Goal: Task Accomplishment & Management: Use online tool/utility

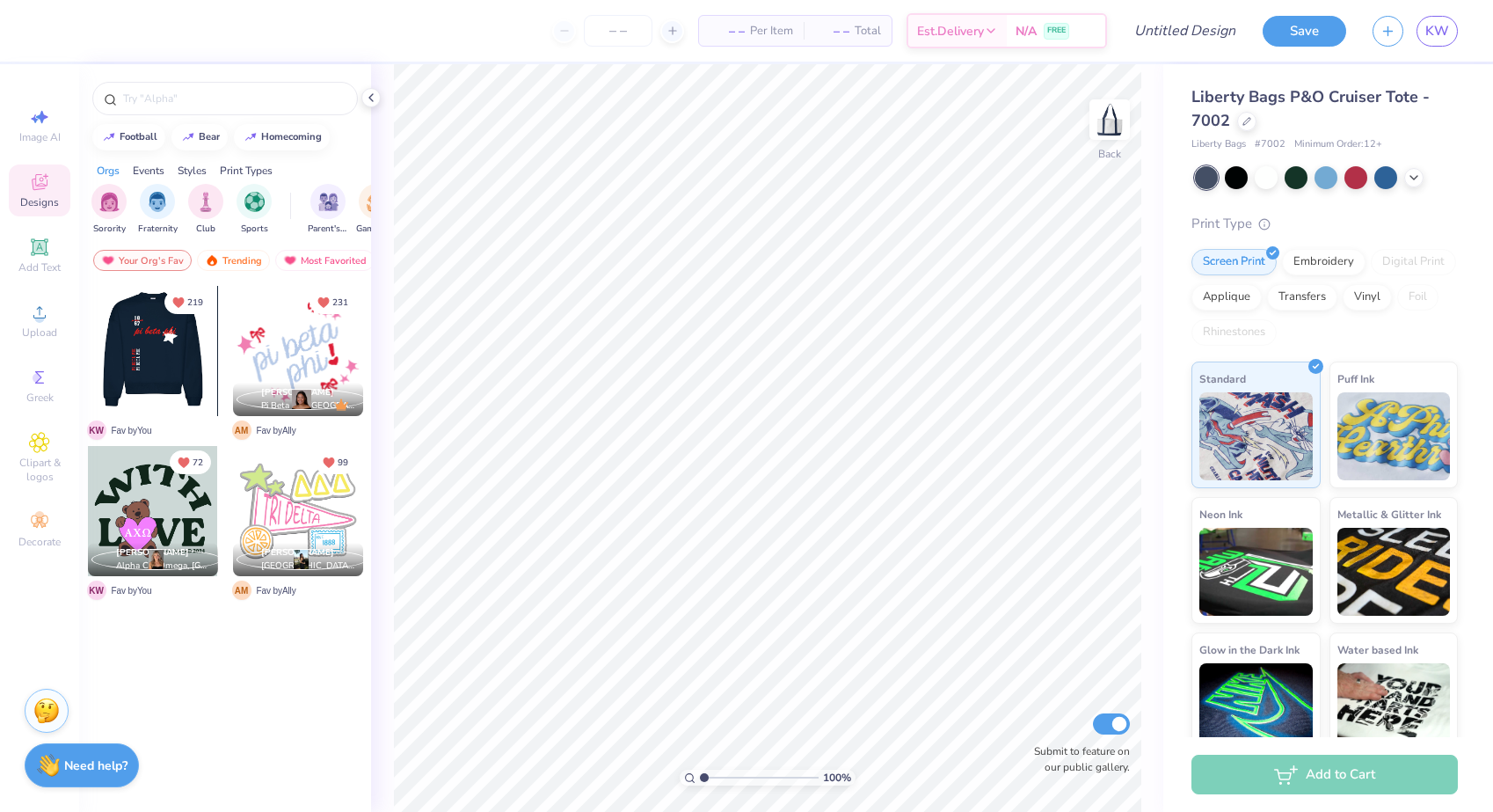
click at [142, 347] on div at bounding box center [153, 350] width 391 height 130
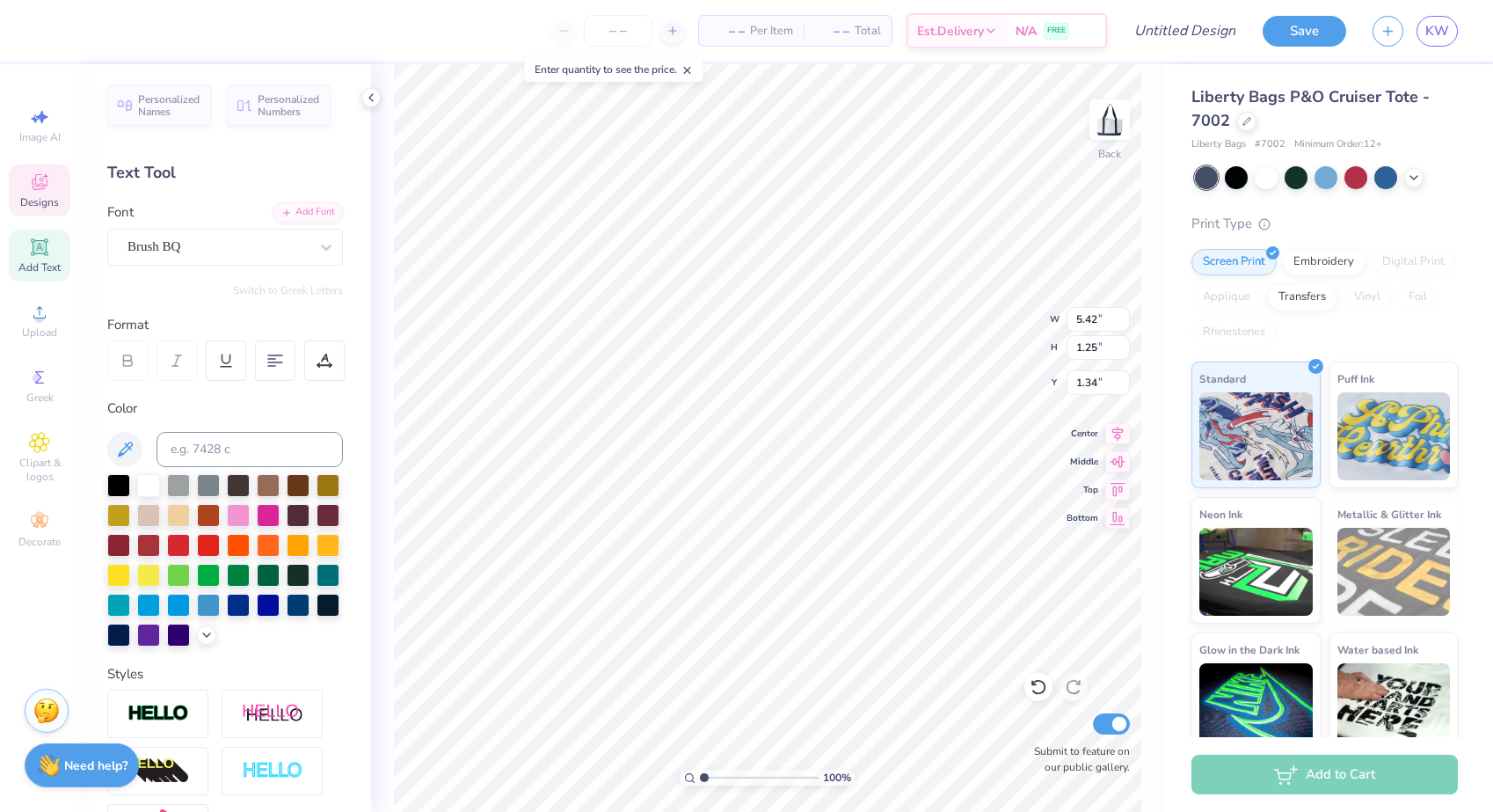
scroll to position [0, 8]
type textarea "Bison Girls Dance Team"
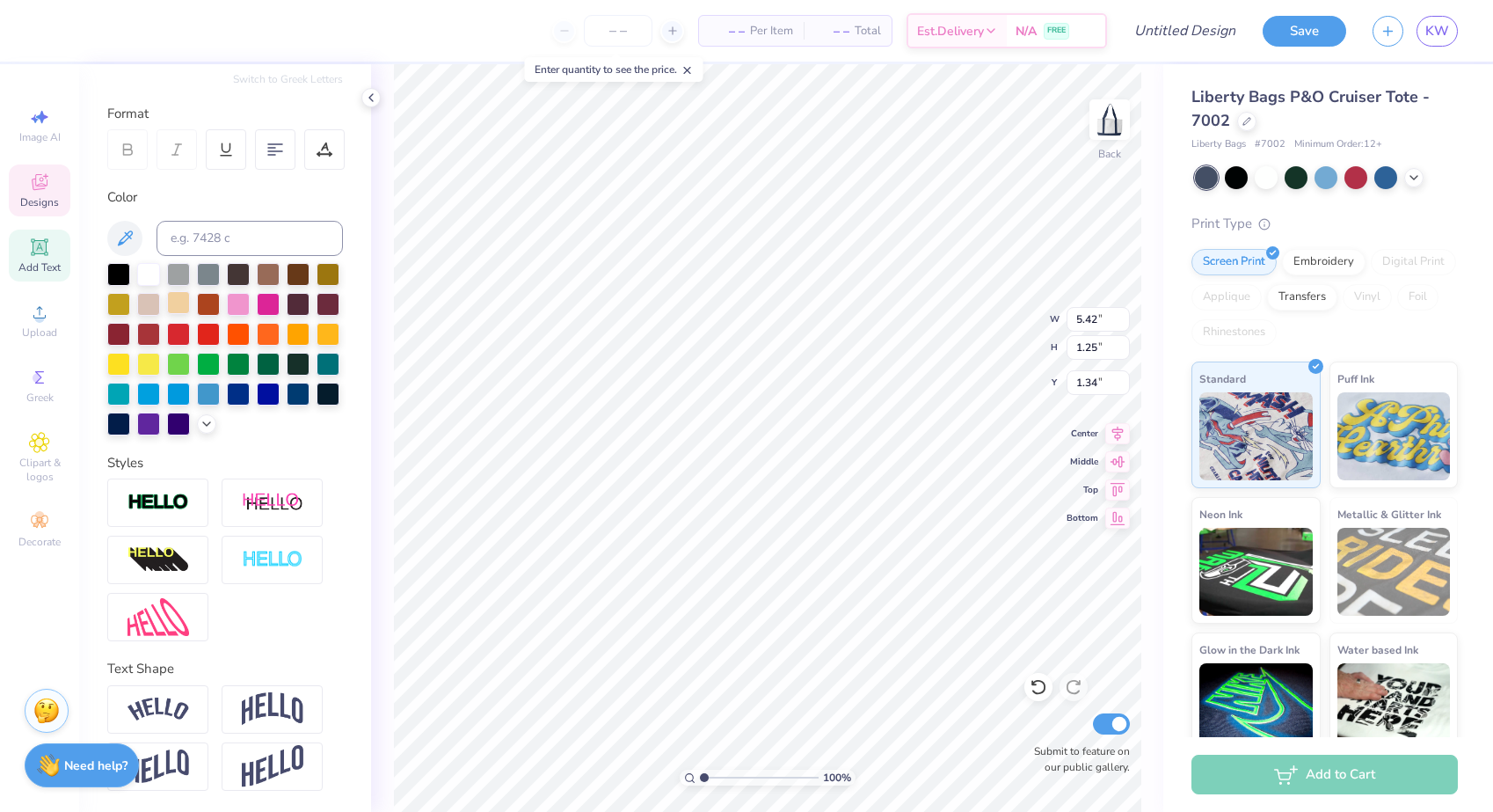
scroll to position [211, 0]
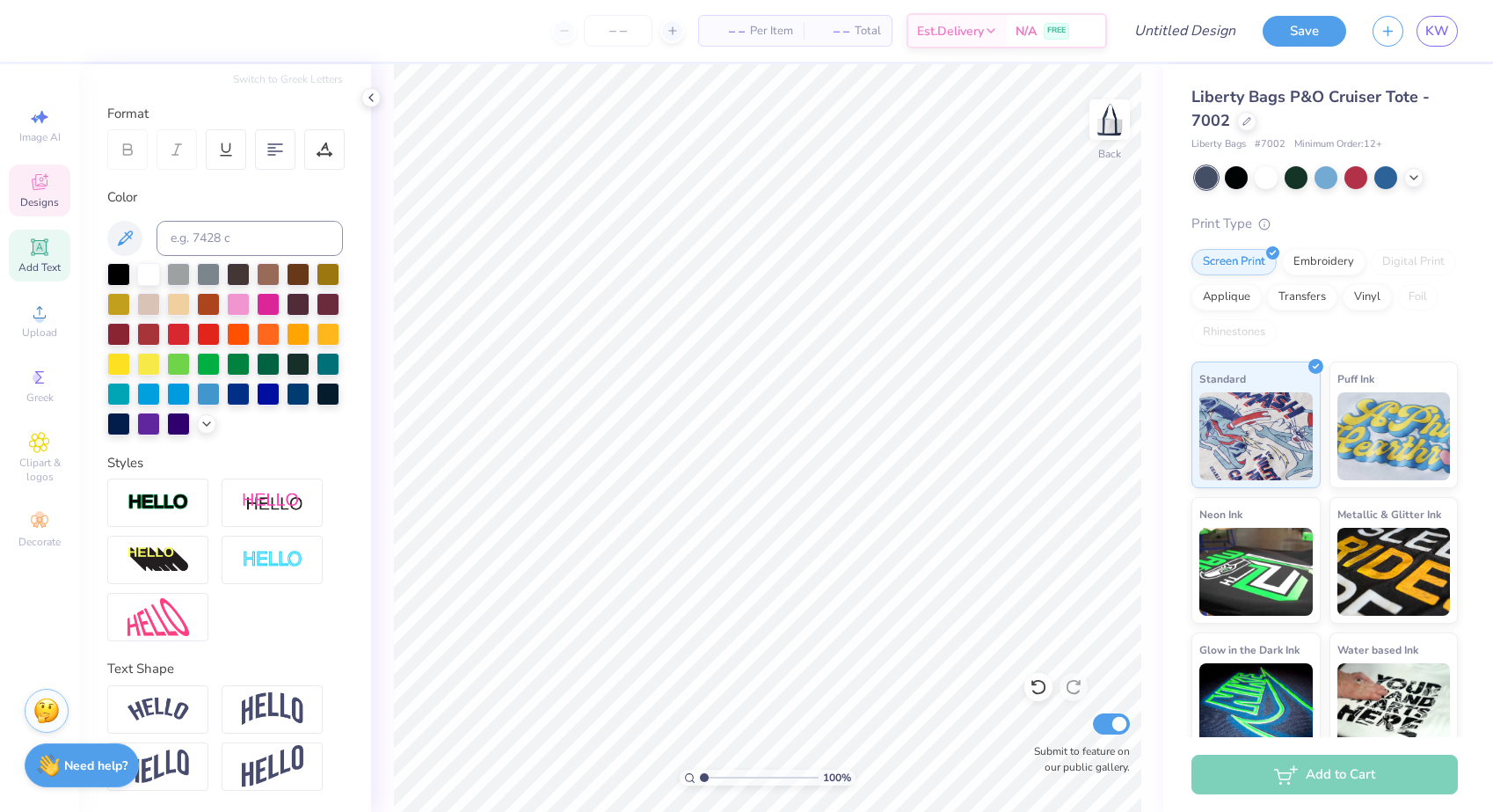
click at [32, 195] on span "Designs" at bounding box center [39, 202] width 38 height 14
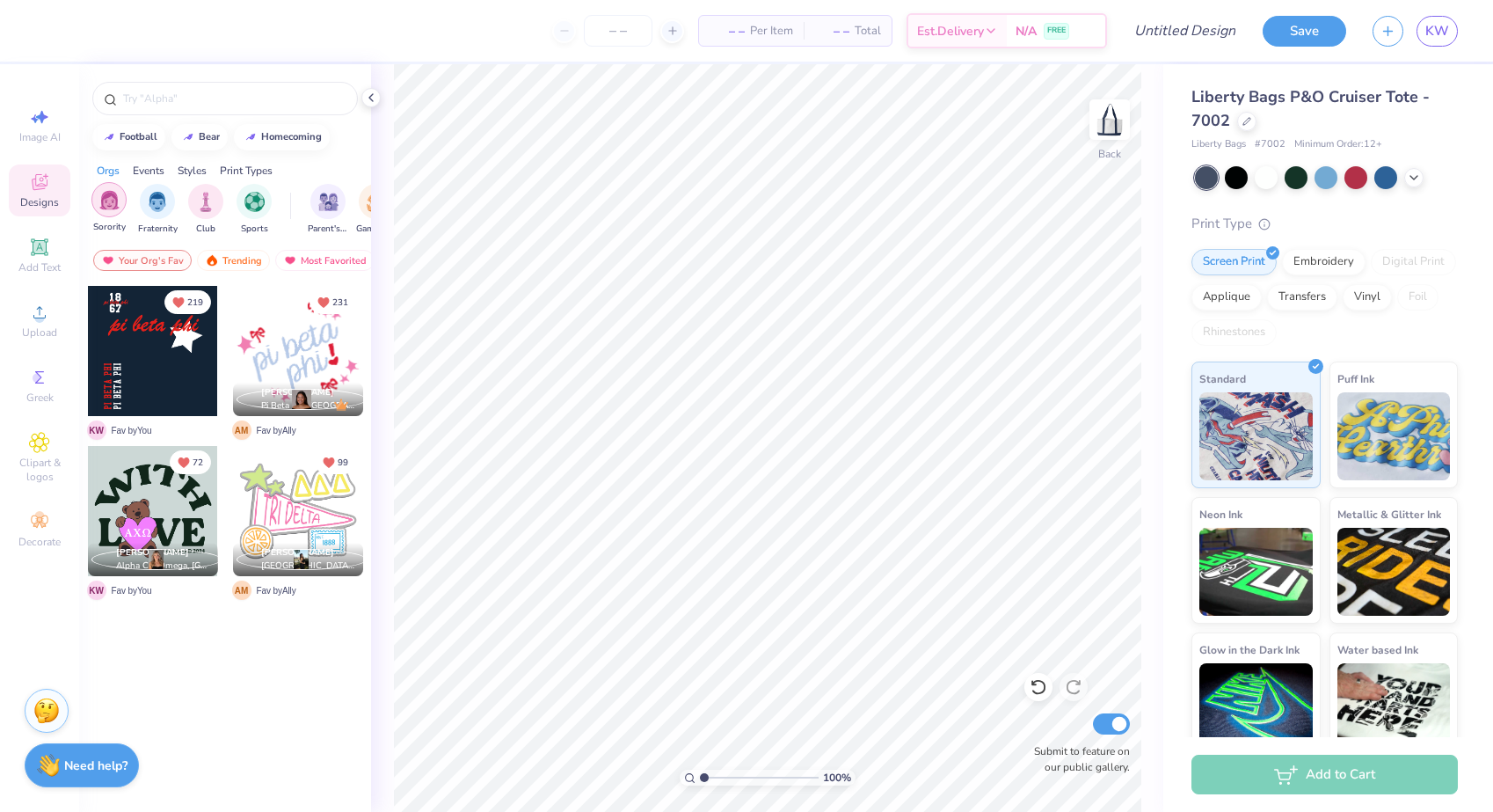
click at [118, 202] on img "filter for Sorority" at bounding box center [110, 200] width 20 height 20
click at [140, 256] on div "Your Org's Fav" at bounding box center [142, 260] width 99 height 21
click at [230, 258] on div "Trending" at bounding box center [234, 260] width 73 height 21
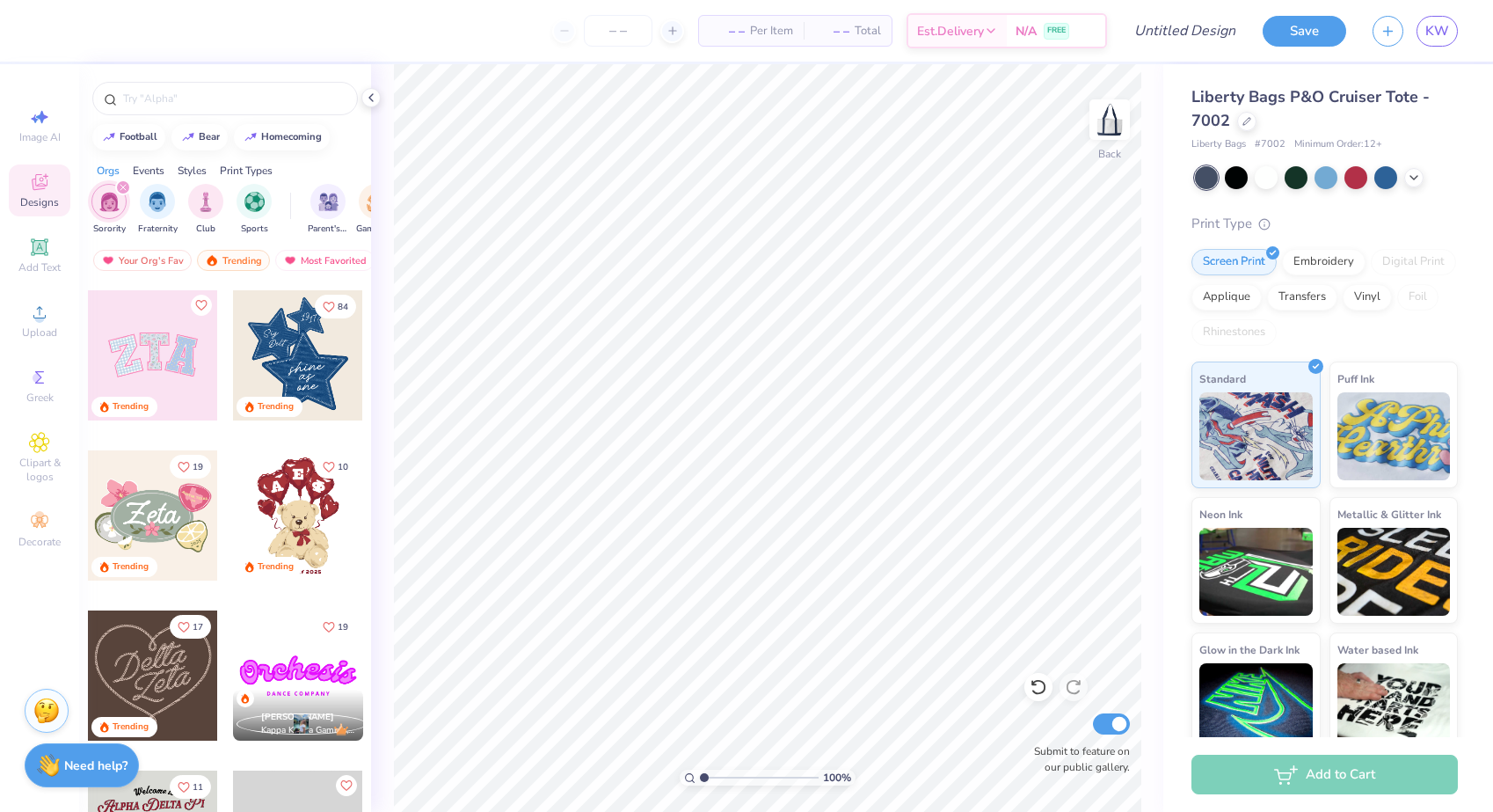
scroll to position [318, 0]
click at [256, 334] on div at bounding box center [298, 353] width 131 height 130
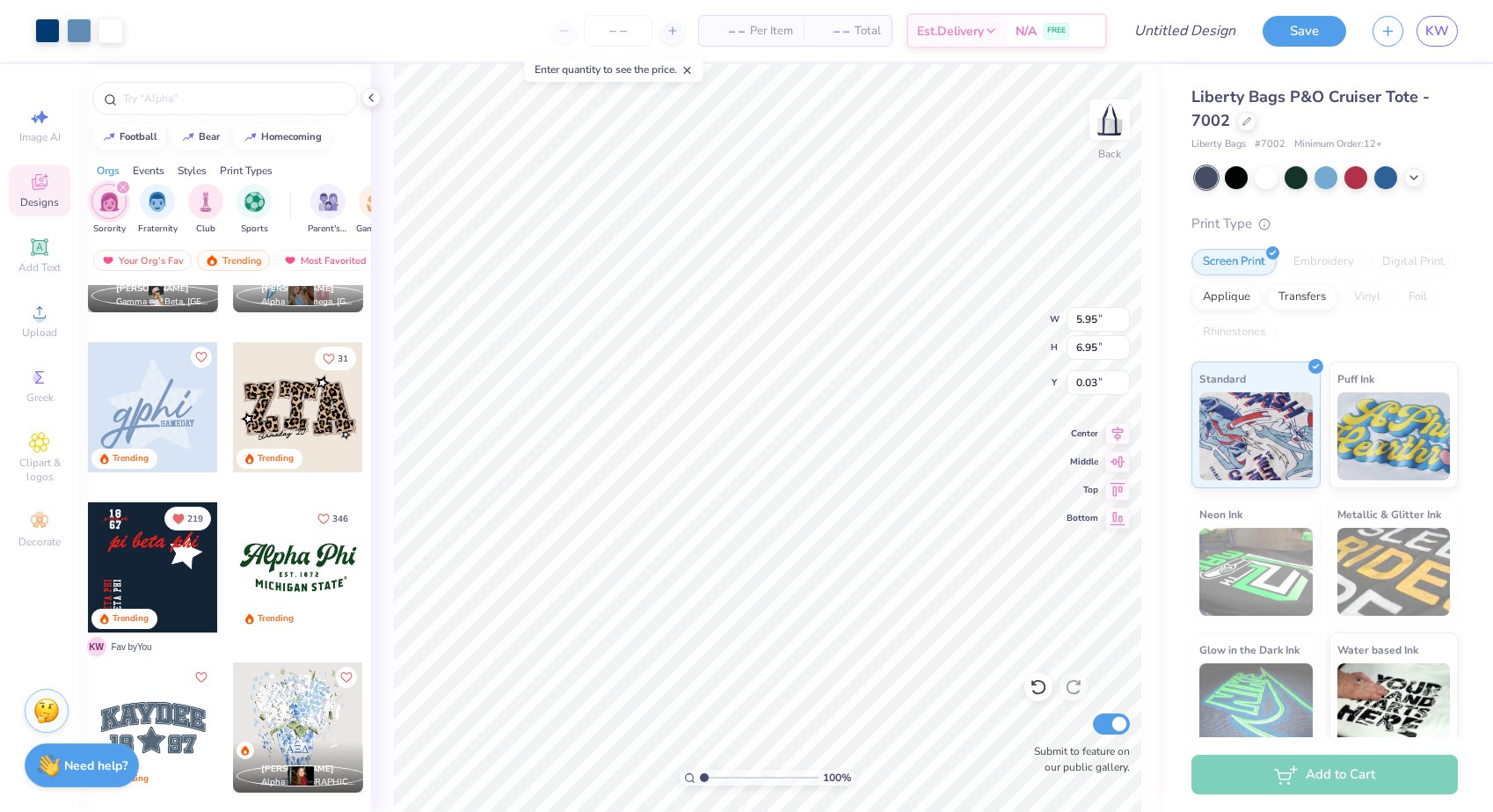
scroll to position [1225, 0]
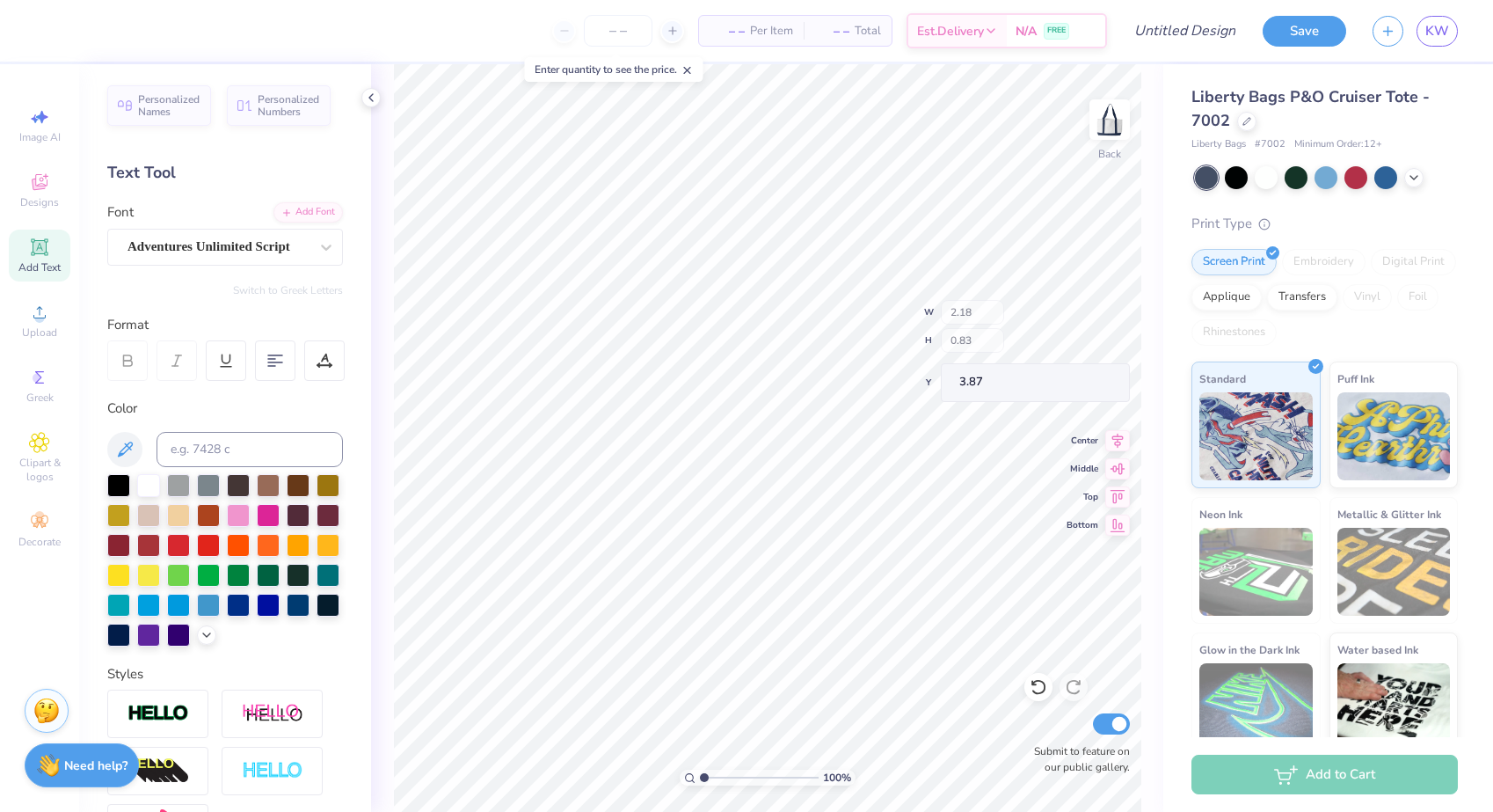
type input "0.96"
type input "0.50"
type input "4.60"
type input "2.18"
type input "0.83"
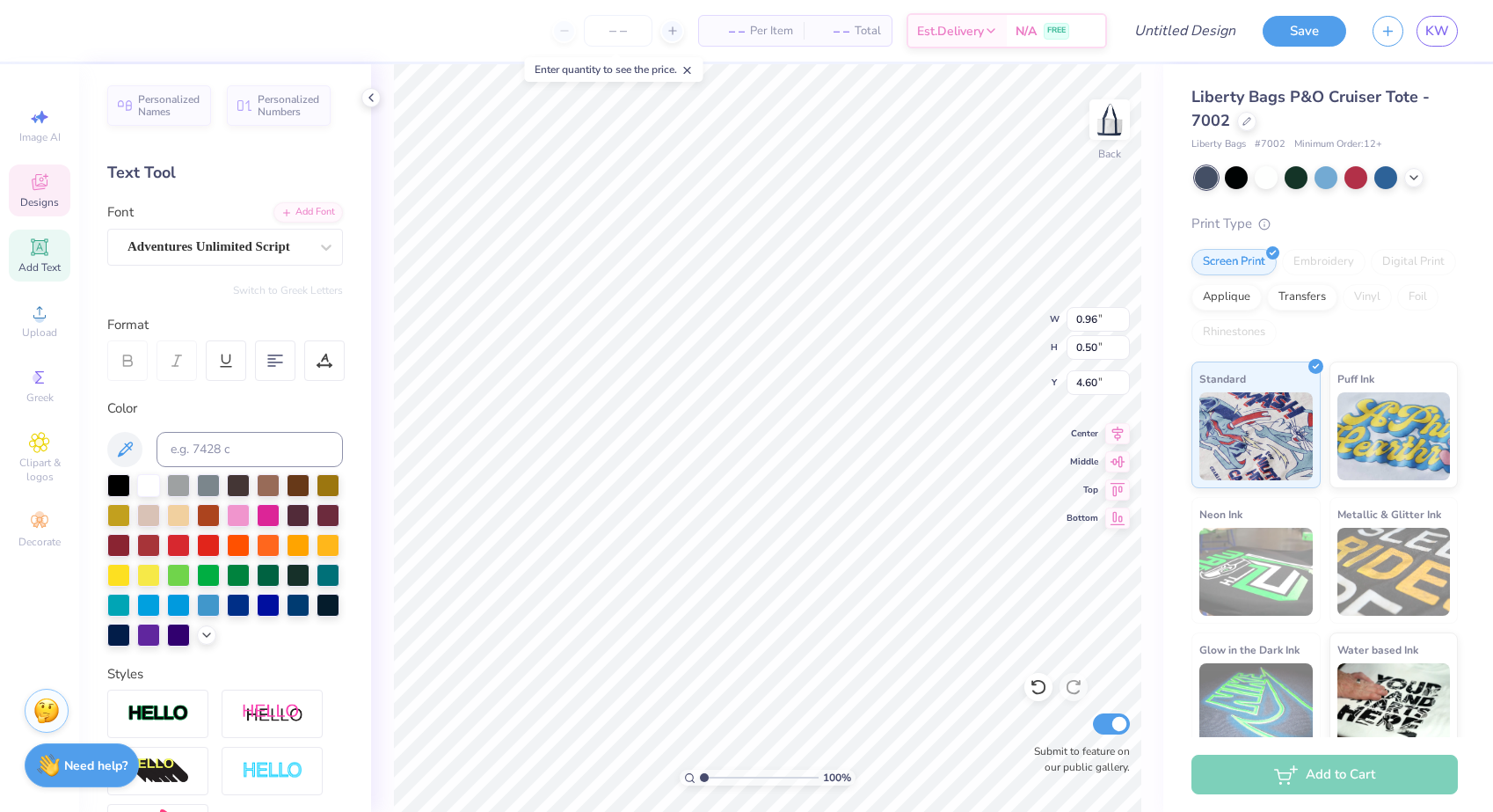
type input "3.87"
type textarea "Bison Girls"
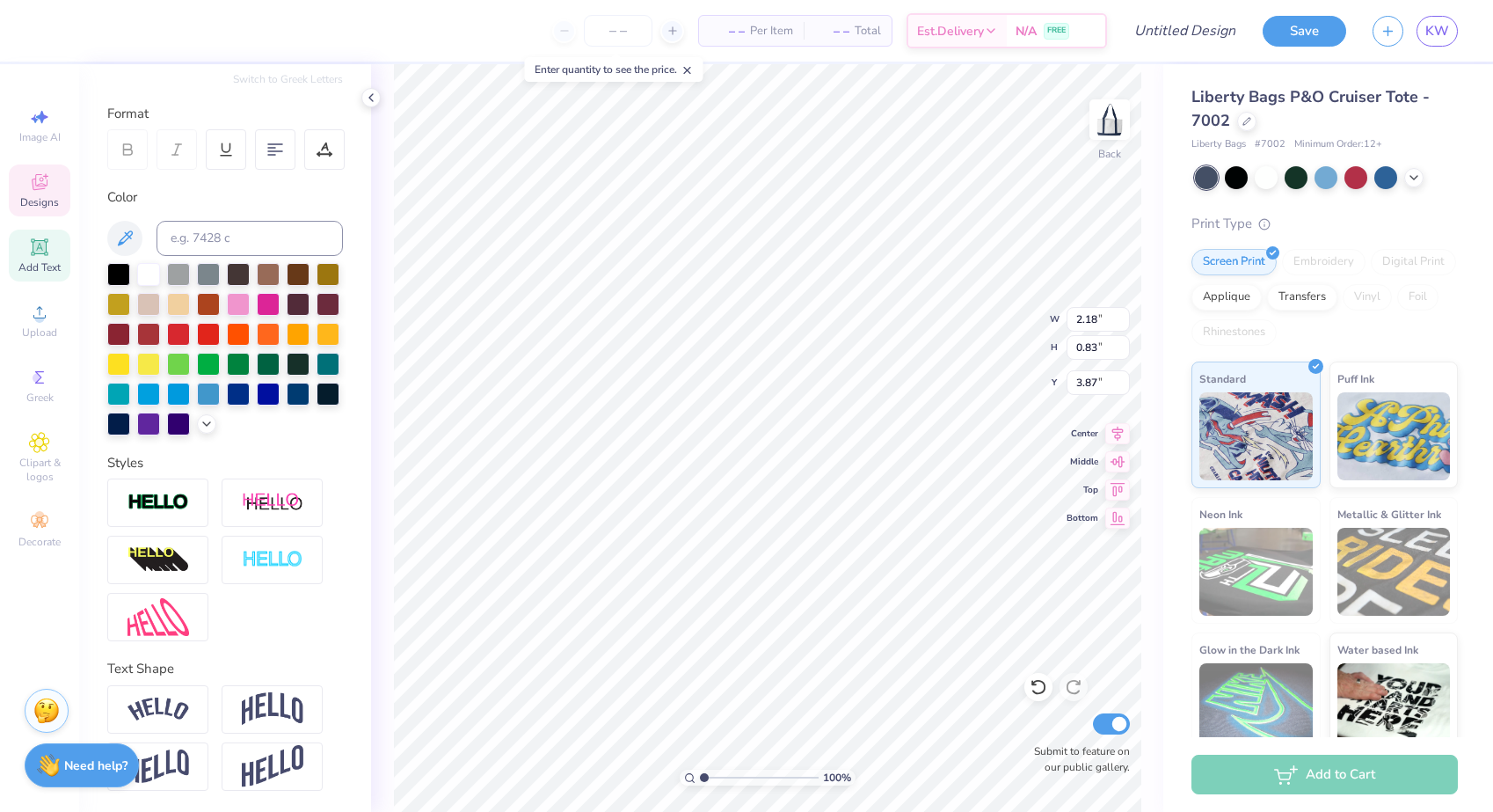
scroll to position [211, 0]
type input "3.95"
type input "0.96"
type input "3.79"
type input "3.89"
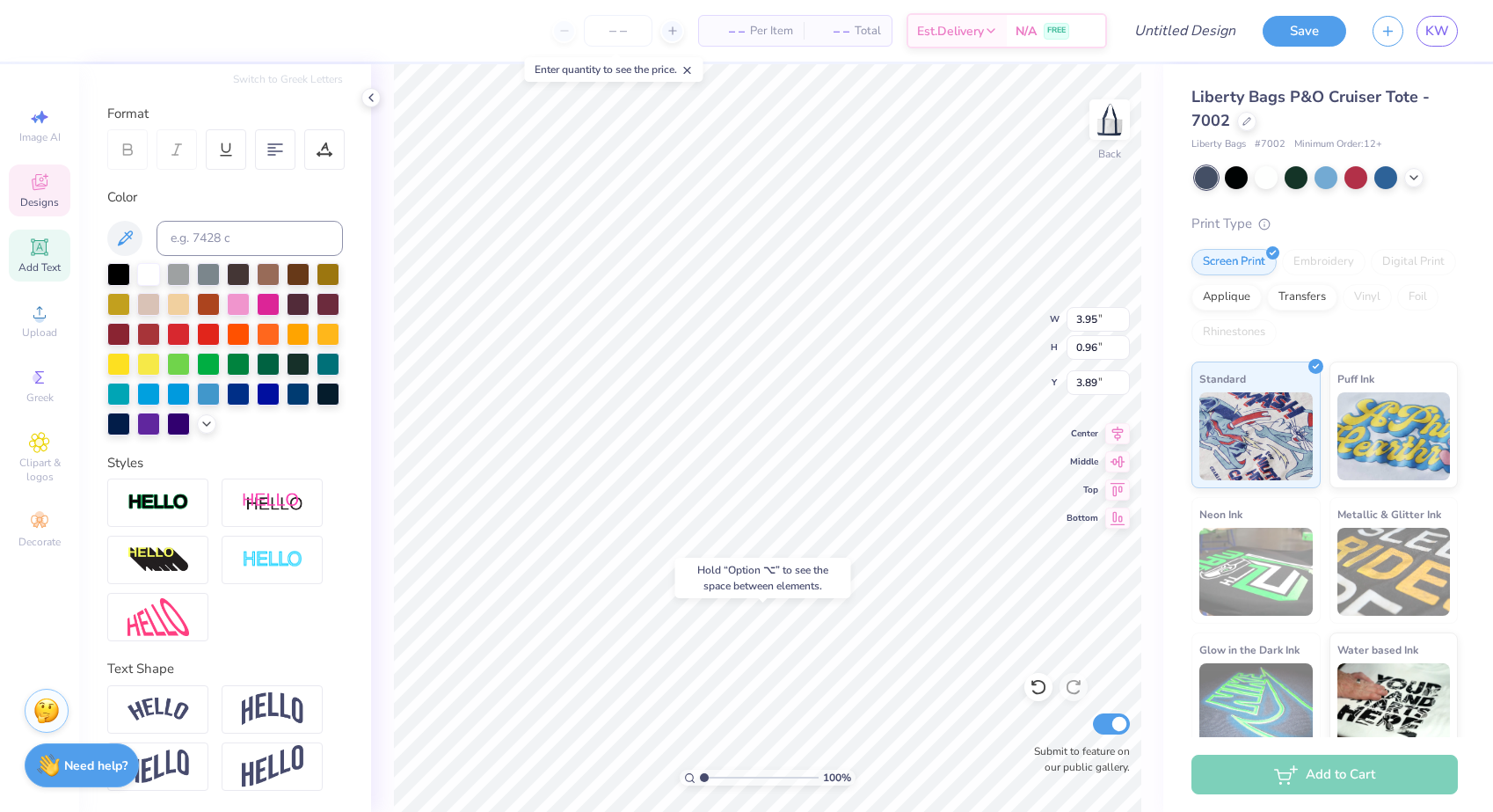
type input "5.03"
type input "4.91"
type input "2.09"
type input "0.96"
type input "0.50"
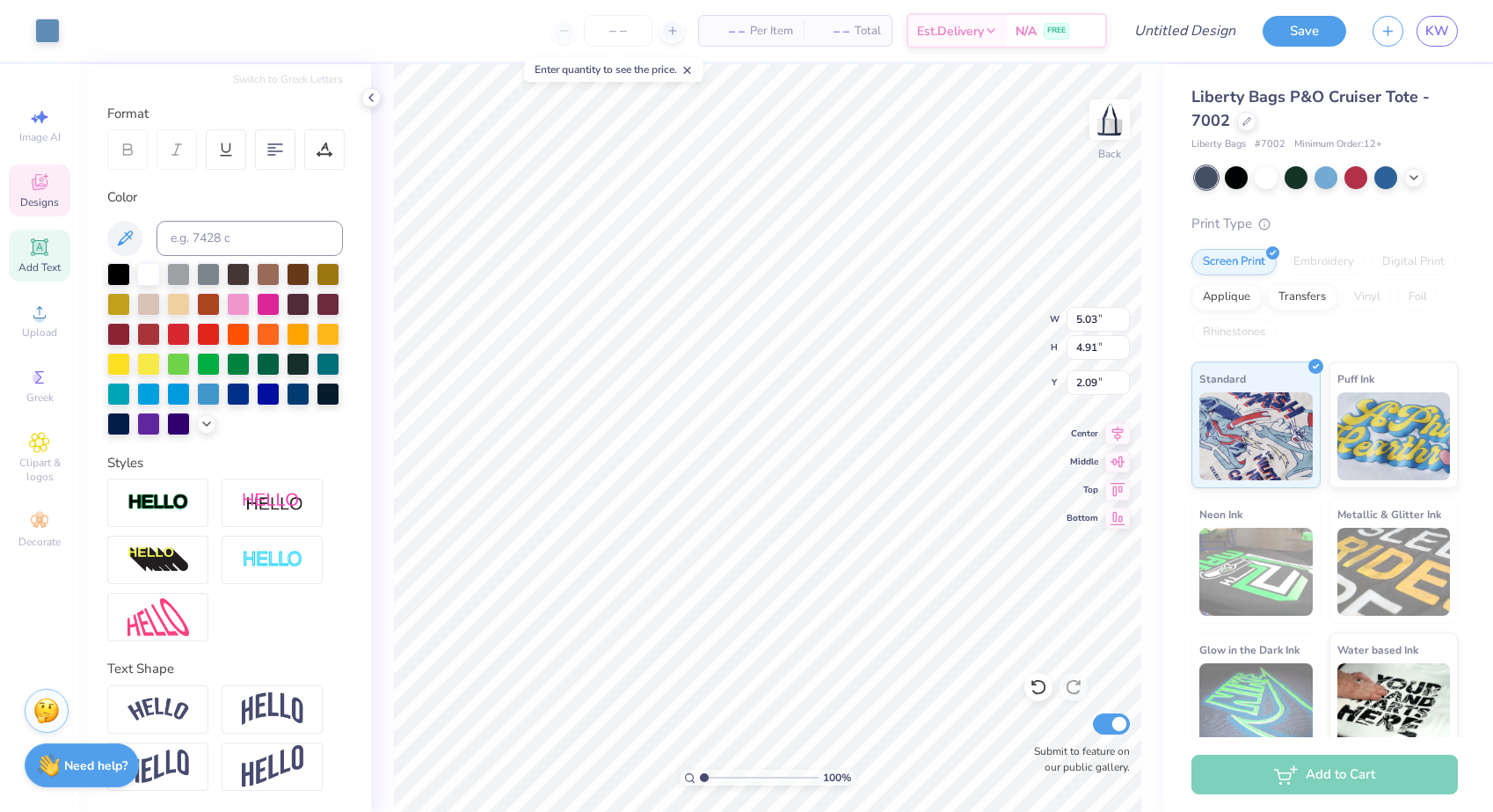
type input "4.60"
type textarea "Off the Court"
type input "4.14"
type input "1.27"
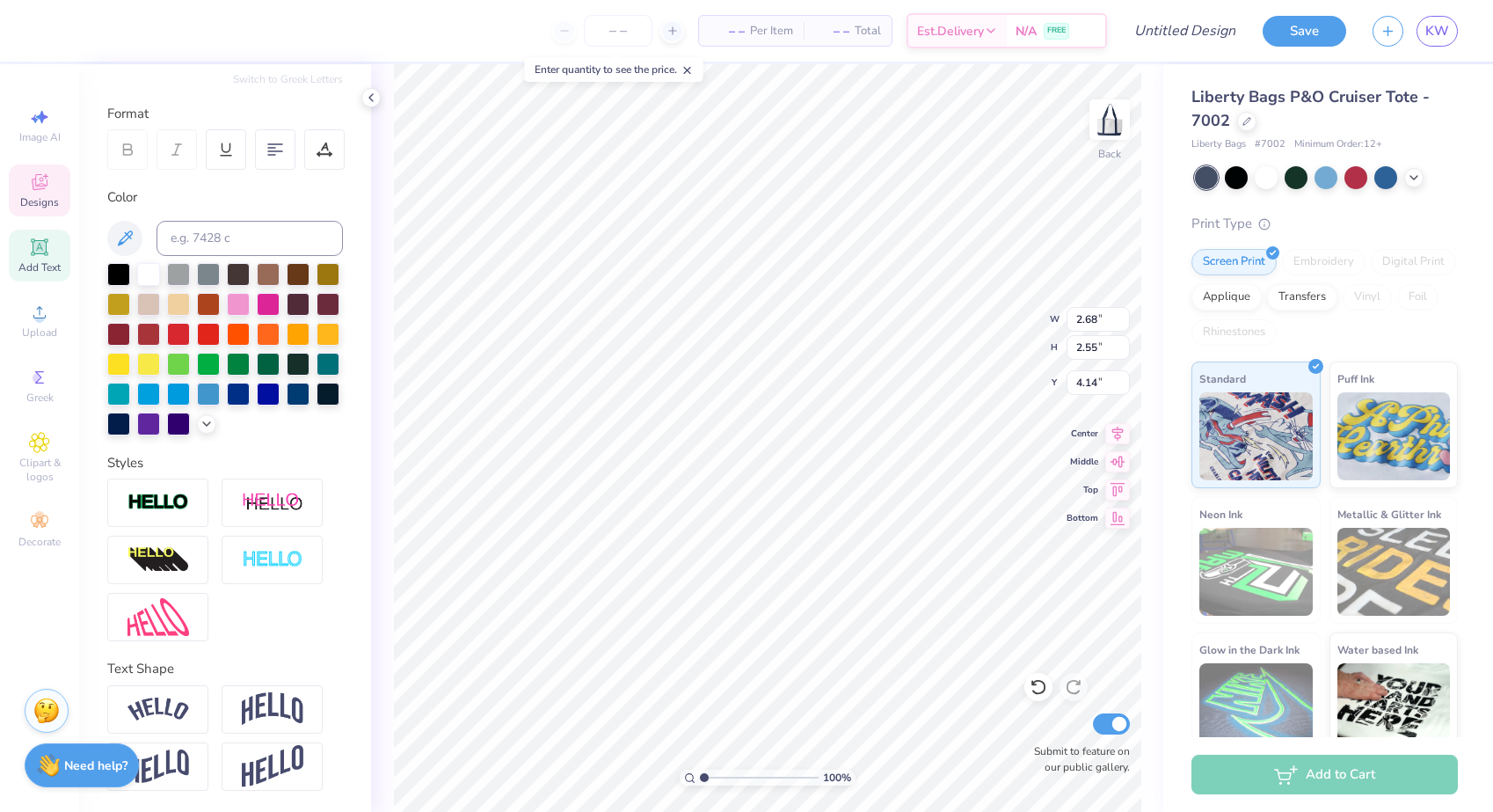
type input "0.38"
type input "5.23"
type input "2.88"
type input "2.75"
type input "4.01"
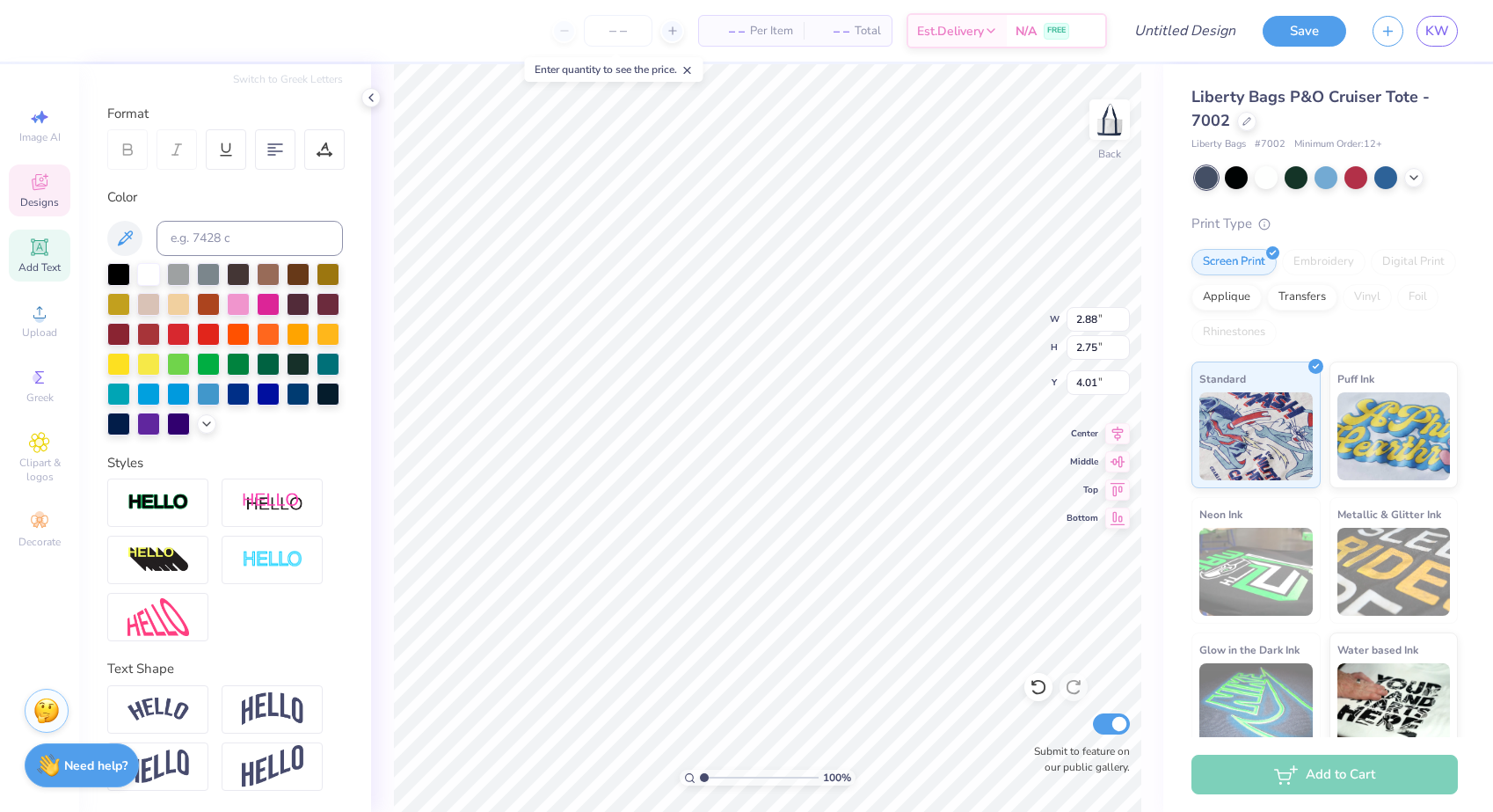
type textarea "Off the Court"
type input "4.93"
type input "1.21"
type input "4.86"
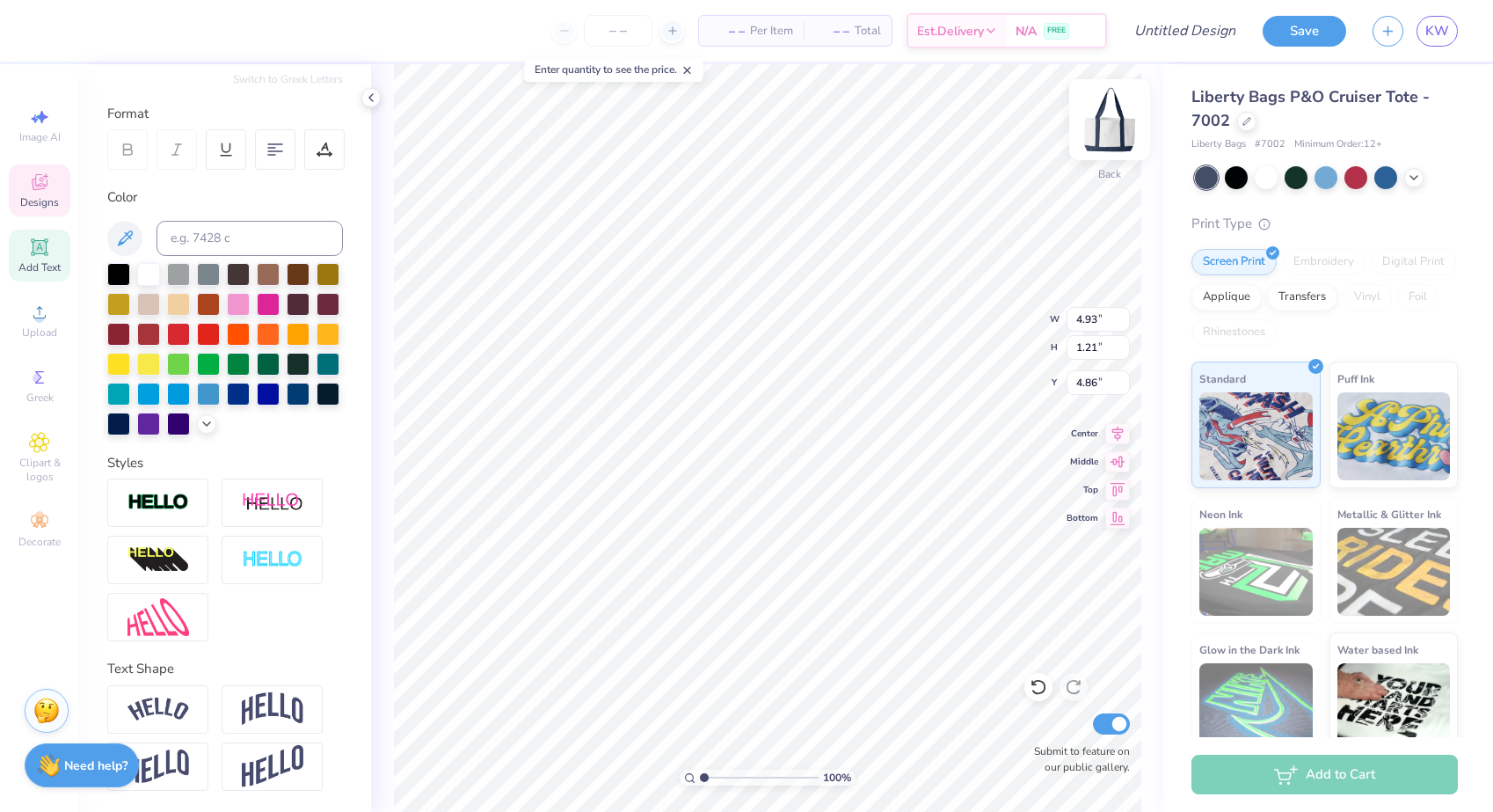
type textarea "Off the"
type input "4.54"
type input "3.95"
type input "0.96"
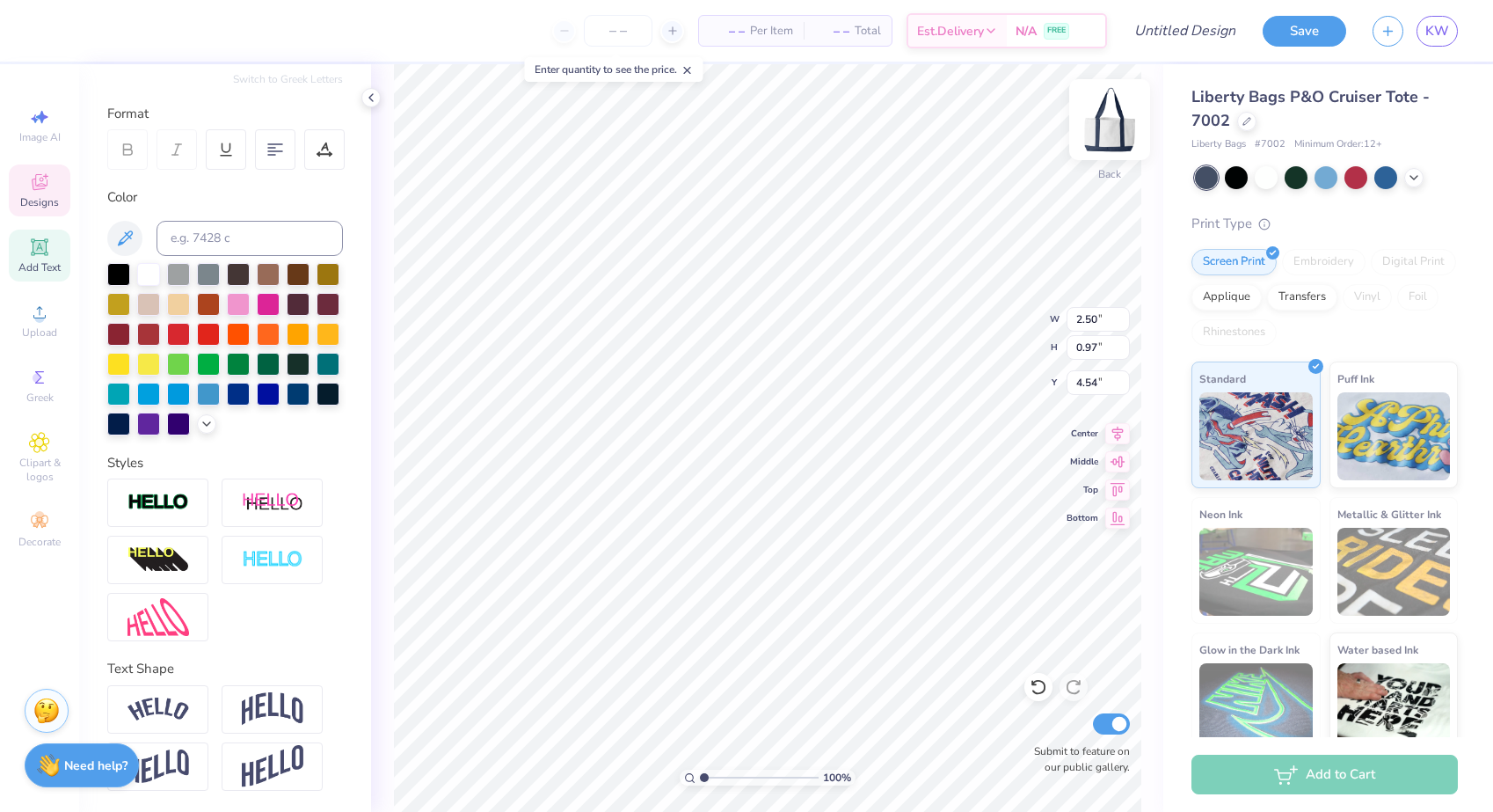
type input "3.89"
type input "4.28"
type input "1.04"
type input "3.84"
type input "3.50"
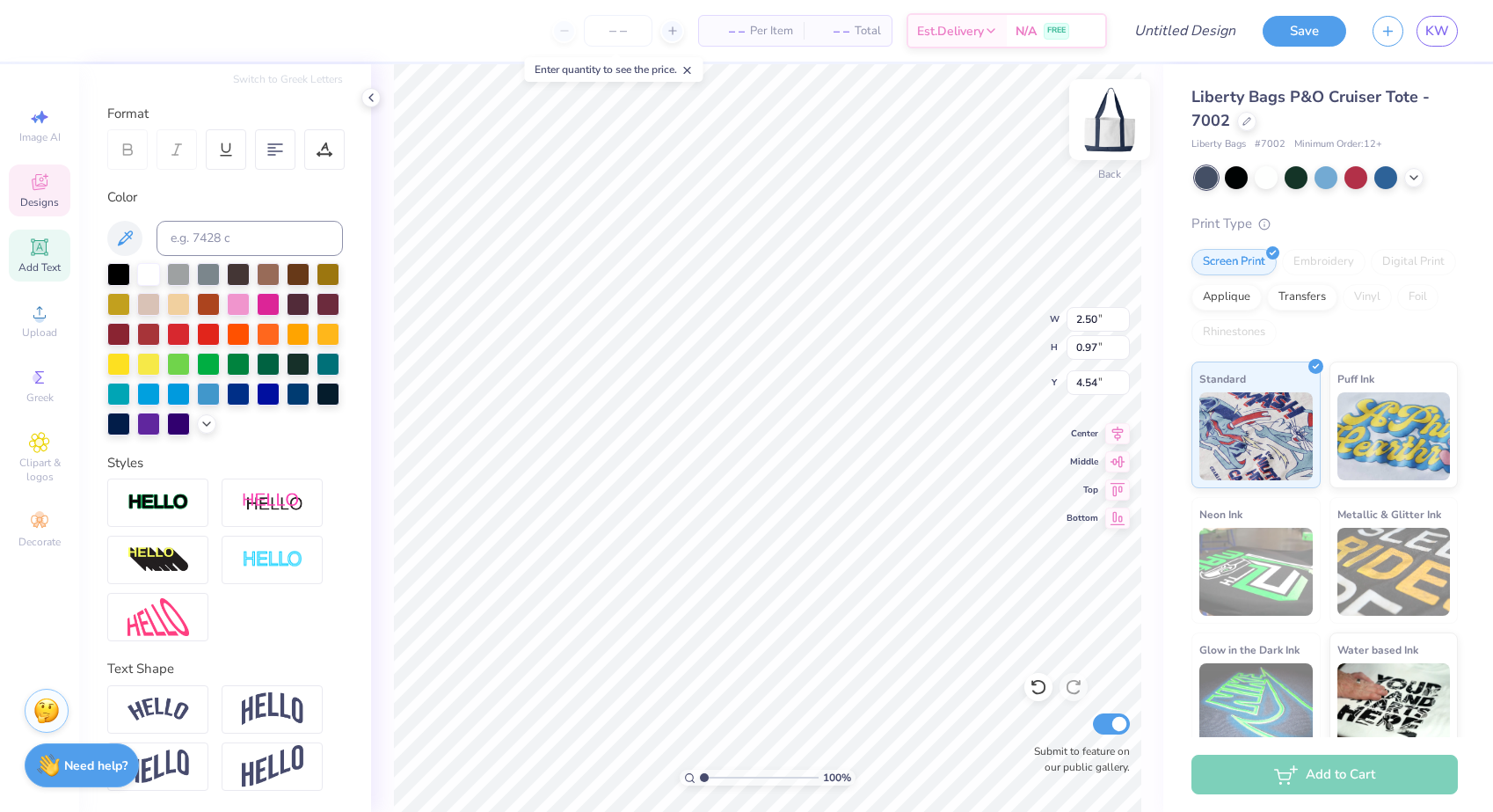
type input "4.16"
type input "4.47"
type input "5.20"
type input "5.03"
type input "1.97"
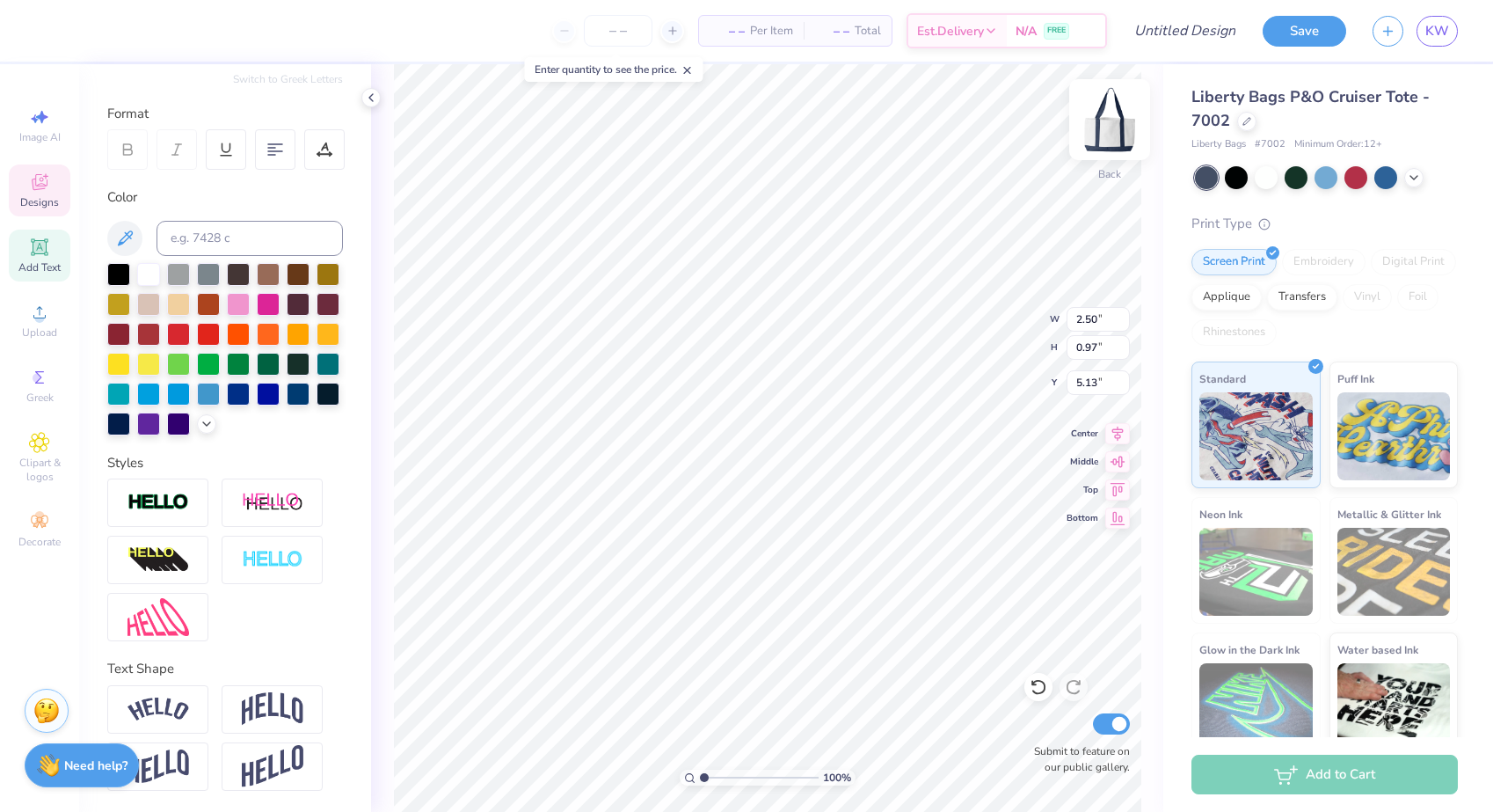
type input "5.16"
type textarea "O"
type textarea "Court"
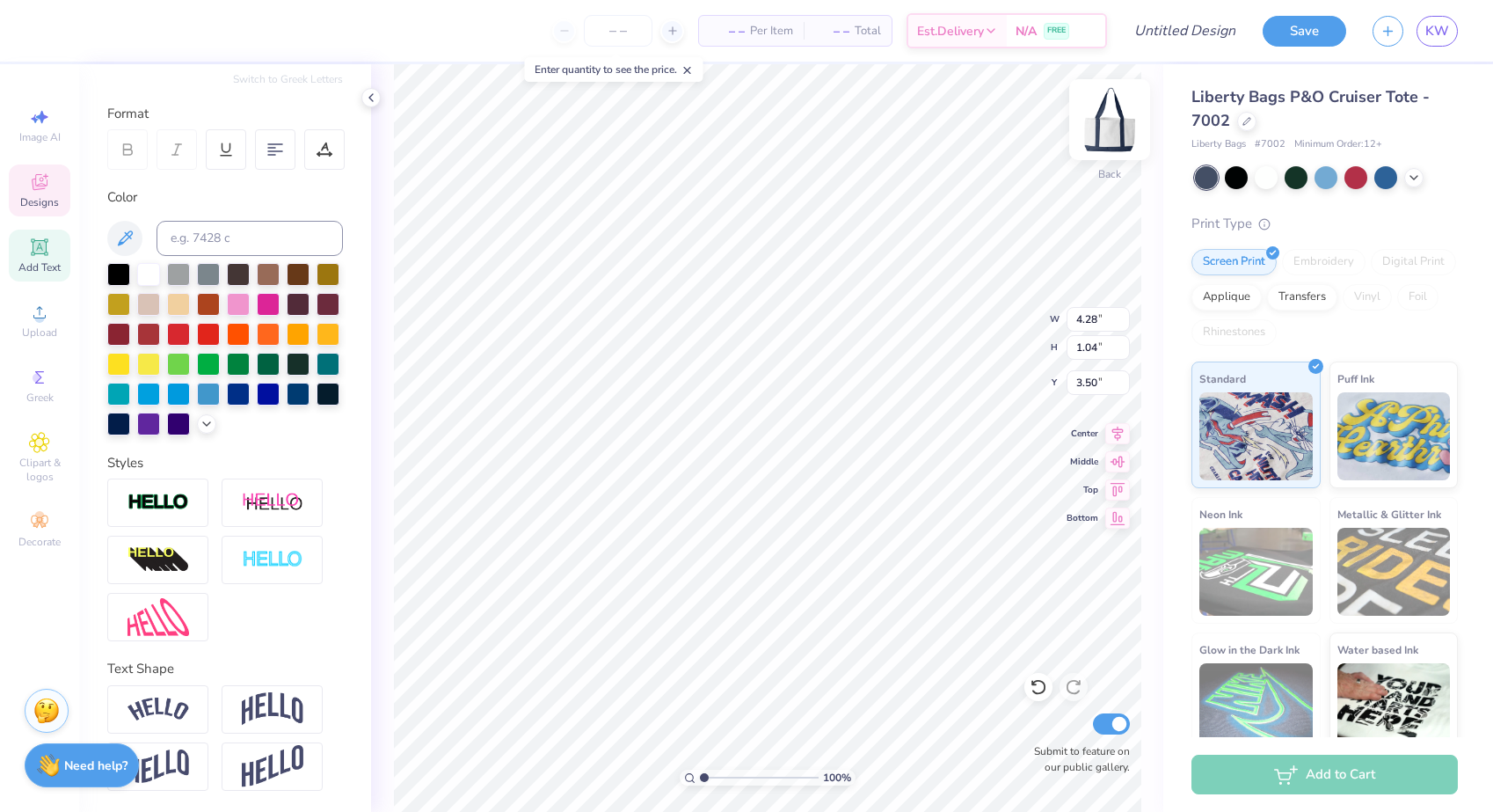
type input "4.32"
type input "1.05"
type input "3.49"
type input "3.50"
type input "3.91"
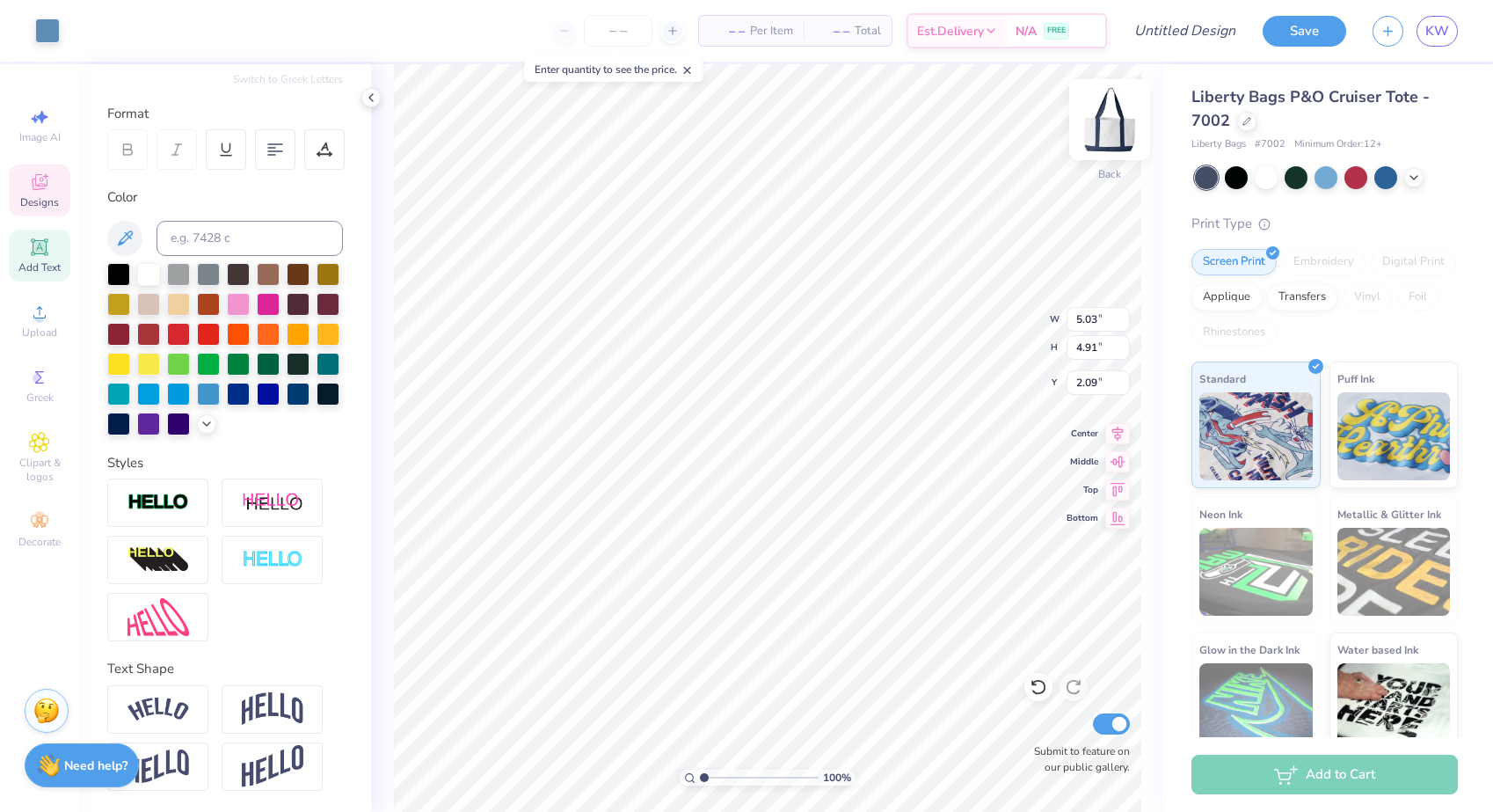
type input "5.76"
type input "5.62"
type input "1.38"
type input "5.70"
type input "5.56"
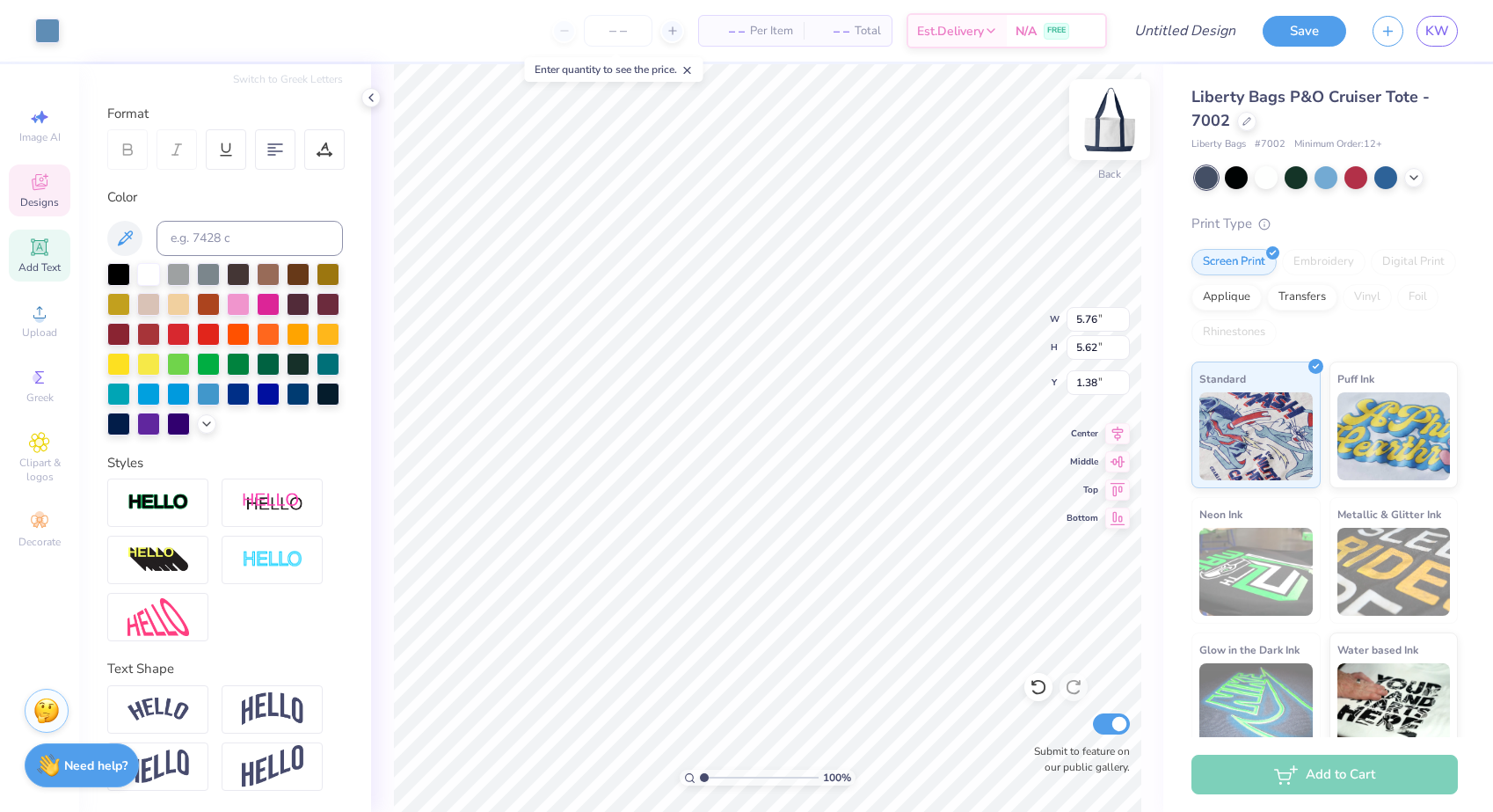
type input "1.44"
type input "4.96"
type input "4.84"
type input "2.16"
type input "6.27"
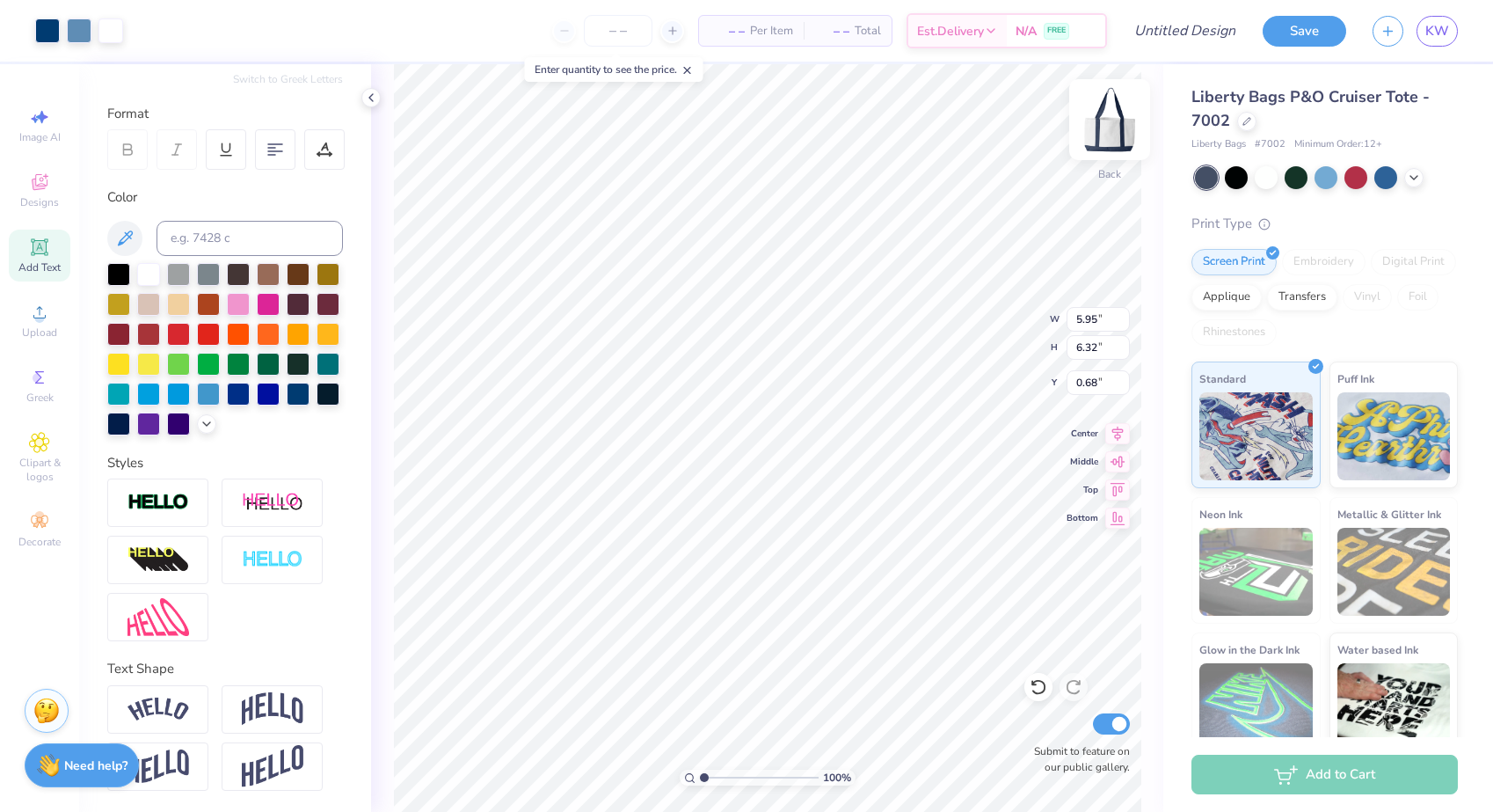
type input "6.66"
type input "0.34"
type input "3.50"
type input "4.39"
type input "1.07"
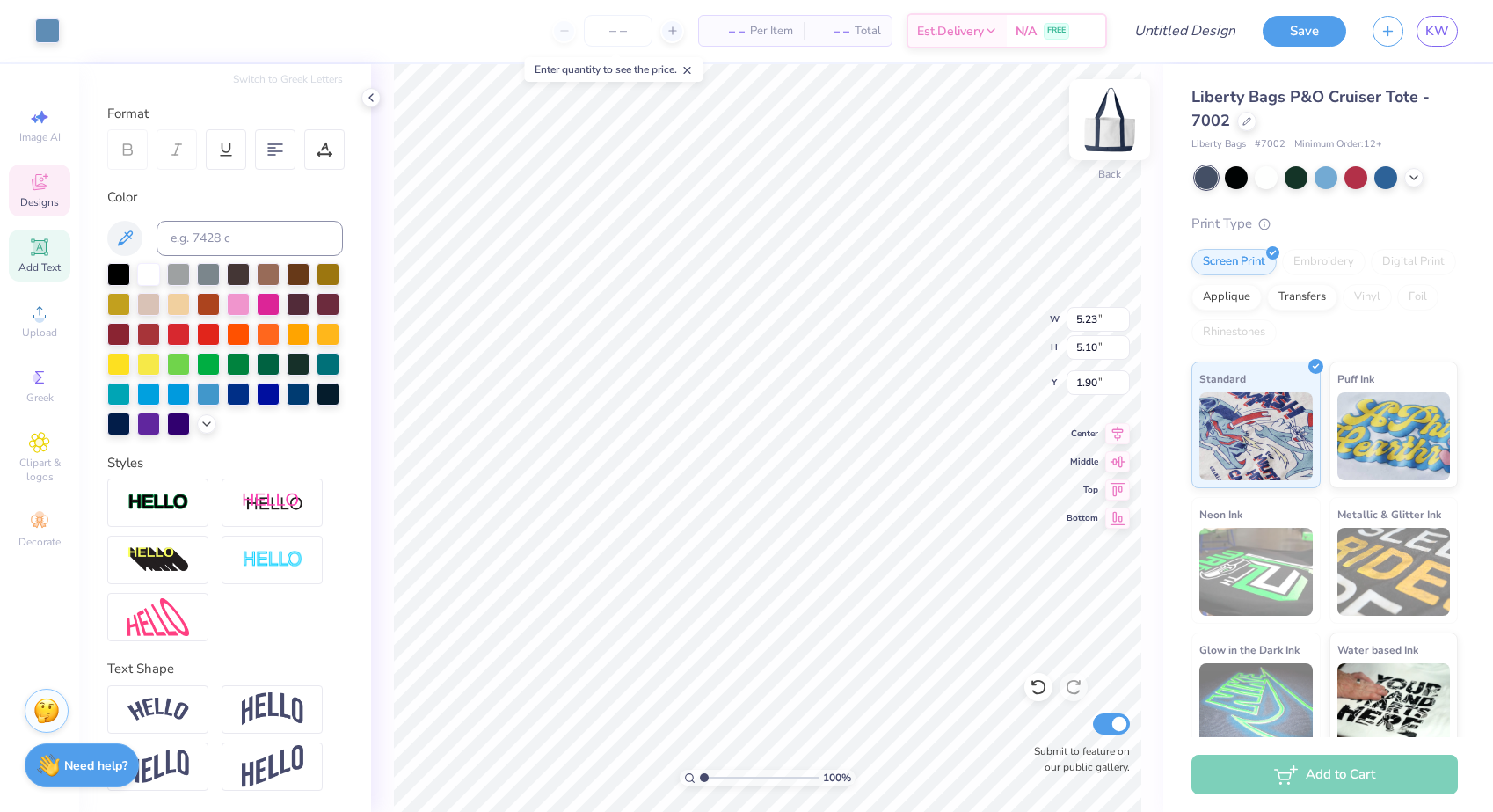
type input "4.39"
type input "1.07"
type input "3.50"
type input "2.39"
type input "0.93"
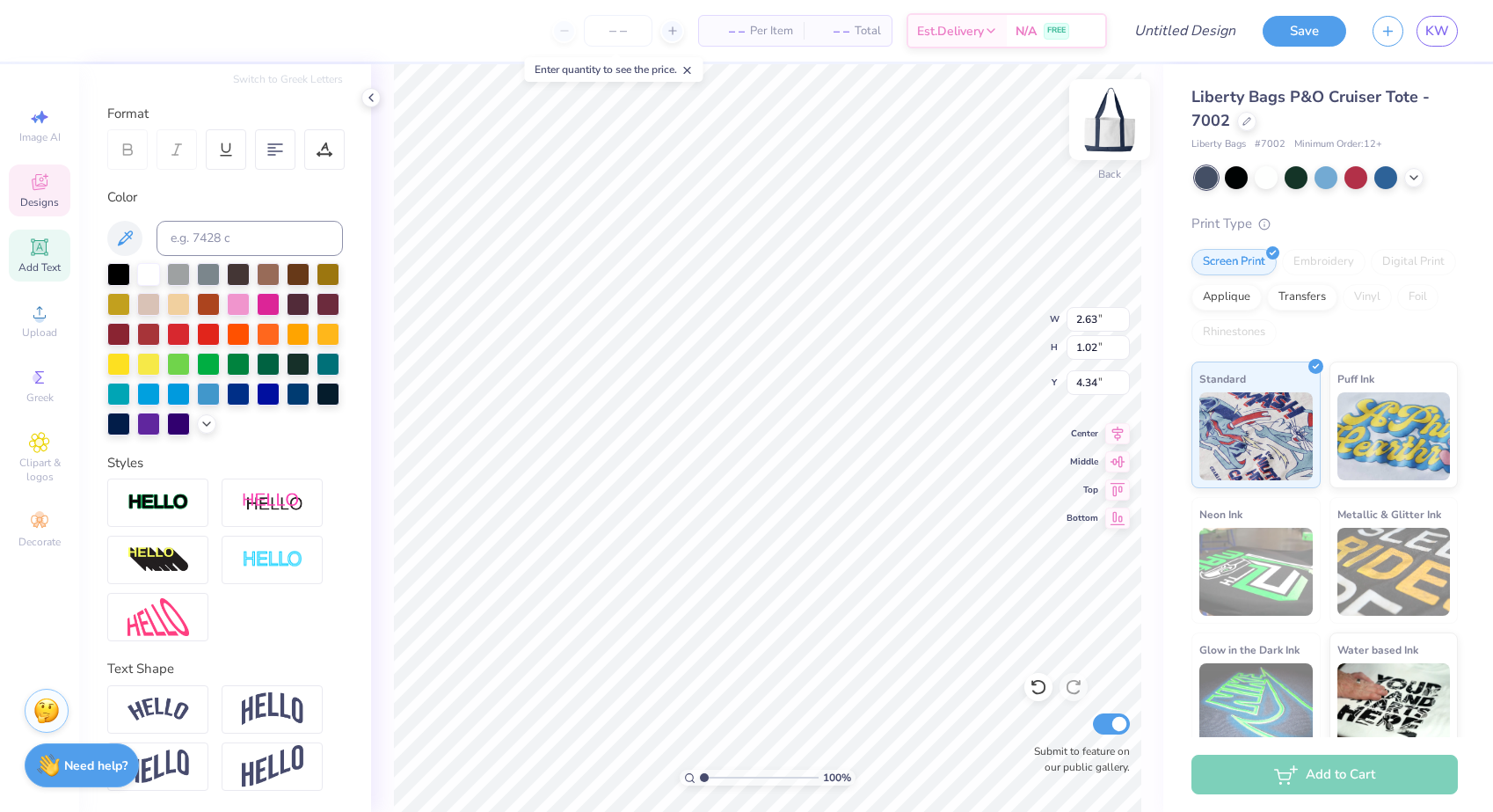
type input "4.35"
type input "2.00"
type input "0.77"
type input "5.16"
type input "5.28"
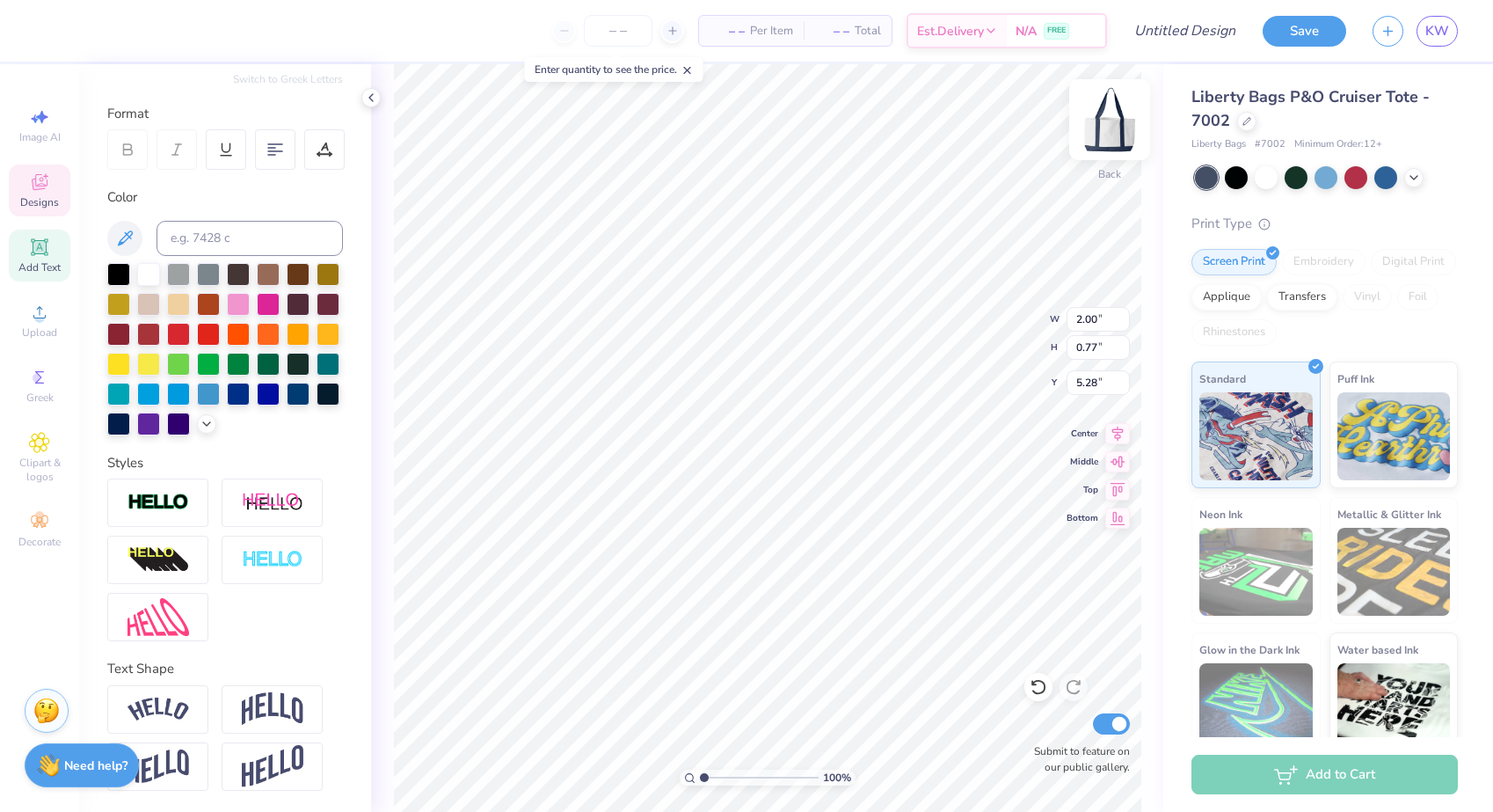
type input "5.07"
type input "1.13"
type input "0.49"
type input "2.53"
type input "3.59"
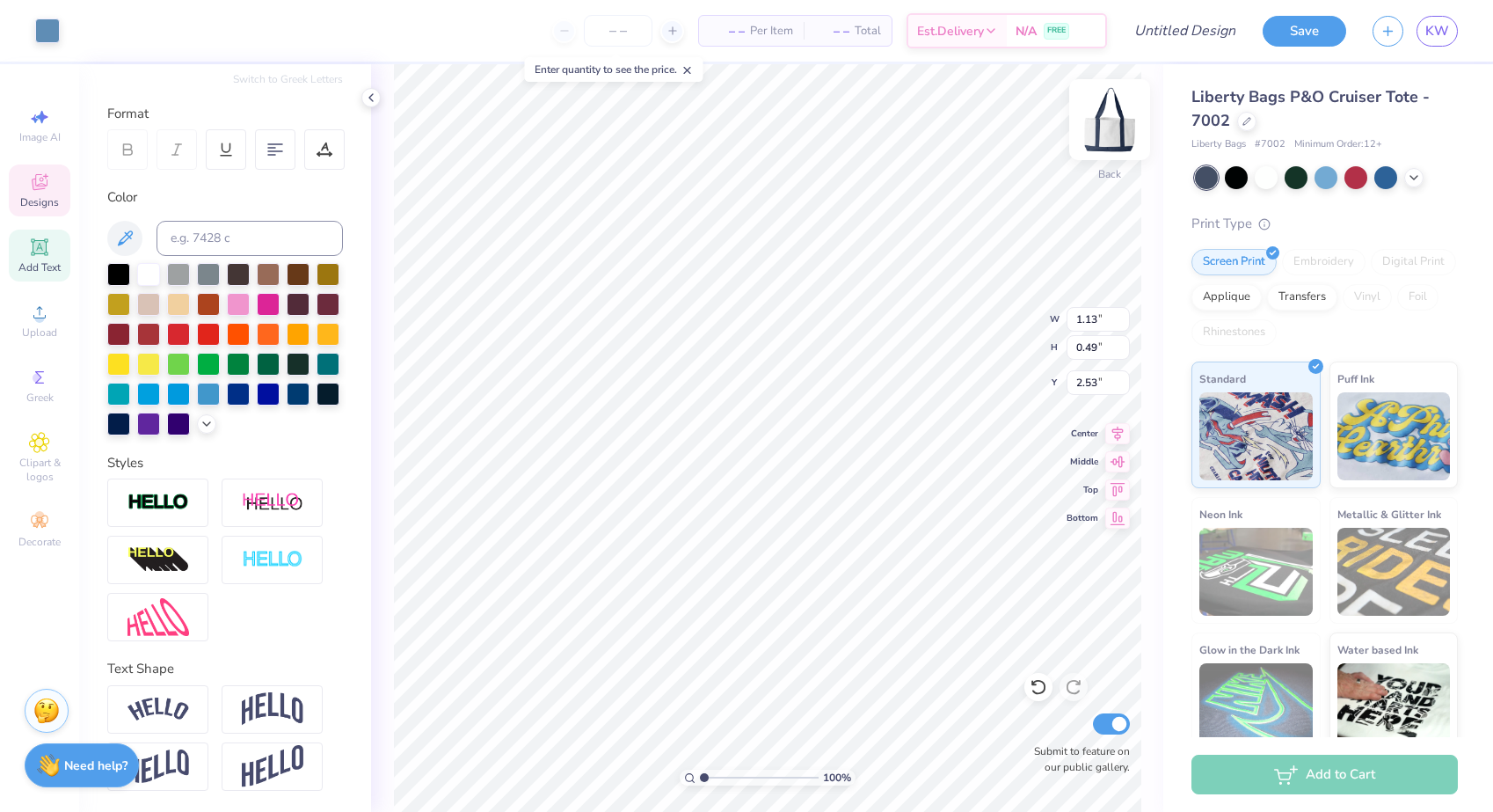
type input "3.64"
type input "0.37"
type input "2.35"
type input "1.42"
type input "2.07"
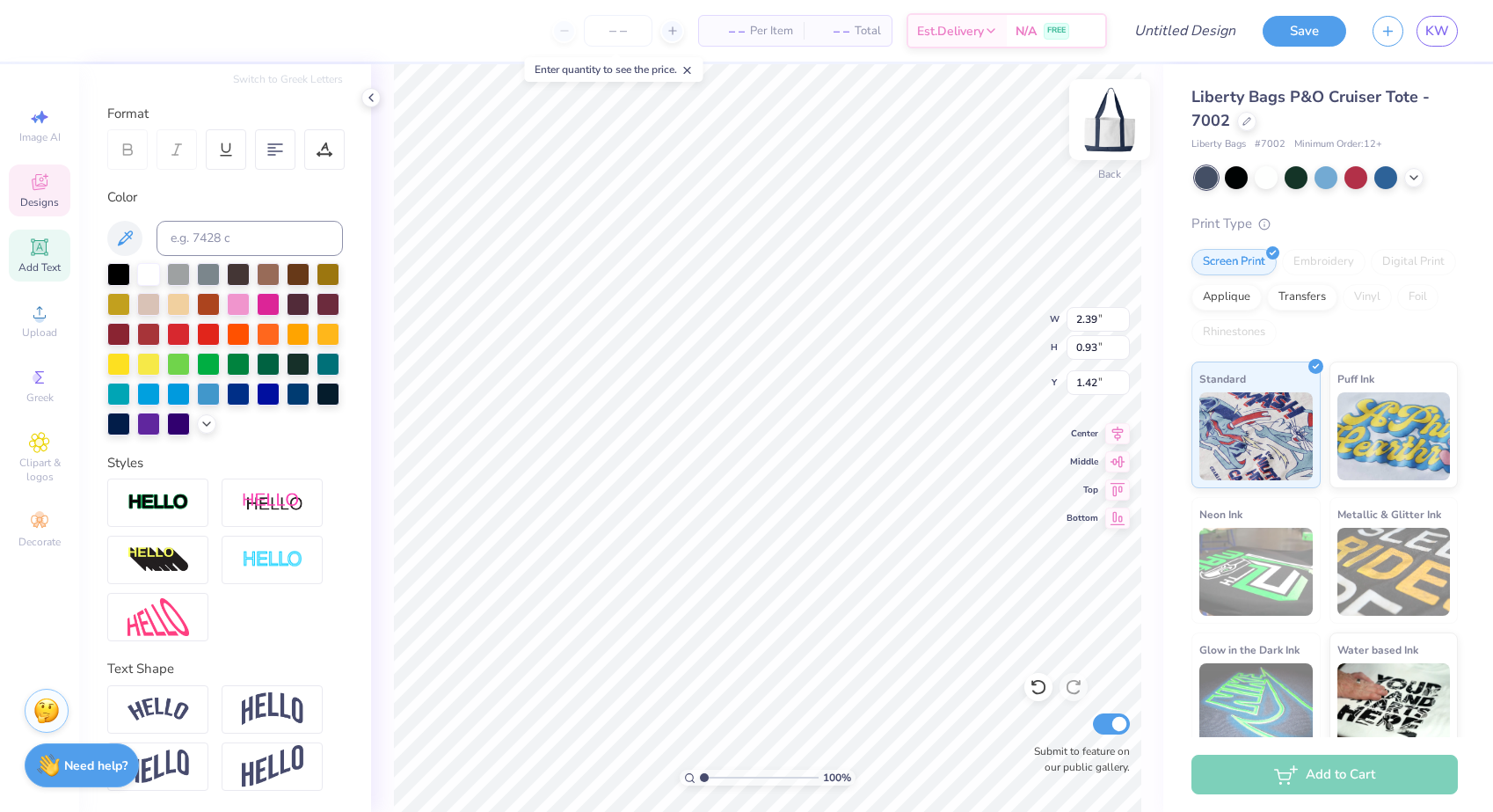
type input "0.80"
type input "1.55"
type input "2.08"
type input "0.77"
type input "1.44"
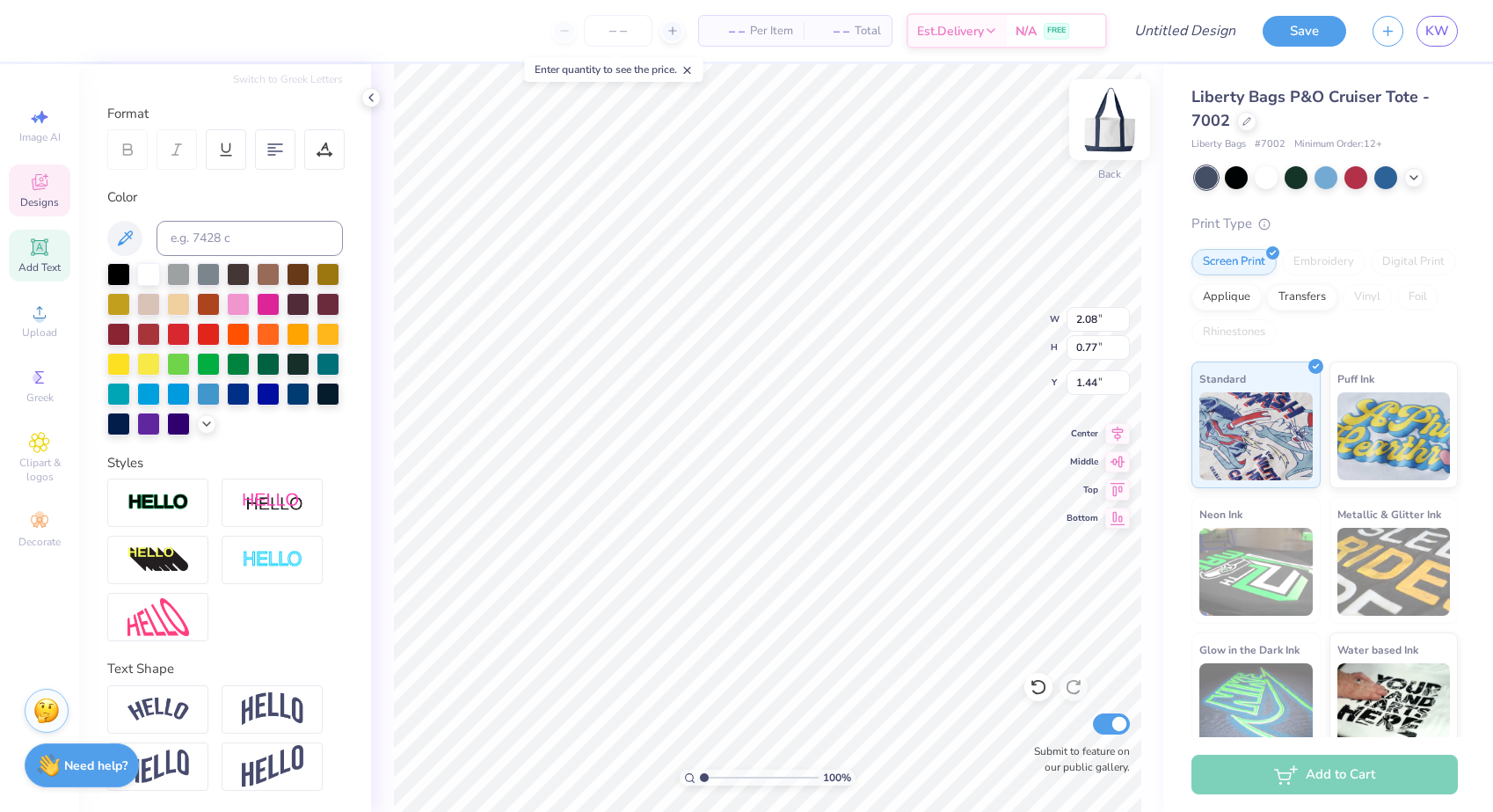
type input "3.59"
type input "3.64"
type input "0.37"
type input "2.00"
type input "0.77"
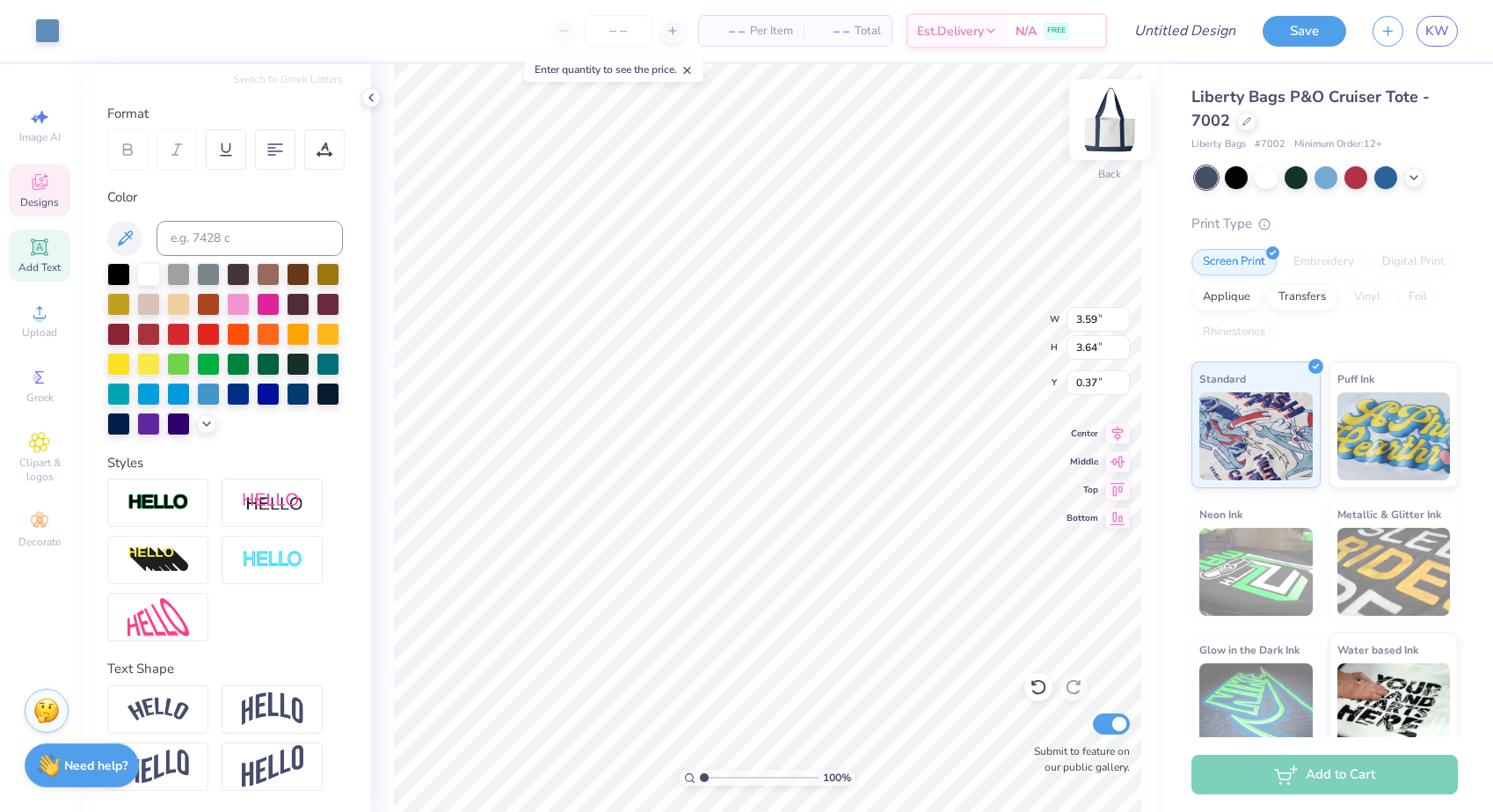
type input "2.35"
type input "2.08"
type input "0.89"
type input "2.25"
type input "1.86"
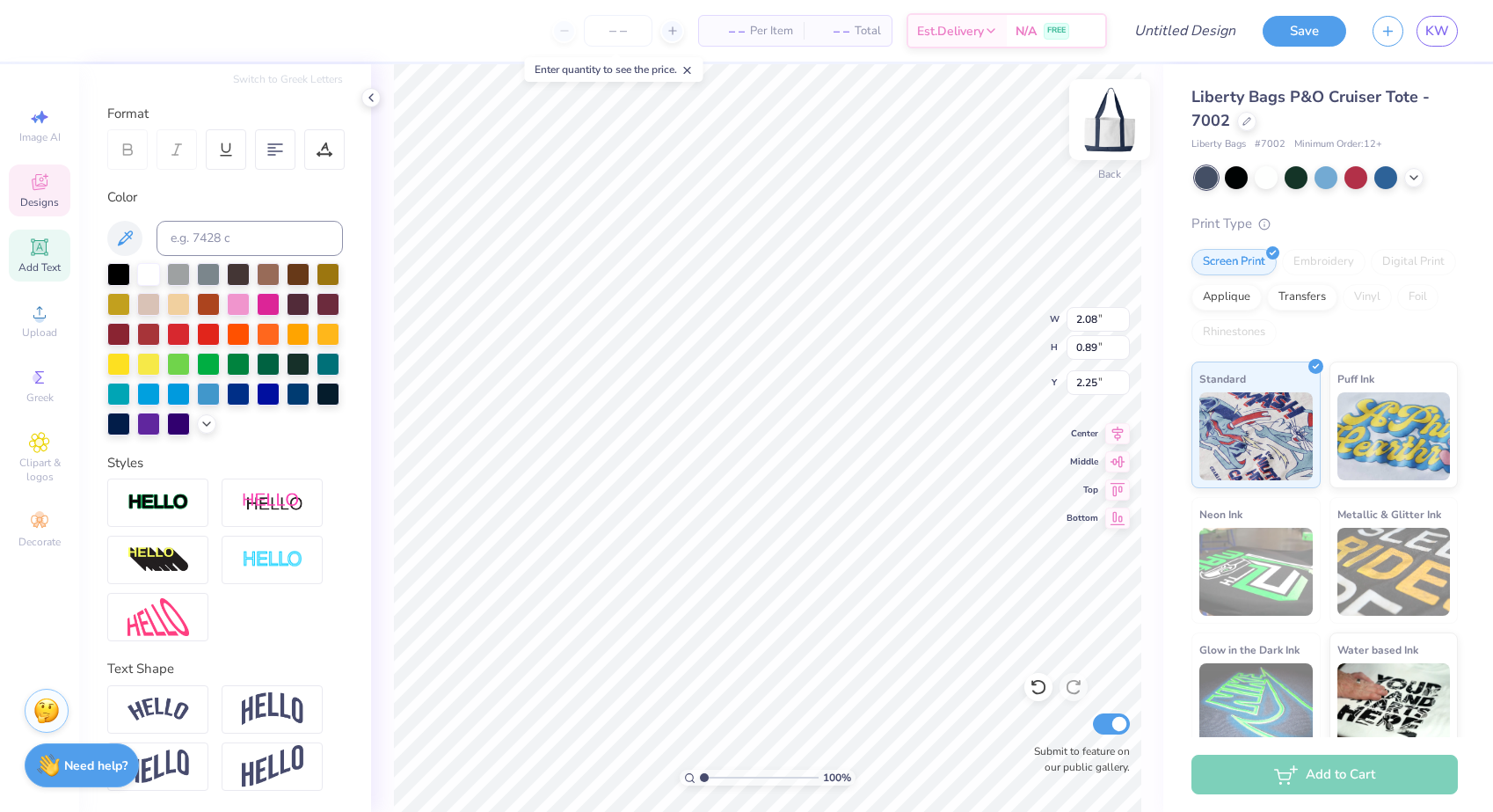
type input "0.80"
type input "2.29"
type input "1.52"
type textarea "Bison Girls"
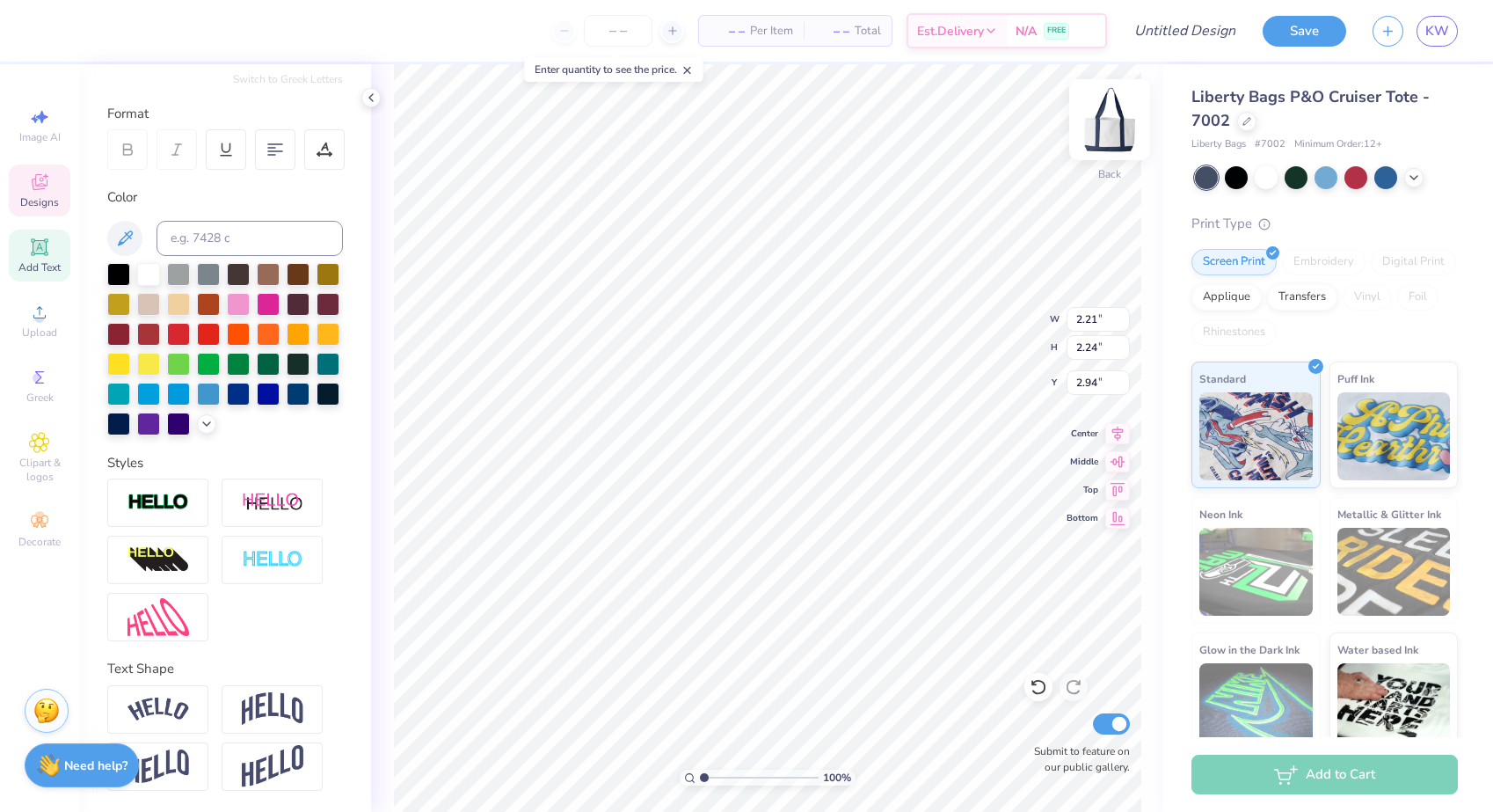
type input "3.72"
type textarea "Bison"
type input "3.68"
type input "2.91"
type input "1.09"
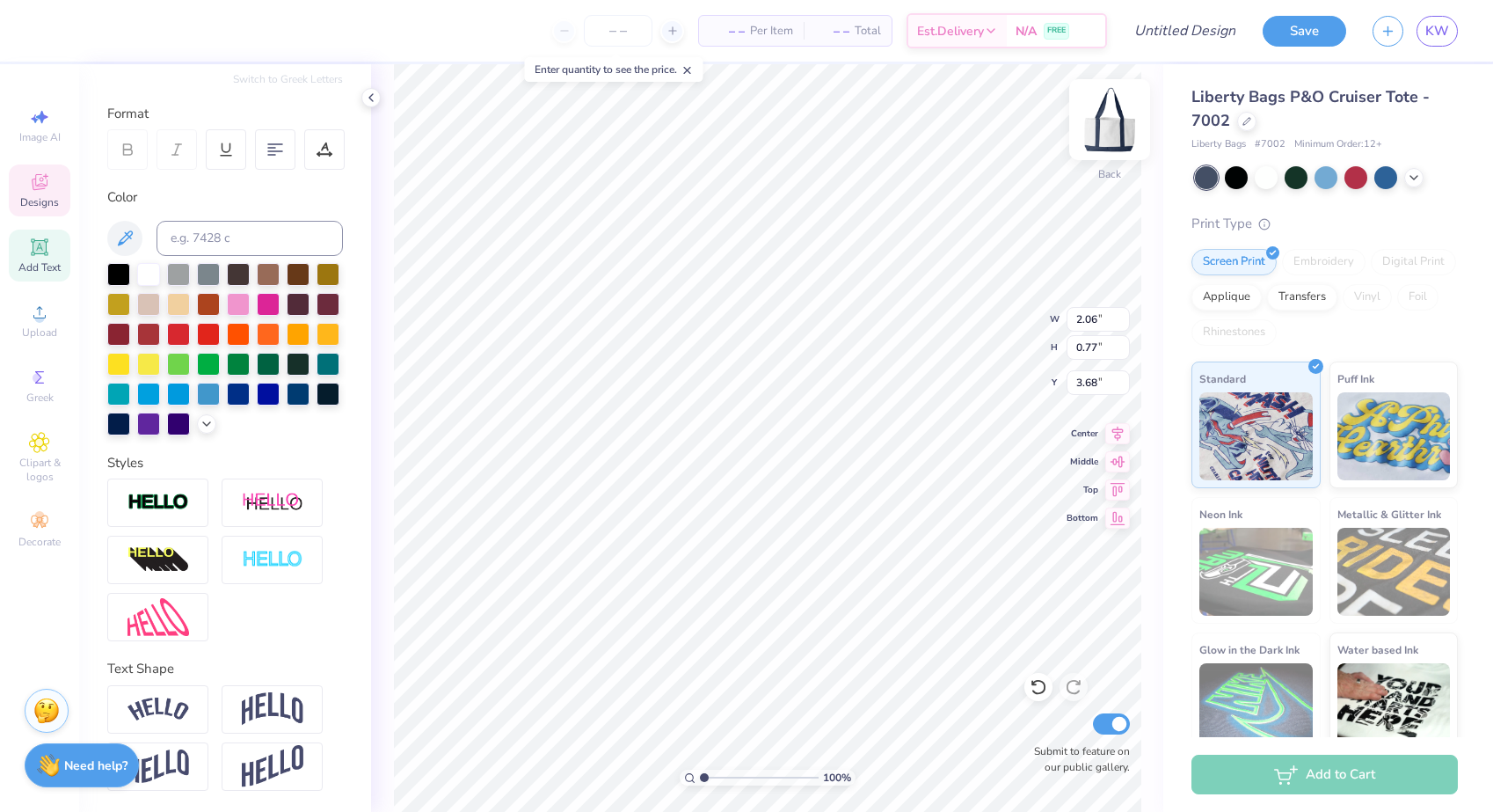
type input "3.66"
type input "3.80"
type input "5.08"
type textarea "Girls"
type input "4.72"
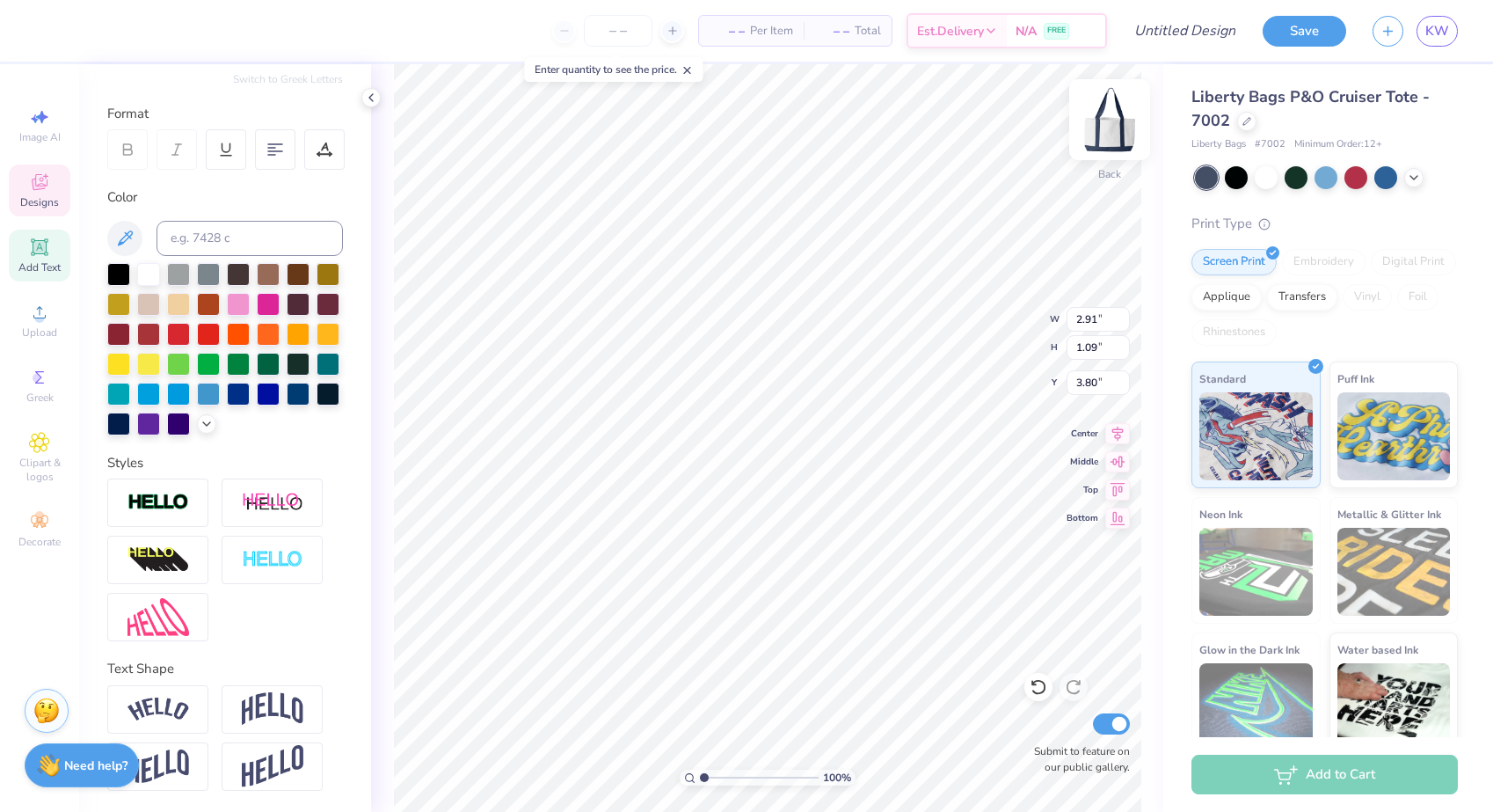
type input "3.50"
type input "3.28"
type input "1.22"
type input "3.49"
type input "4.71"
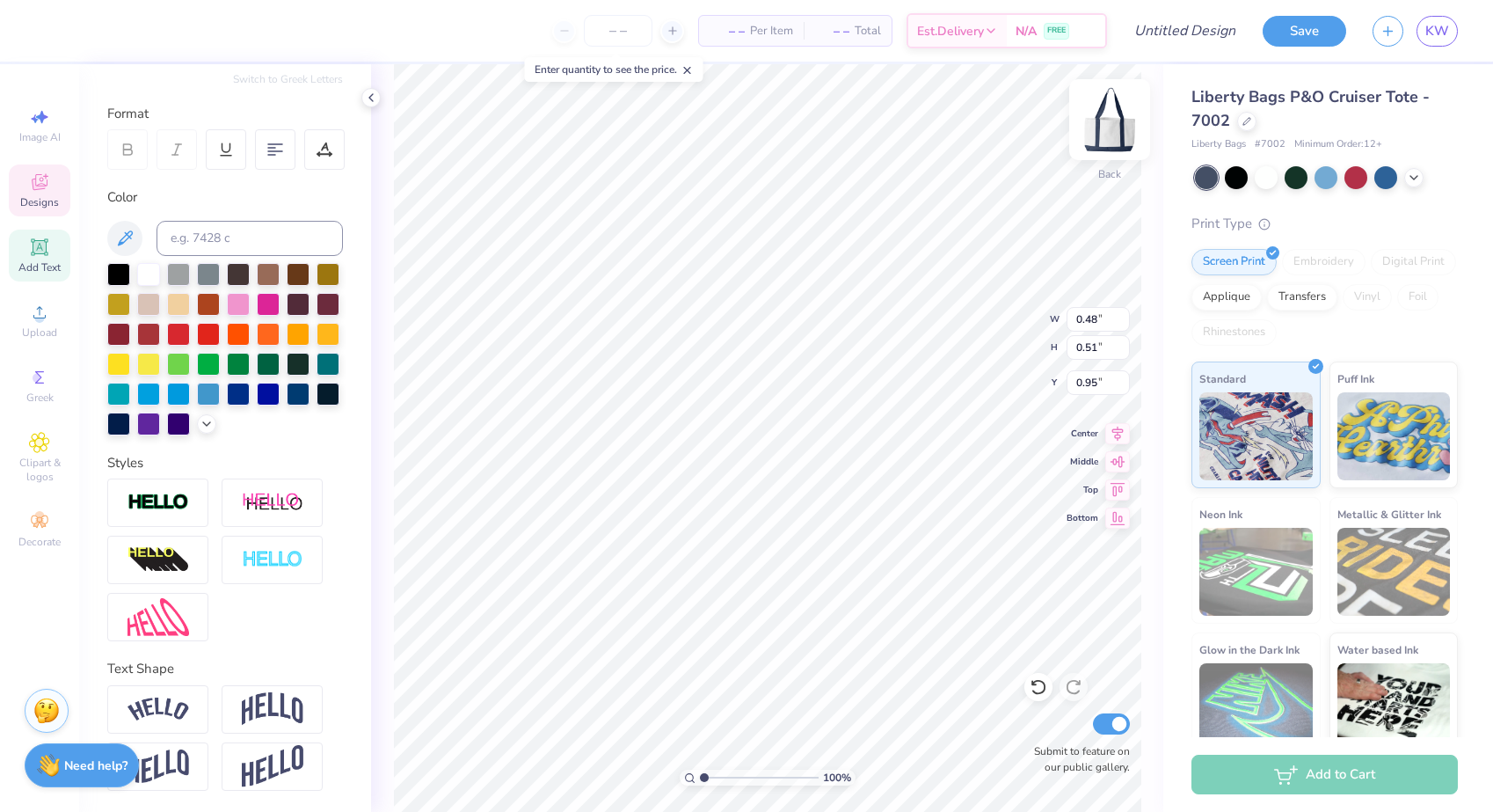
type textarea "20"
type input "0.47"
type input "0.52"
type input "1.04"
type textarea "1"
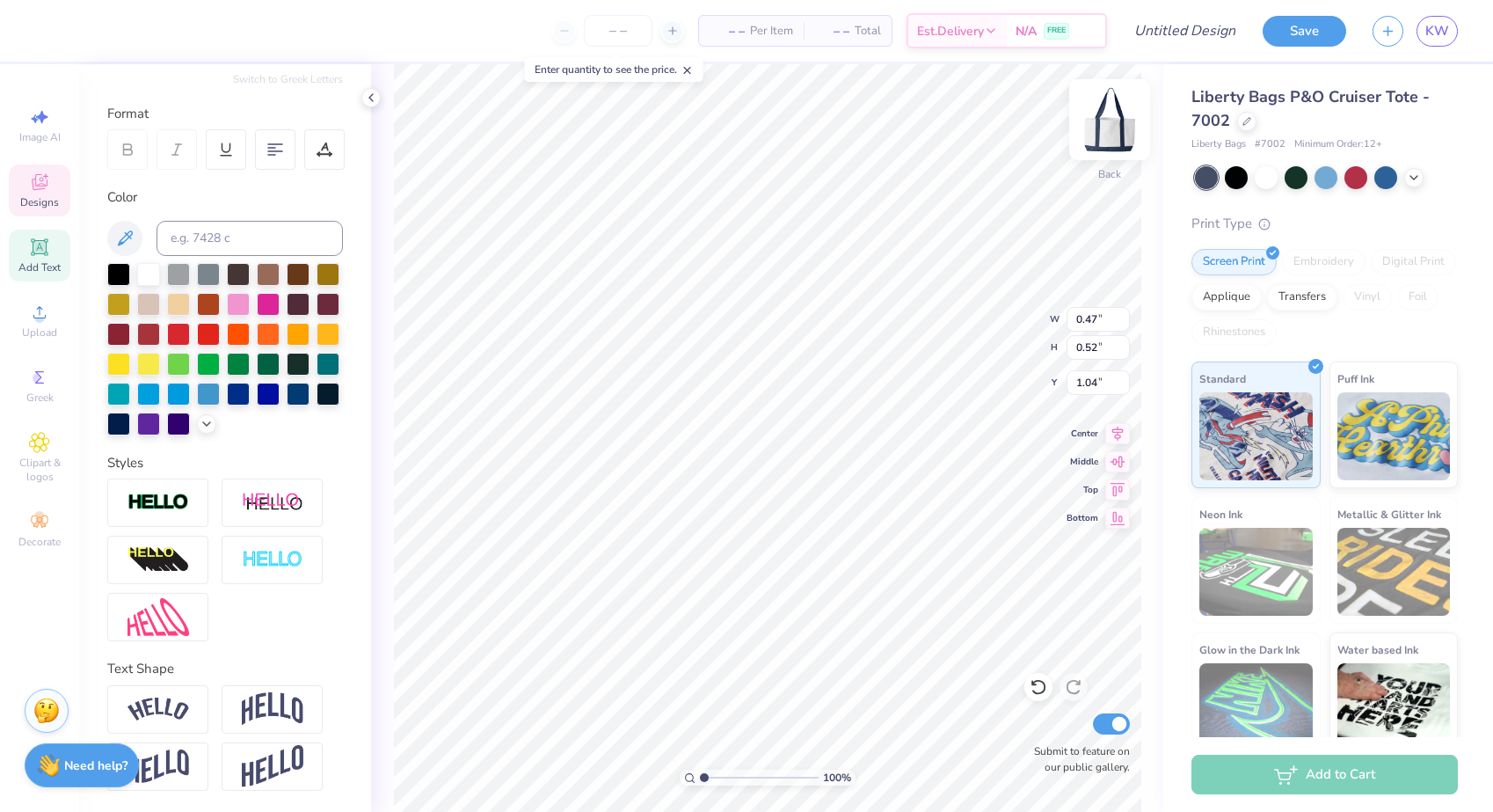
type textarea "25"
click at [58, 36] on div at bounding box center [47, 28] width 25 height 25
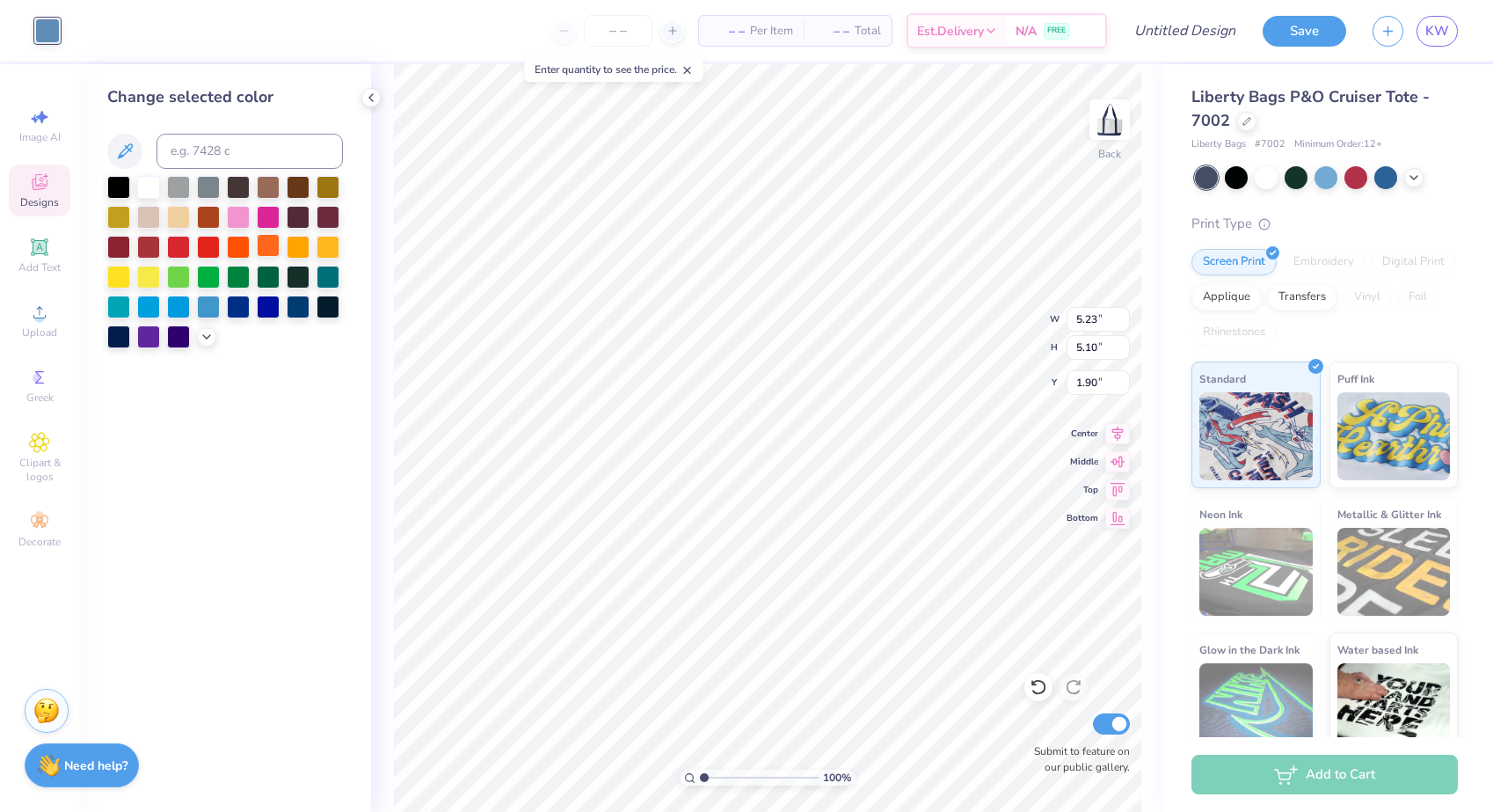
click at [275, 249] on div at bounding box center [267, 245] width 23 height 23
click at [242, 250] on div at bounding box center [238, 245] width 23 height 23
click at [267, 248] on div at bounding box center [267, 245] width 23 height 23
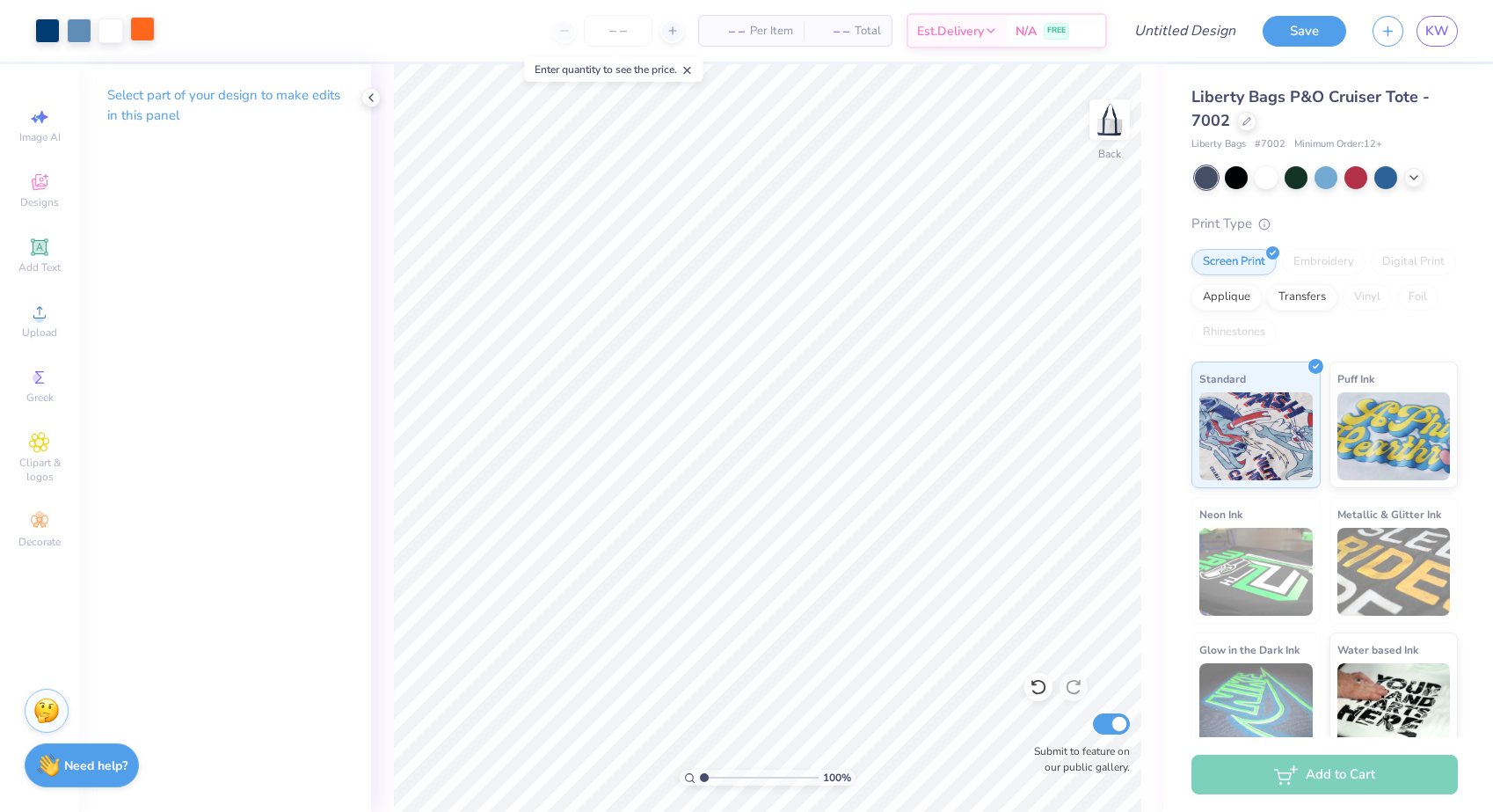
click at [134, 26] on div at bounding box center [142, 28] width 25 height 25
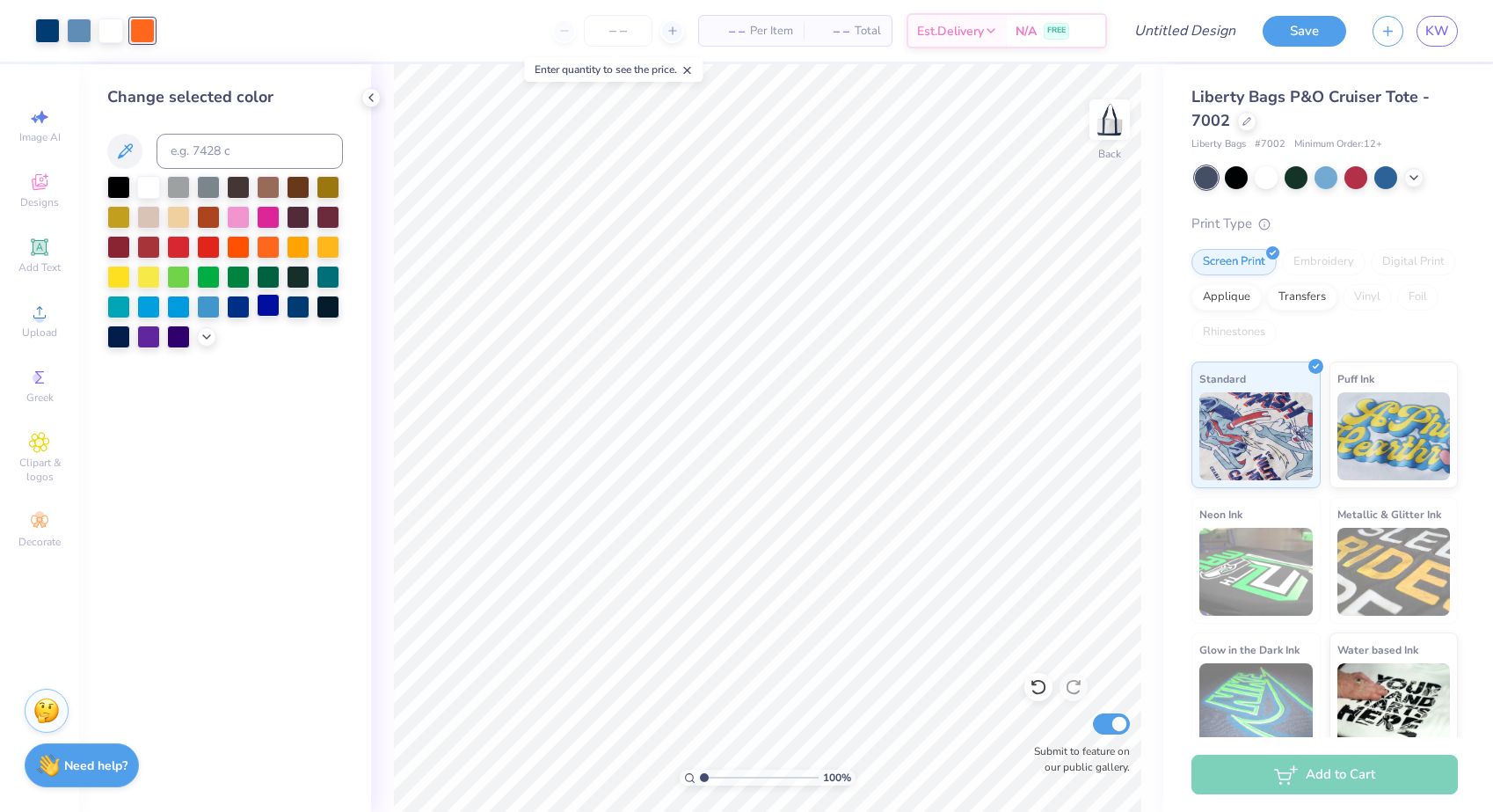
click at [263, 305] on div at bounding box center [267, 305] width 23 height 23
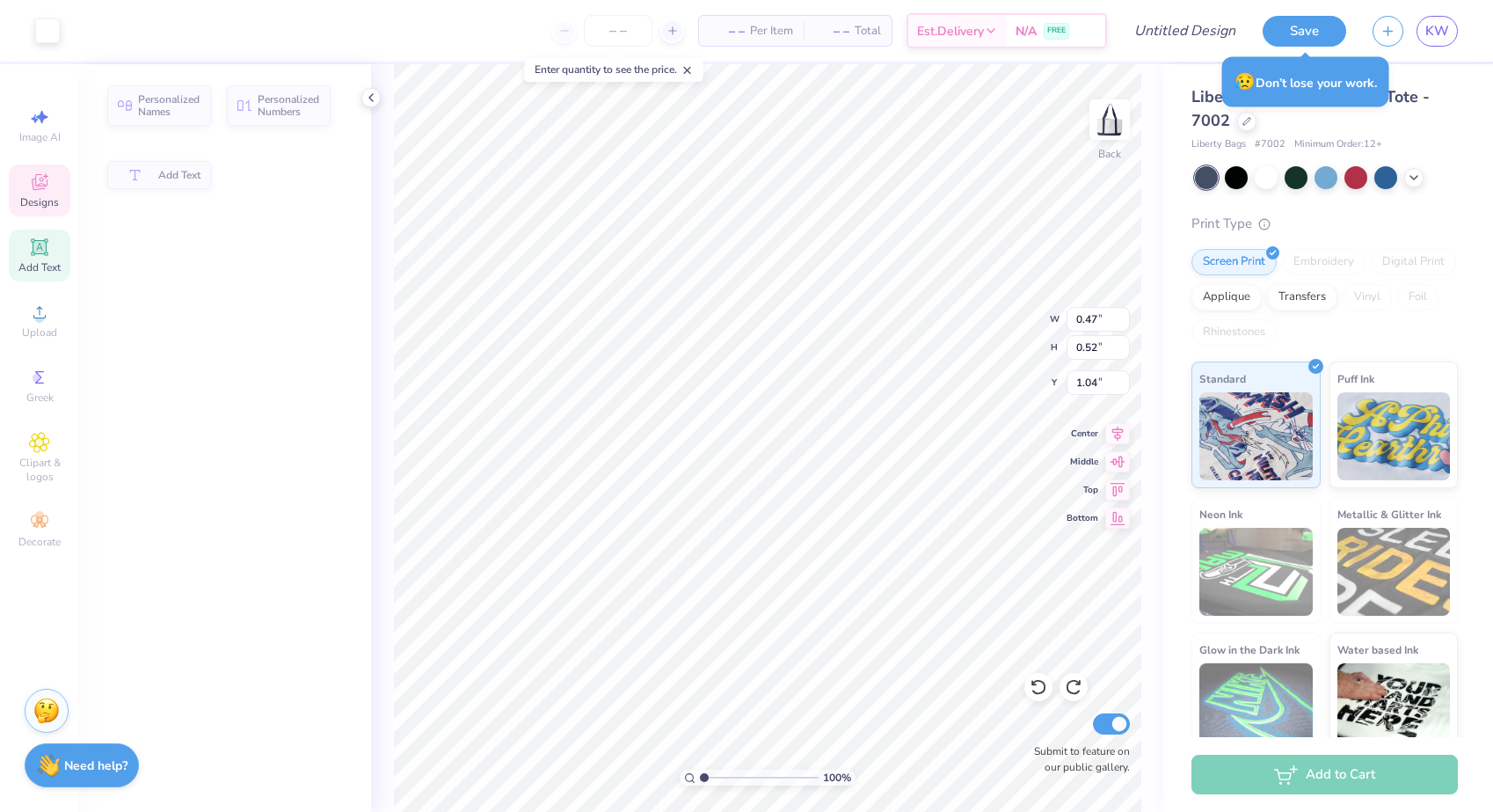
type input "0.47"
type input "0.52"
type input "1.04"
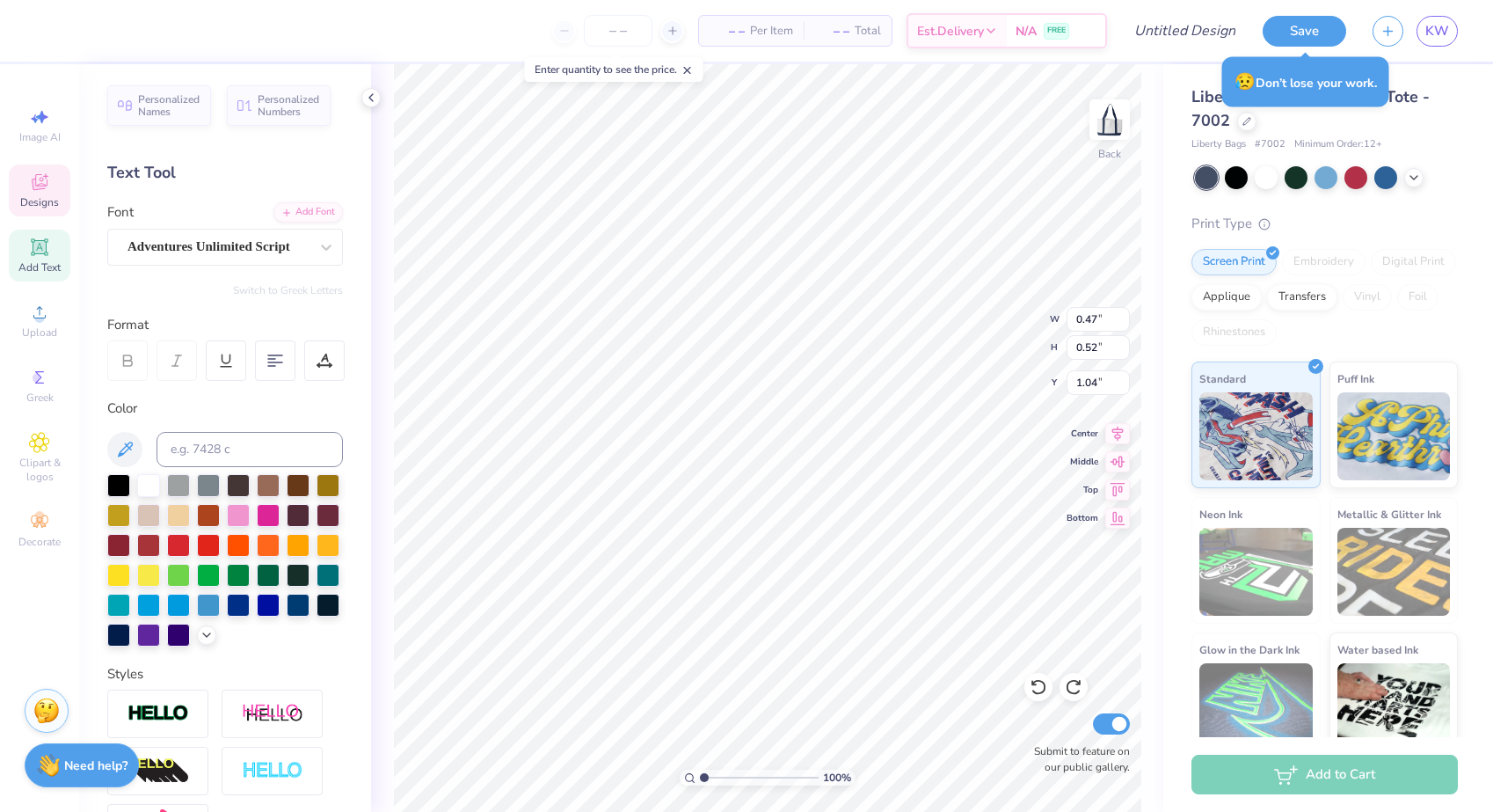
type textarea "25"
click at [357, 242] on div "Personalized Names Personalized Numbers Text Tool Add Font Font Adventures Unli…" at bounding box center [225, 437] width 292 height 747
type input "3.59"
type input "3.64"
type input "0.37"
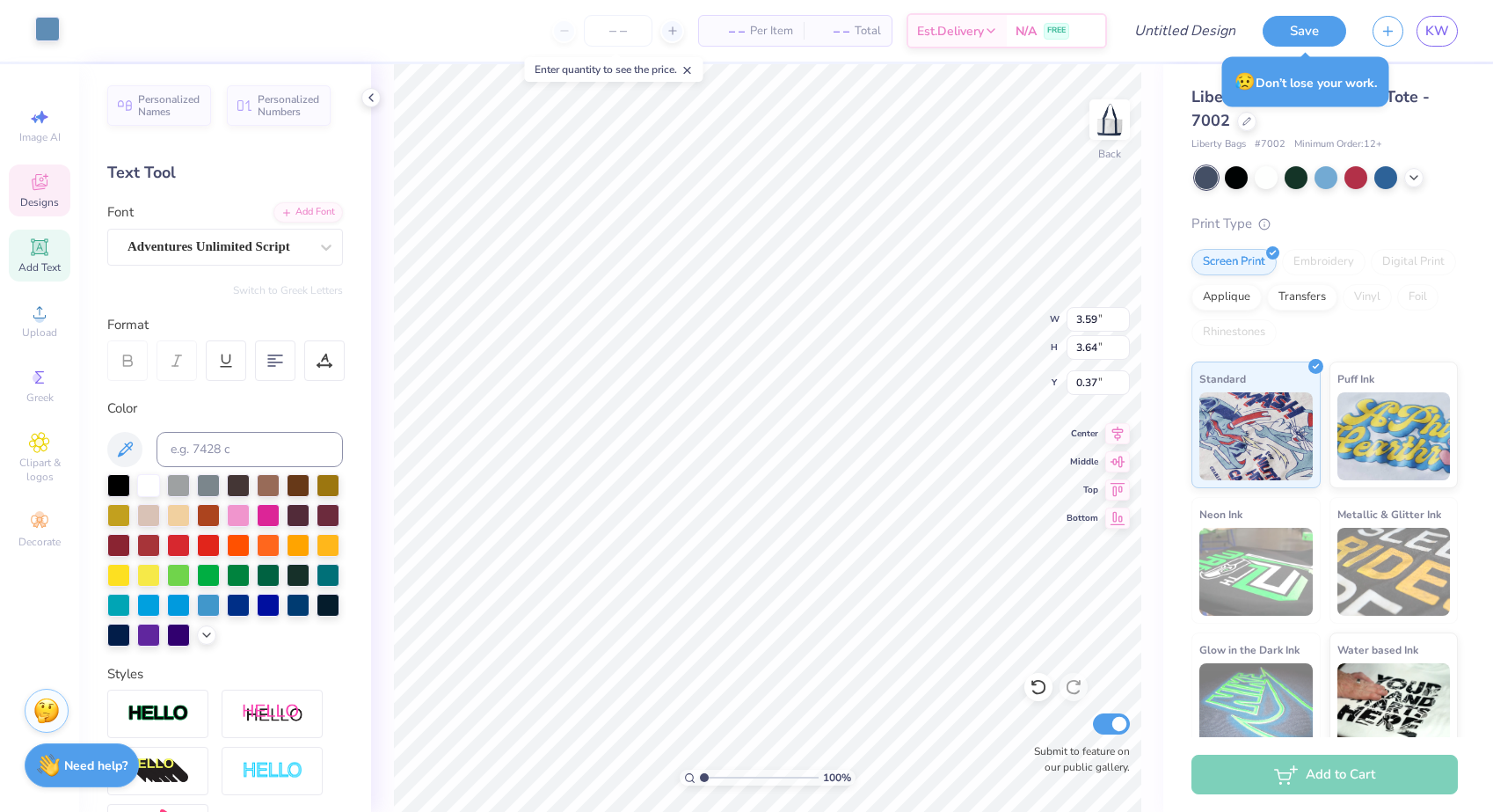
click at [51, 29] on div at bounding box center [47, 28] width 25 height 25
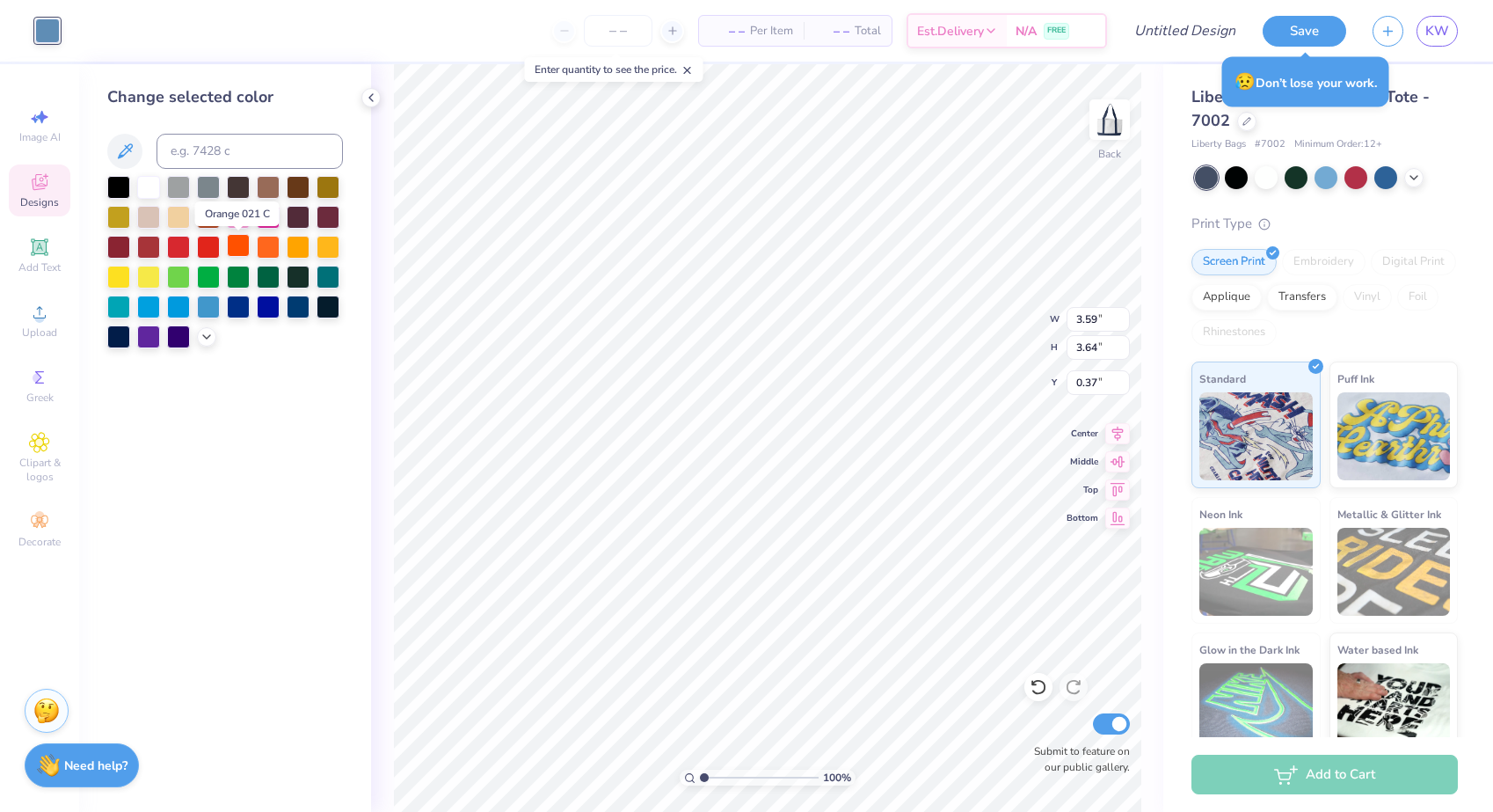
click at [247, 249] on div at bounding box center [238, 245] width 23 height 23
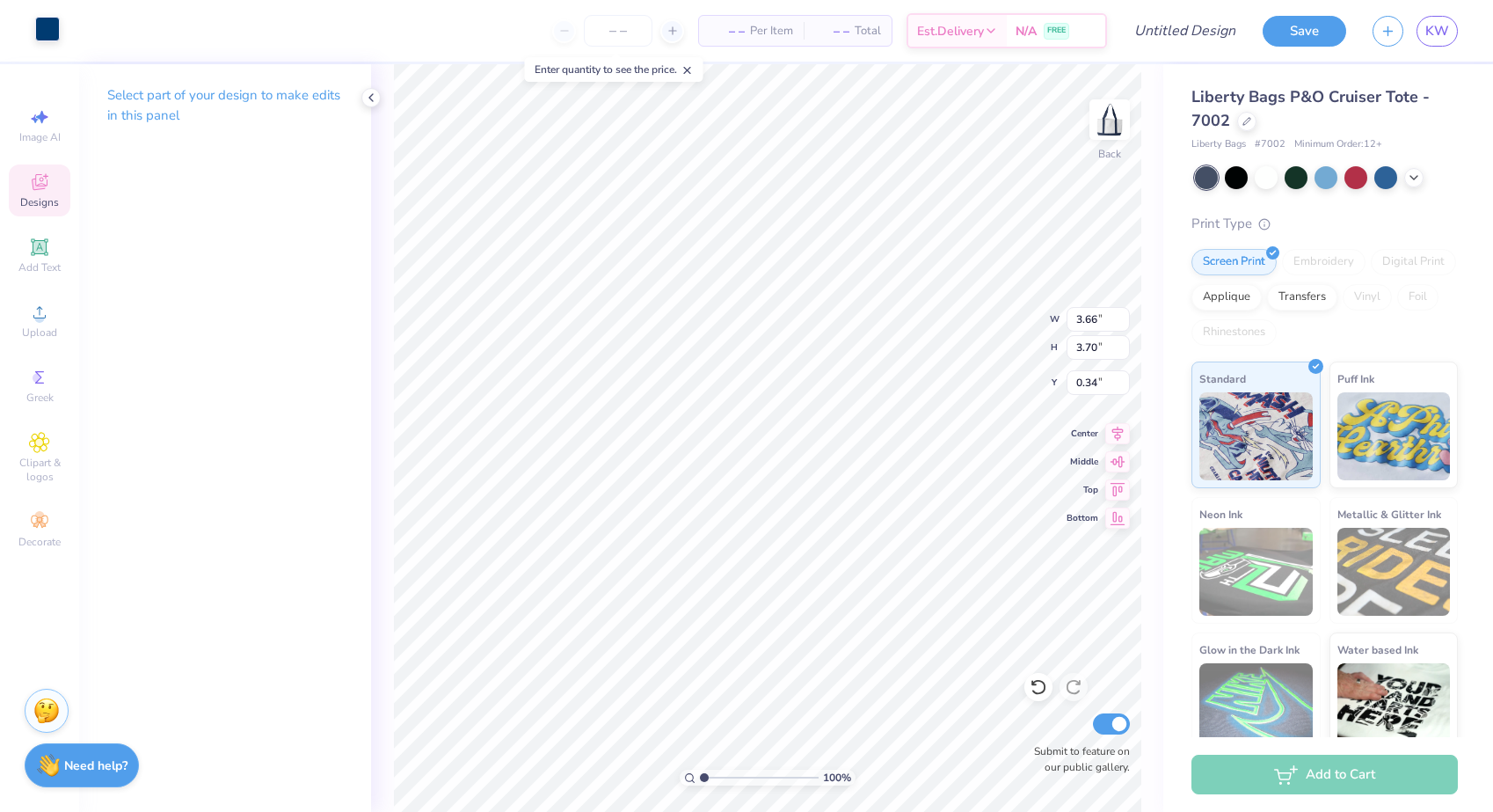
click at [47, 35] on div at bounding box center [47, 28] width 25 height 25
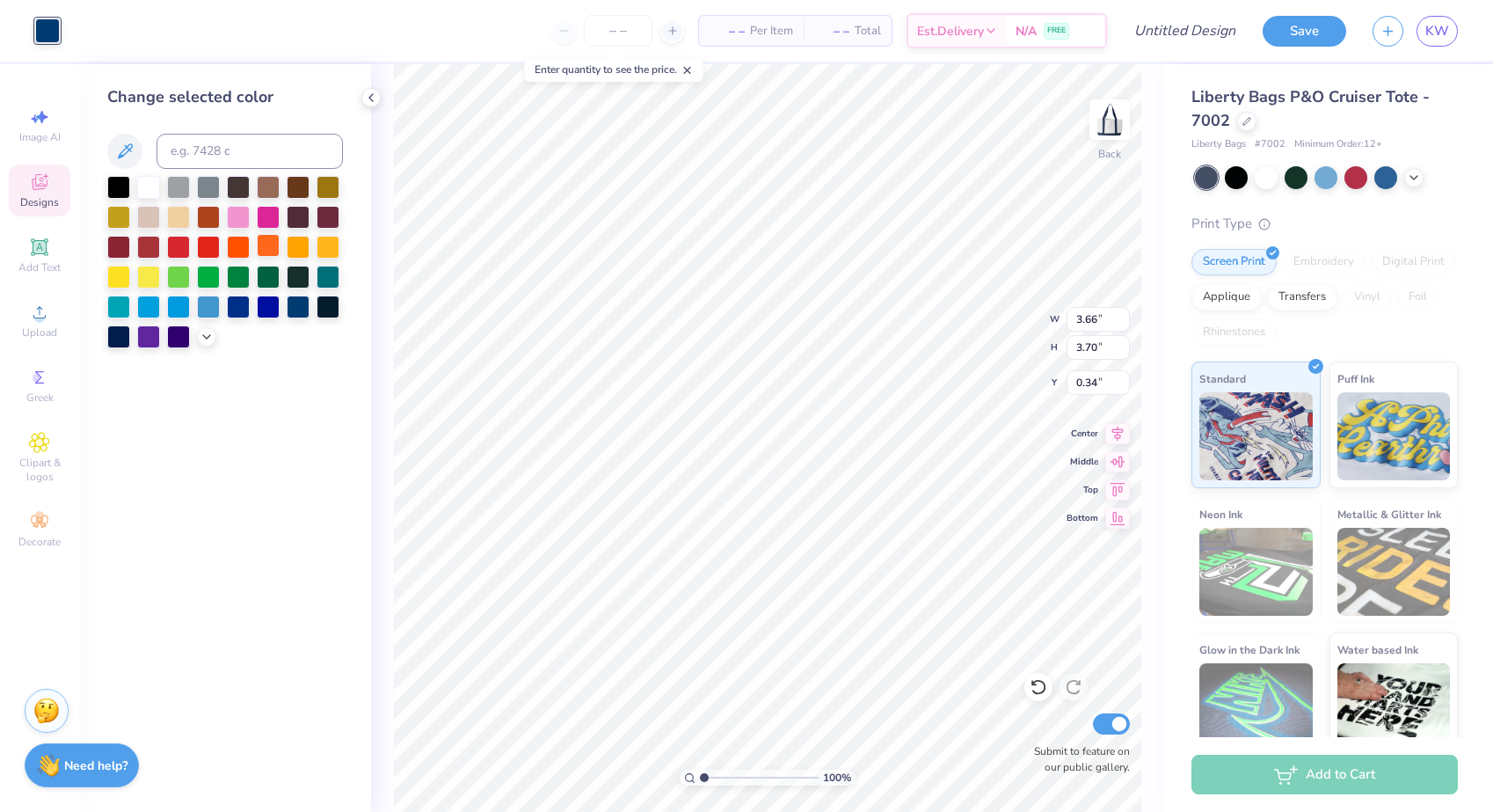
click at [258, 251] on div at bounding box center [267, 245] width 23 height 23
click at [239, 251] on div at bounding box center [238, 245] width 23 height 23
type input "3.59"
type input "3.64"
type input "0.37"
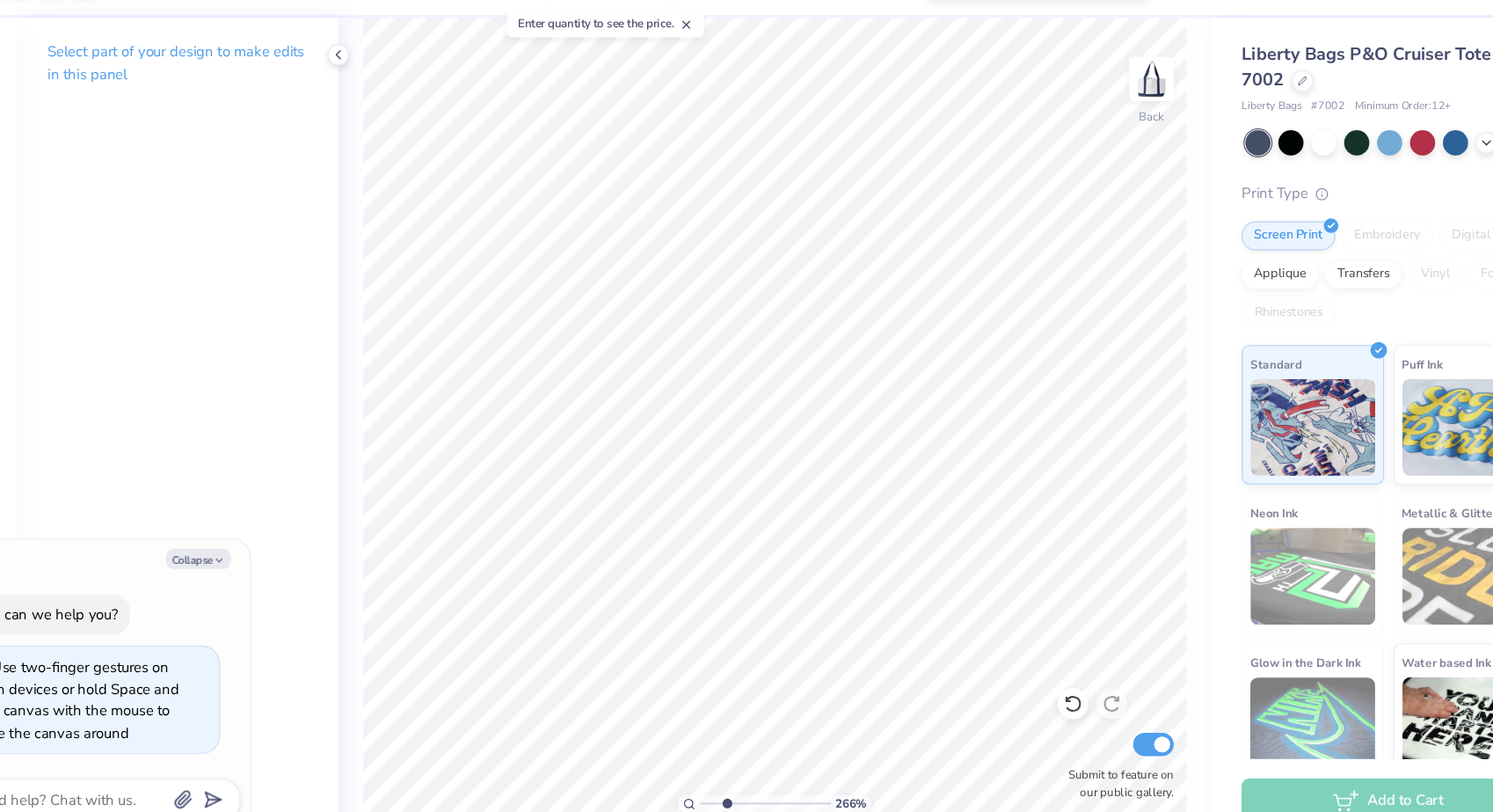
type input "2.66"
type textarea "x"
type input "1"
click at [700, 769] on input "range" at bounding box center [759, 776] width 119 height 16
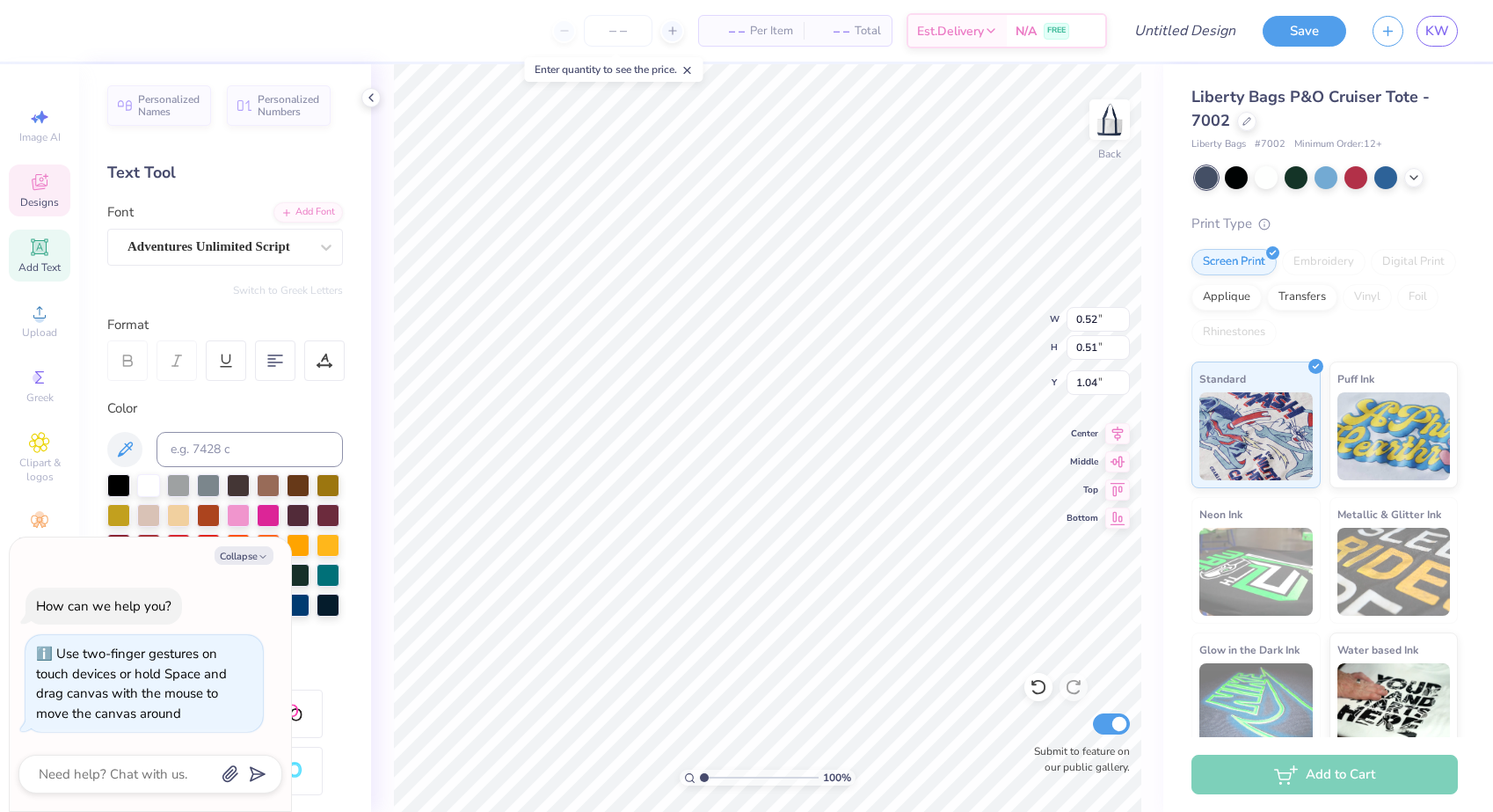
type textarea "x"
type input "3.59"
type input "3.64"
type input "0.37"
type textarea "x"
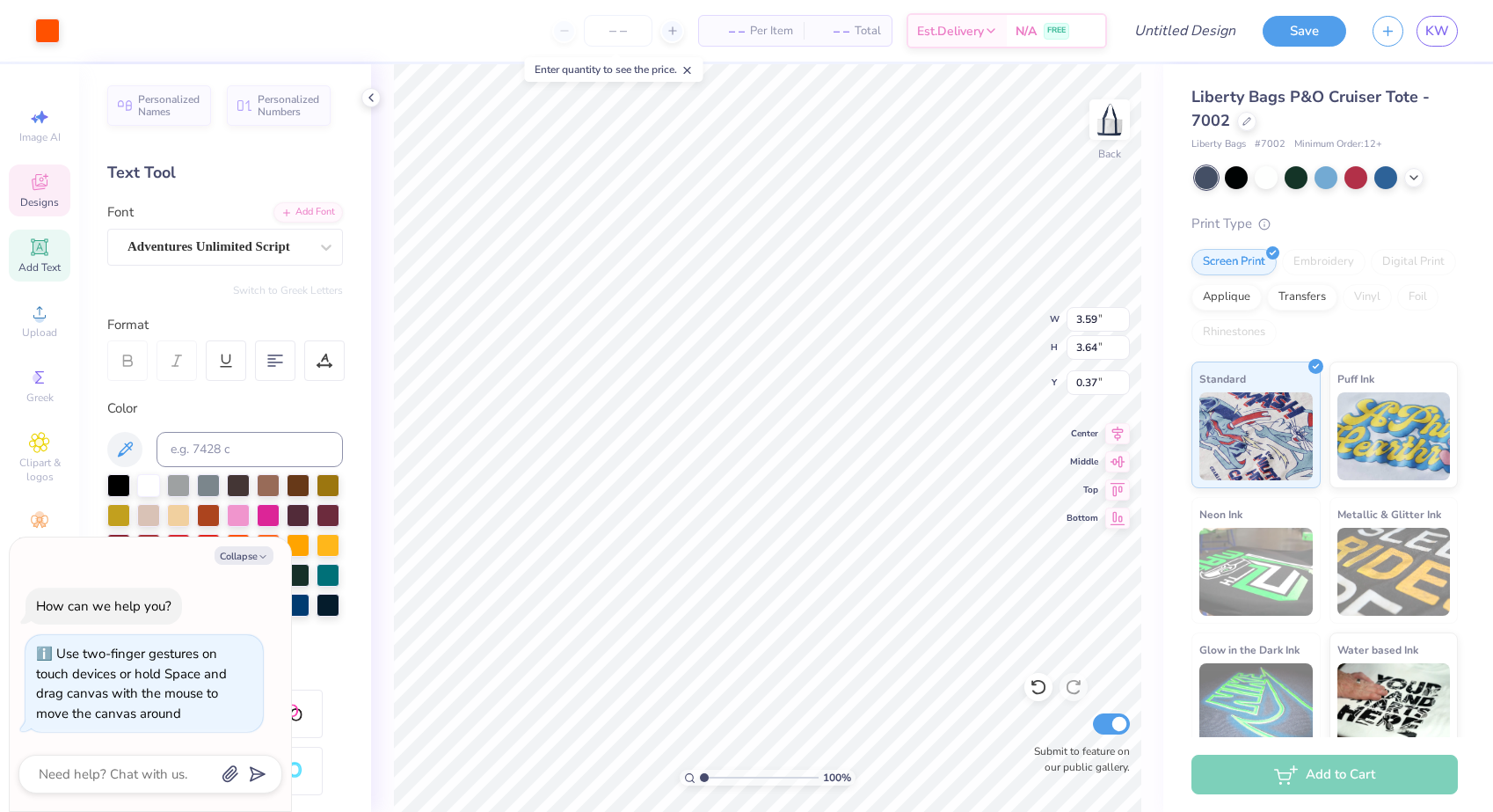
type input "2.36"
type input "2.38"
type input "0.05"
click at [44, 20] on div at bounding box center [47, 28] width 25 height 25
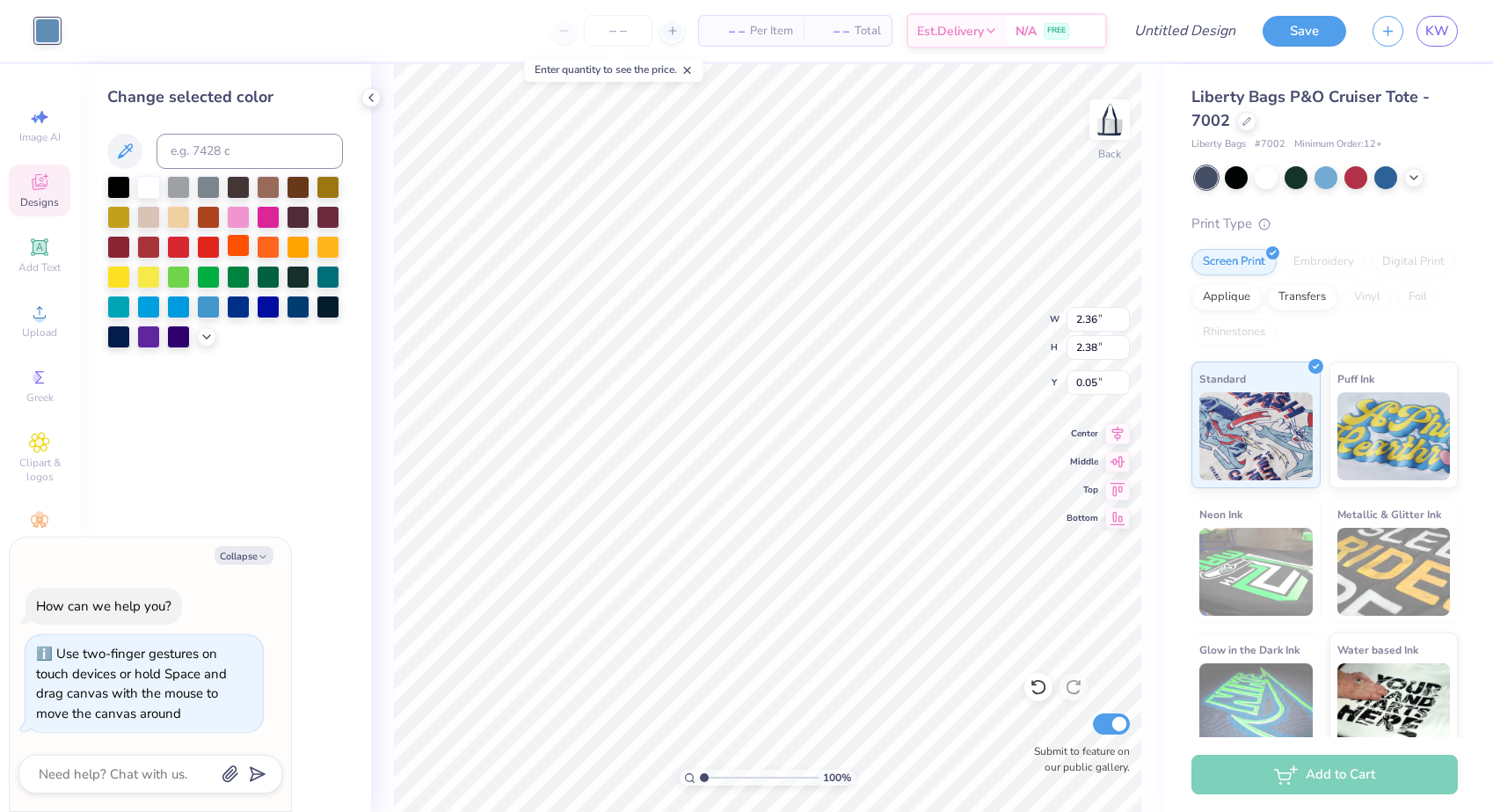
click at [239, 250] on div at bounding box center [238, 245] width 23 height 23
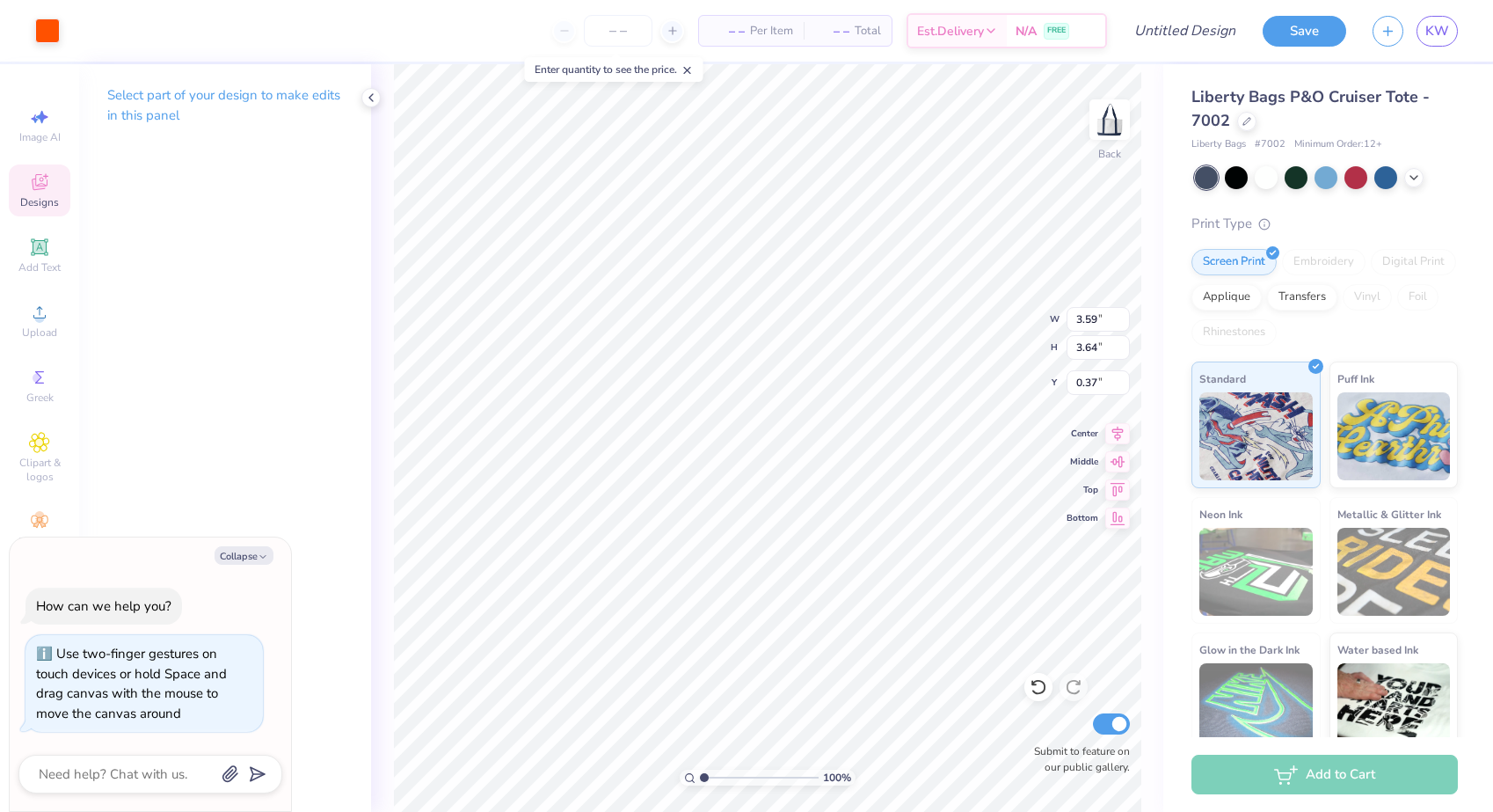
type textarea "x"
type input "2.41"
type input "2.43"
type input "0.03"
click at [48, 26] on div at bounding box center [47, 28] width 25 height 25
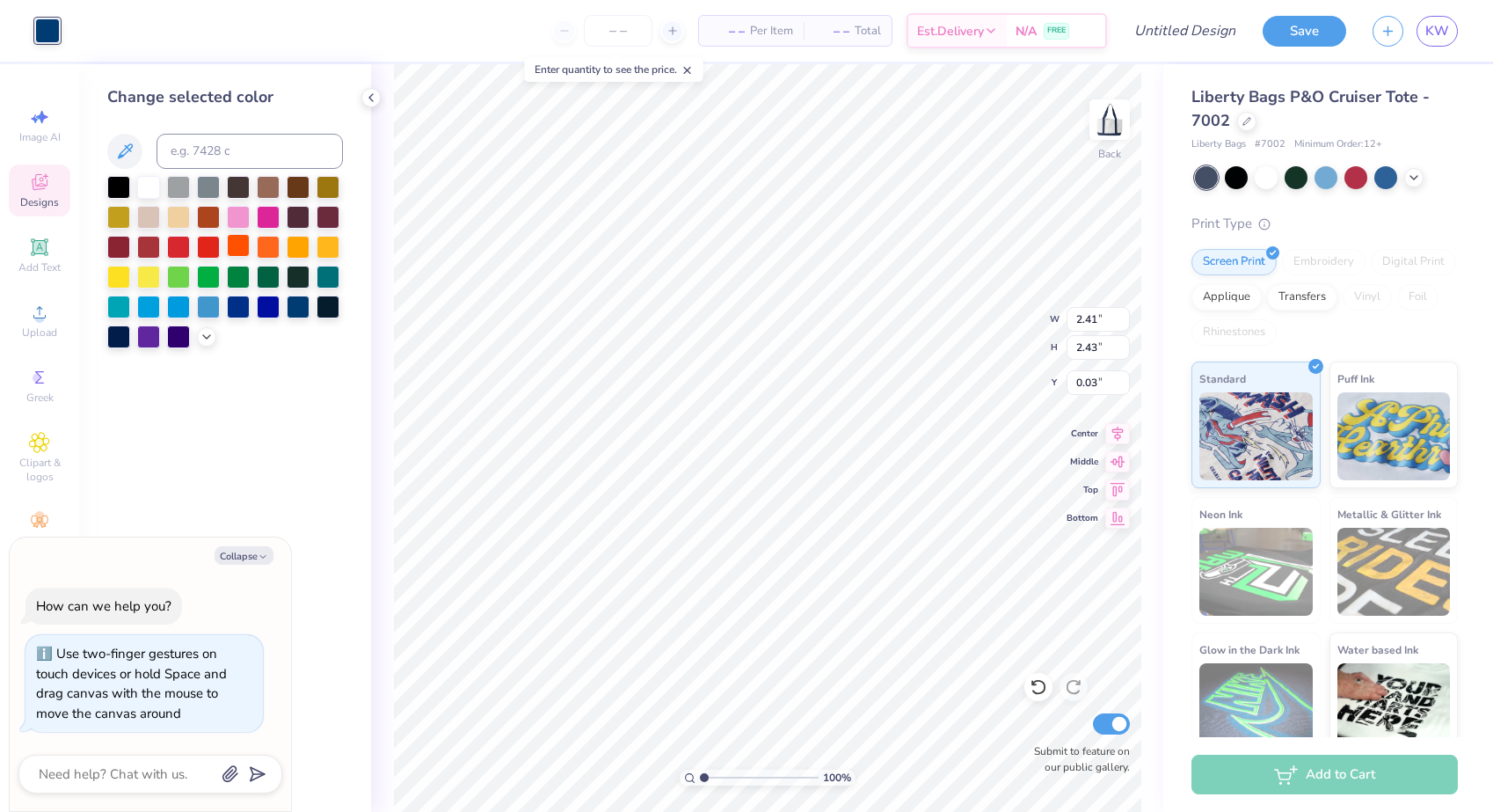
click at [238, 250] on div at bounding box center [238, 245] width 23 height 23
type textarea "x"
type input "2.36"
type input "2.38"
type input "0.05"
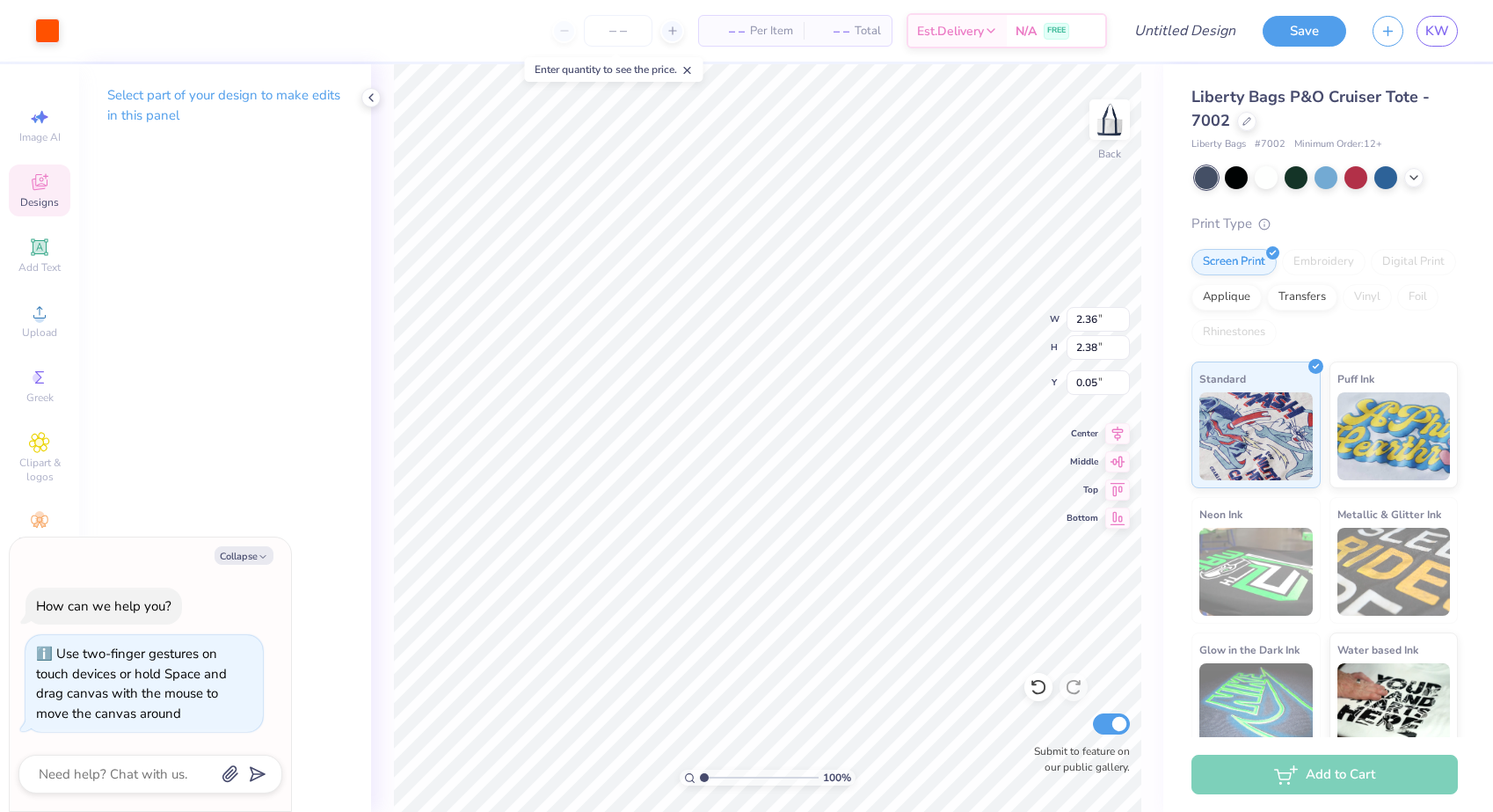
type textarea "x"
type input "0.71"
type textarea "x"
type input "3.59"
type input "3.64"
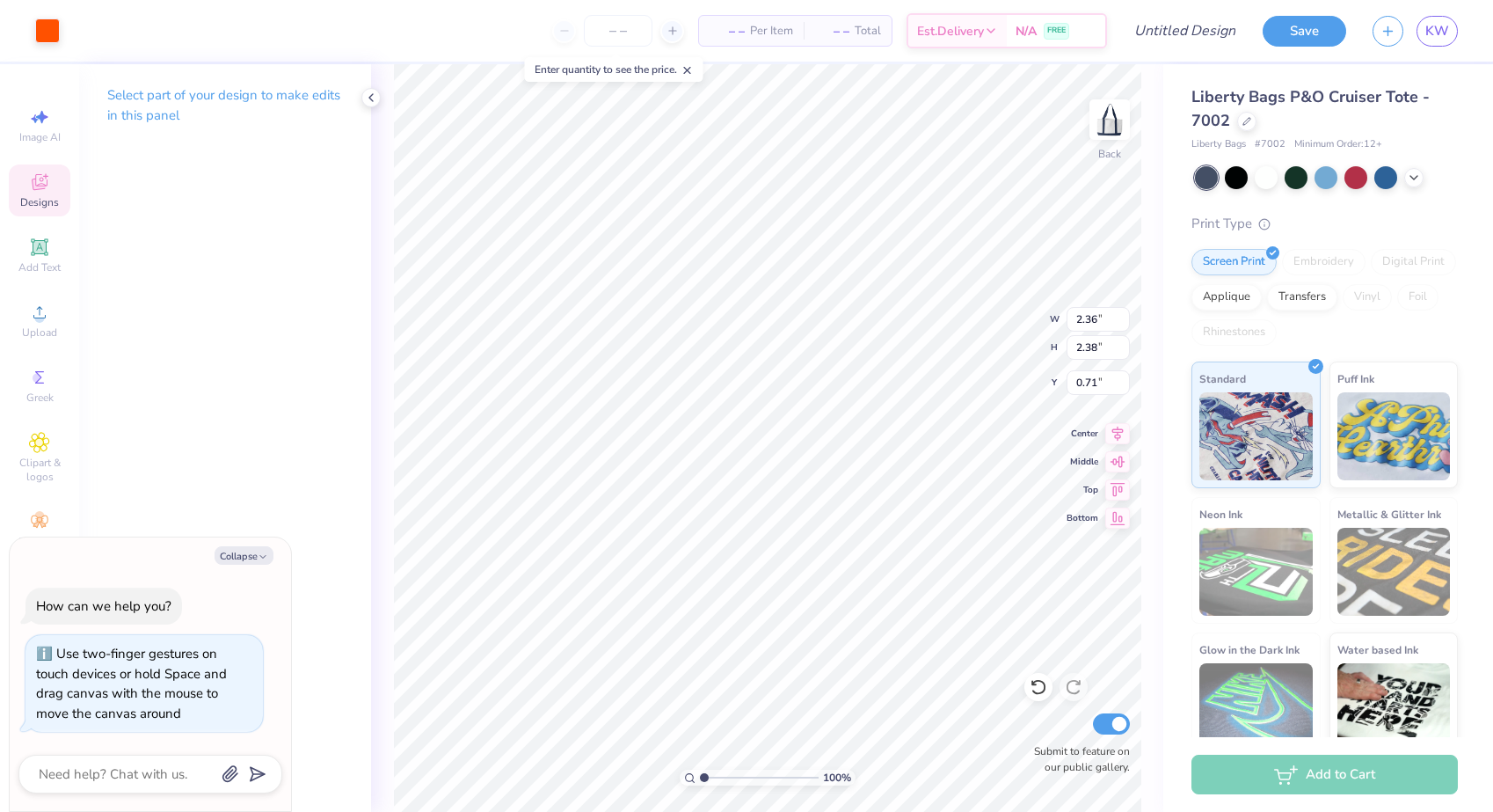
type input "0.37"
type textarea "x"
type input "0.47"
type textarea "x"
type input "2.41"
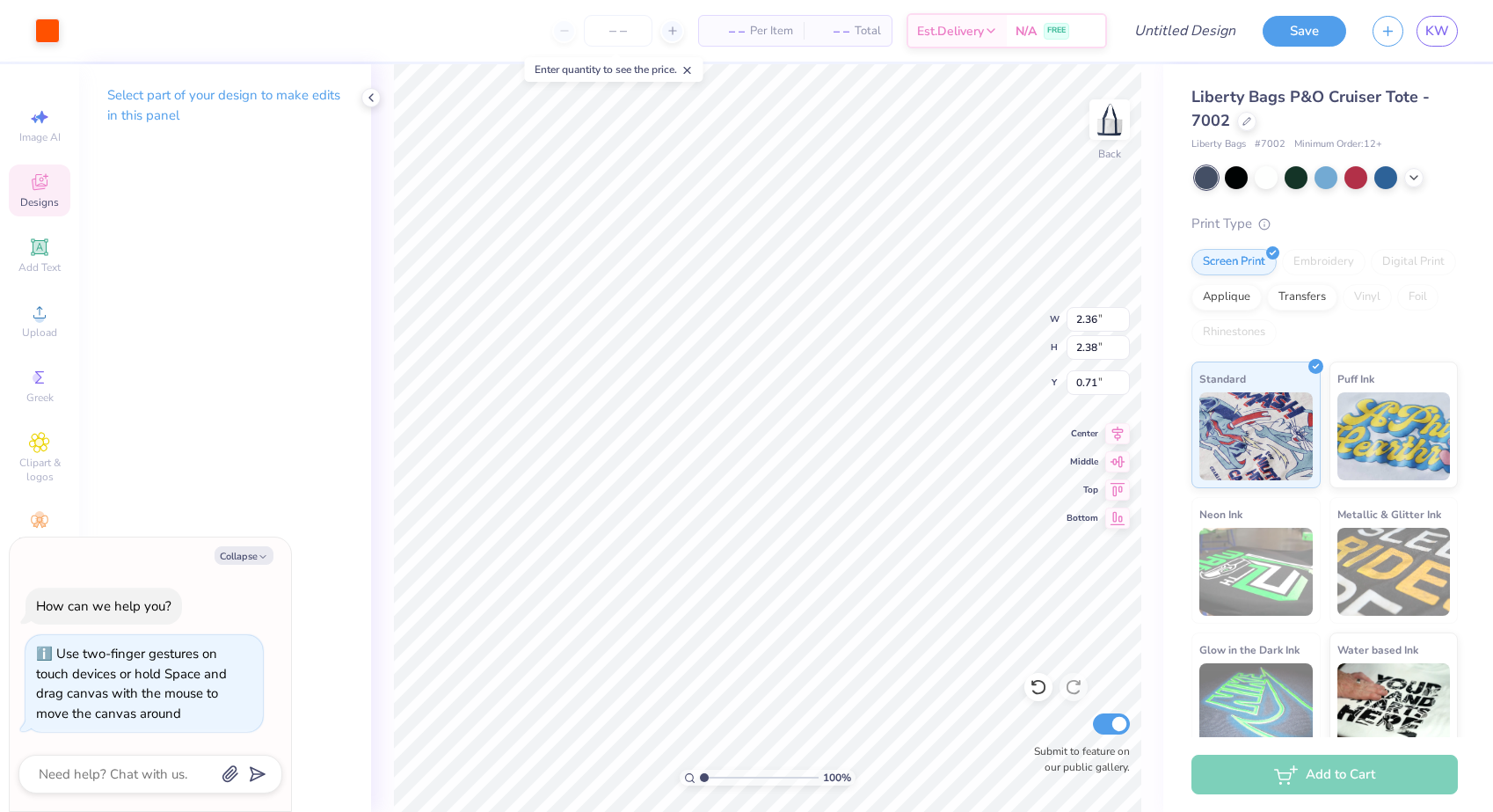
type input "2.43"
type input "0.03"
type textarea "x"
type input "0.67"
type textarea "x"
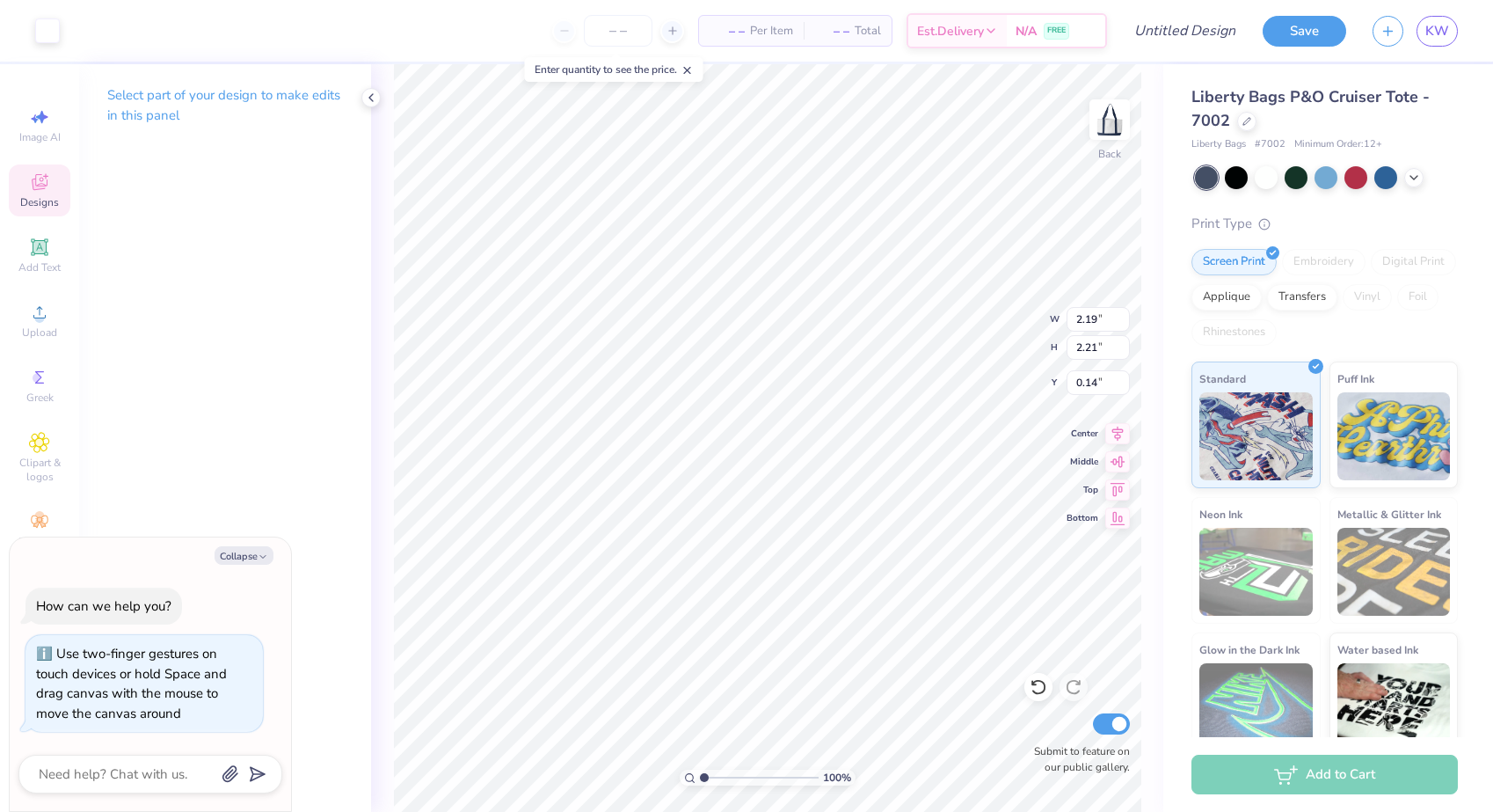
type input "0.80"
type textarea "x"
type input "3.59"
type input "3.64"
type input "0.47"
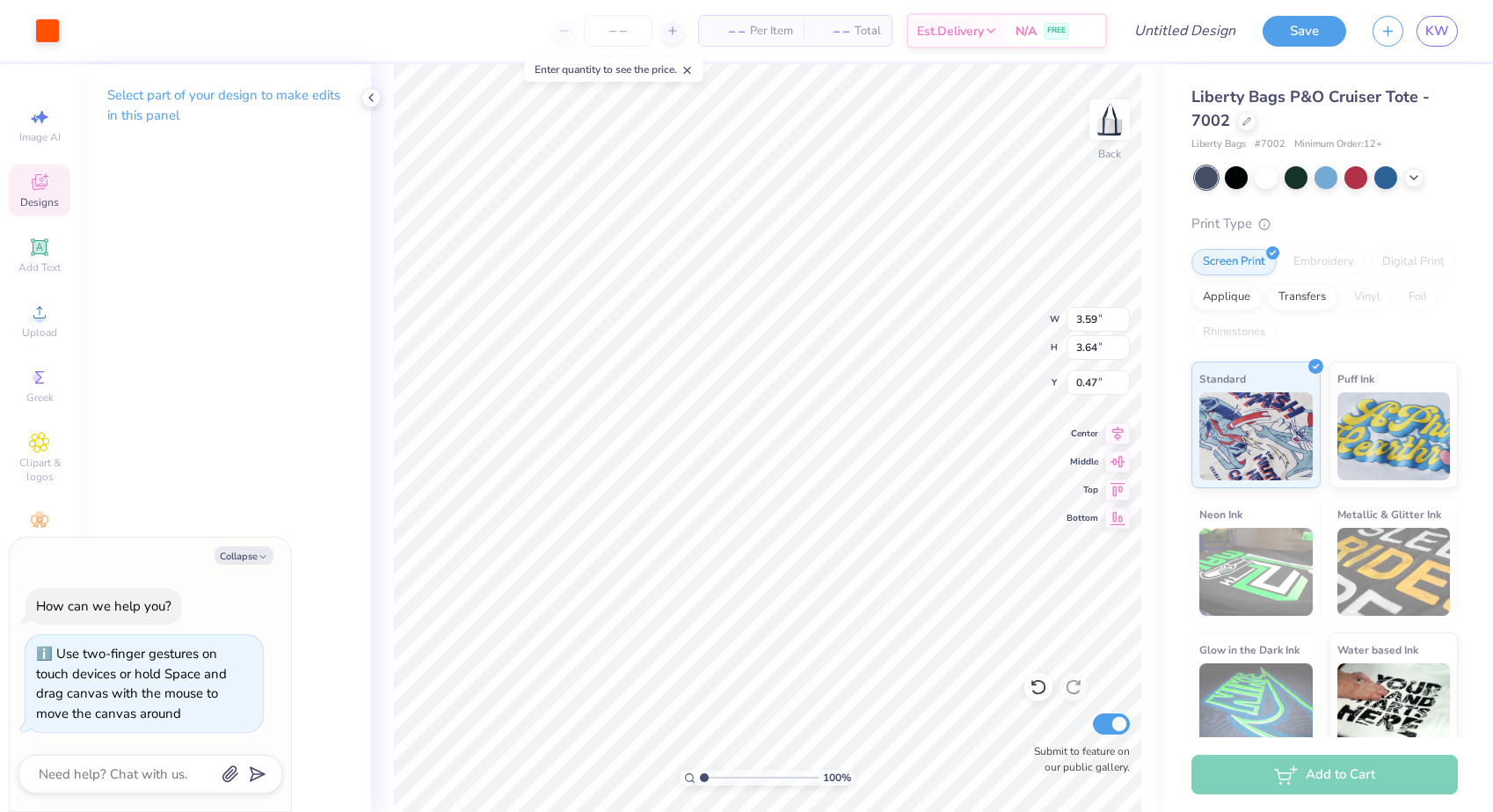
type textarea "x"
type input "0.53"
type input "0.52"
type input "0.95"
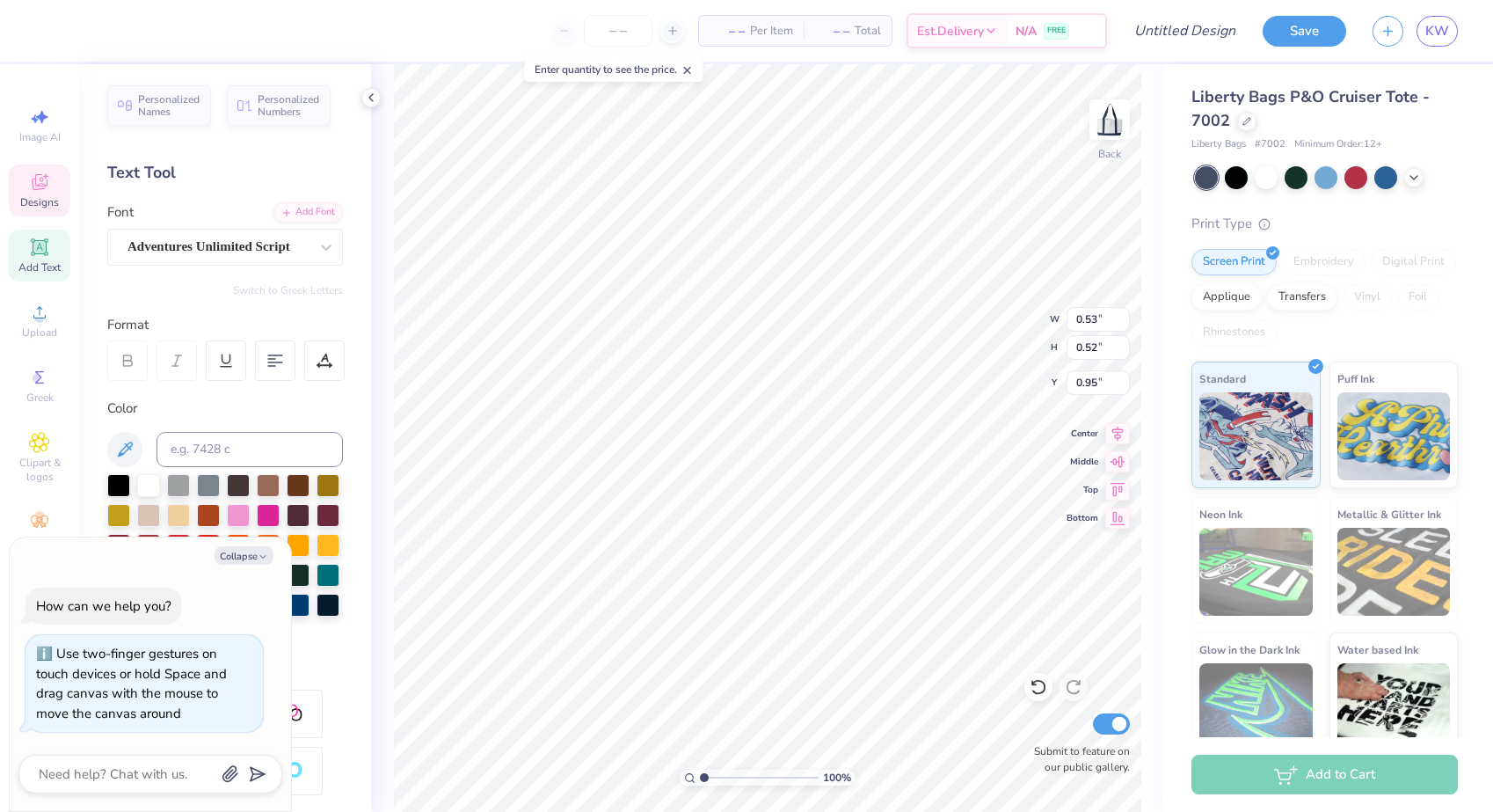
type textarea "x"
type input "1.38"
type textarea "x"
type input "0.52"
type input "0.51"
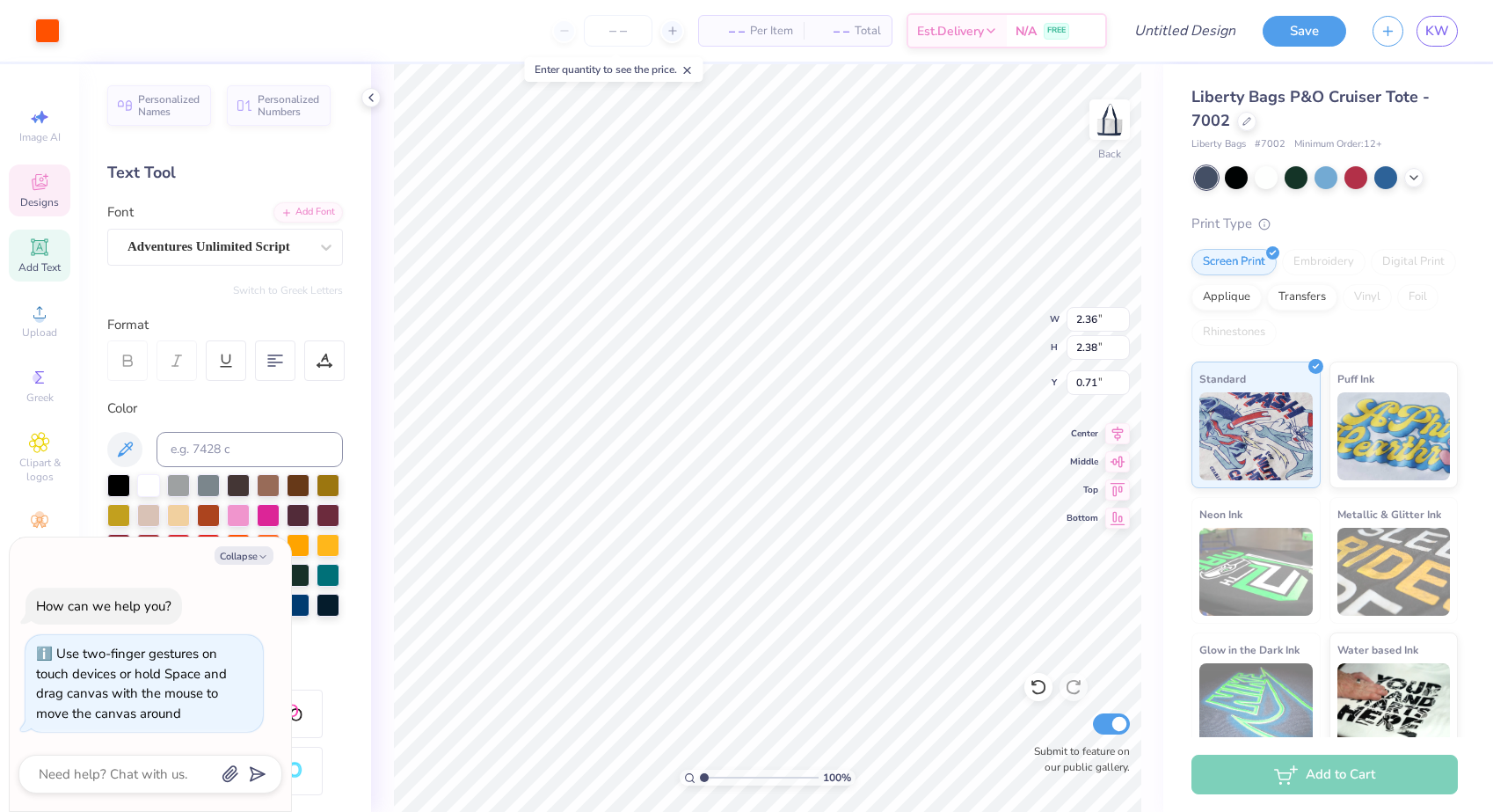
type input "1.04"
type textarea "x"
type input "1.90"
type textarea "x"
type input "0.00"
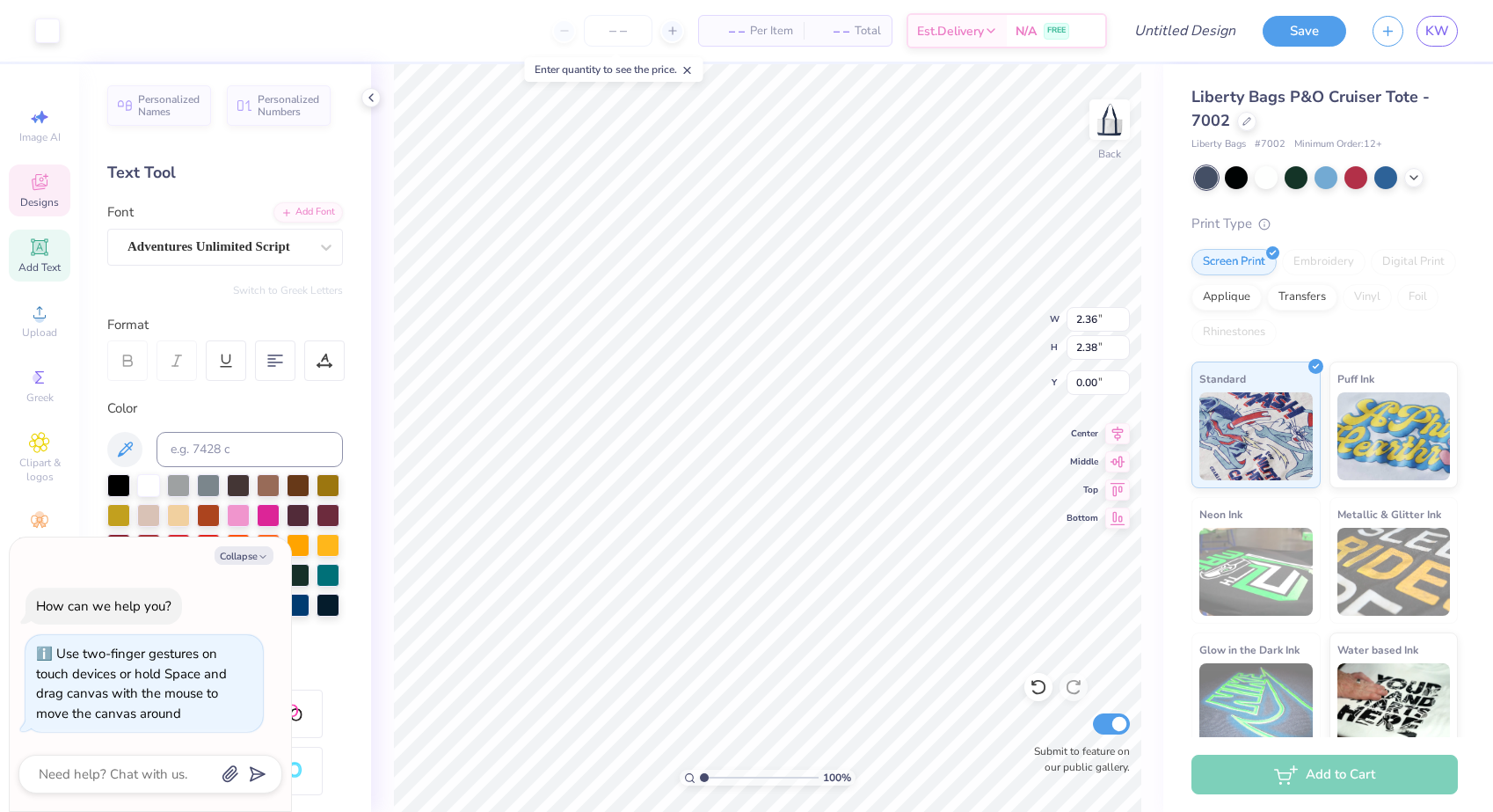
type textarea "x"
type input "0.53"
type input "0.52"
type input "1.38"
type textarea "x"
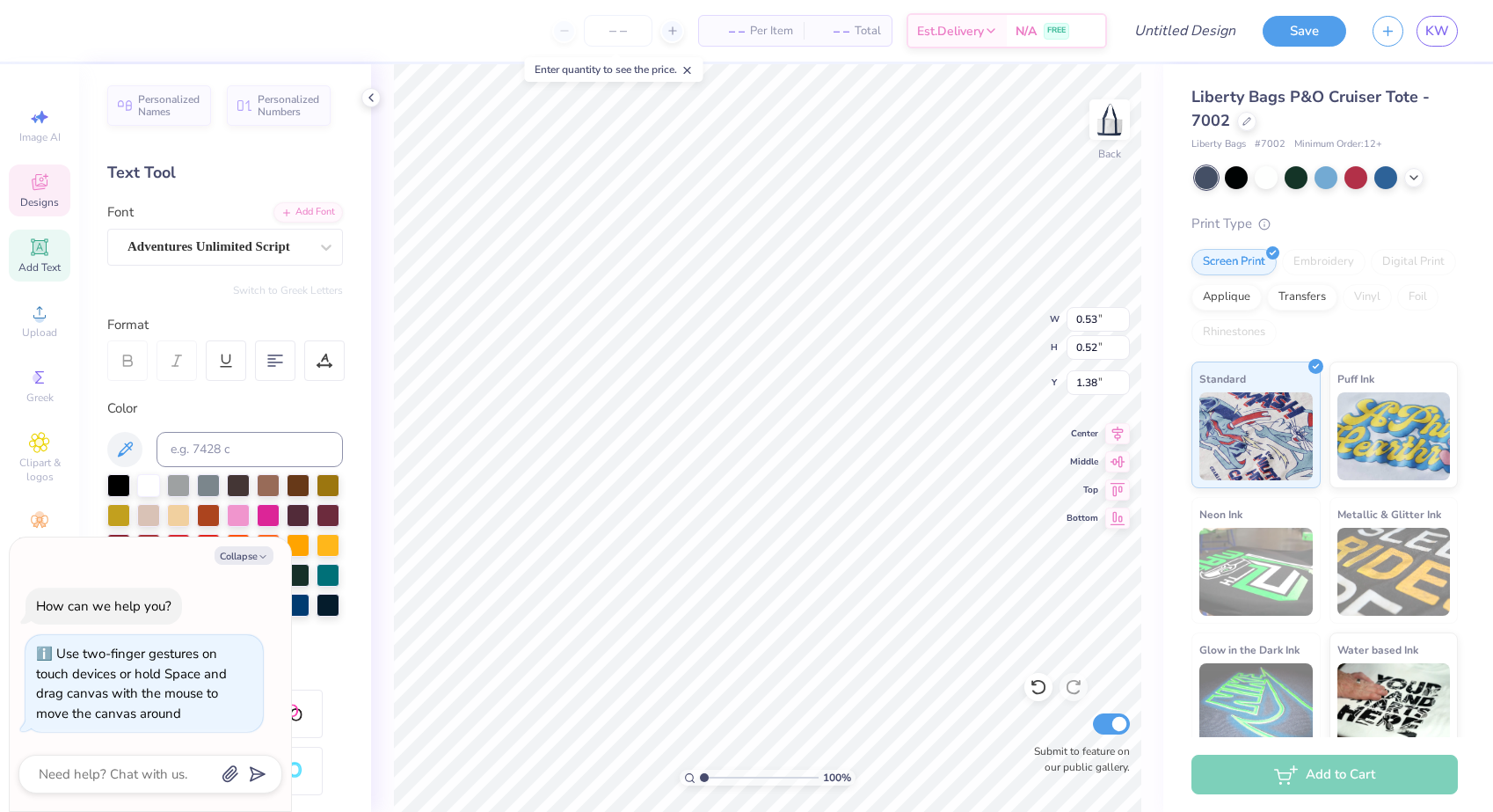
type input "1.52"
type textarea "x"
type input "1.87"
type textarea "x"
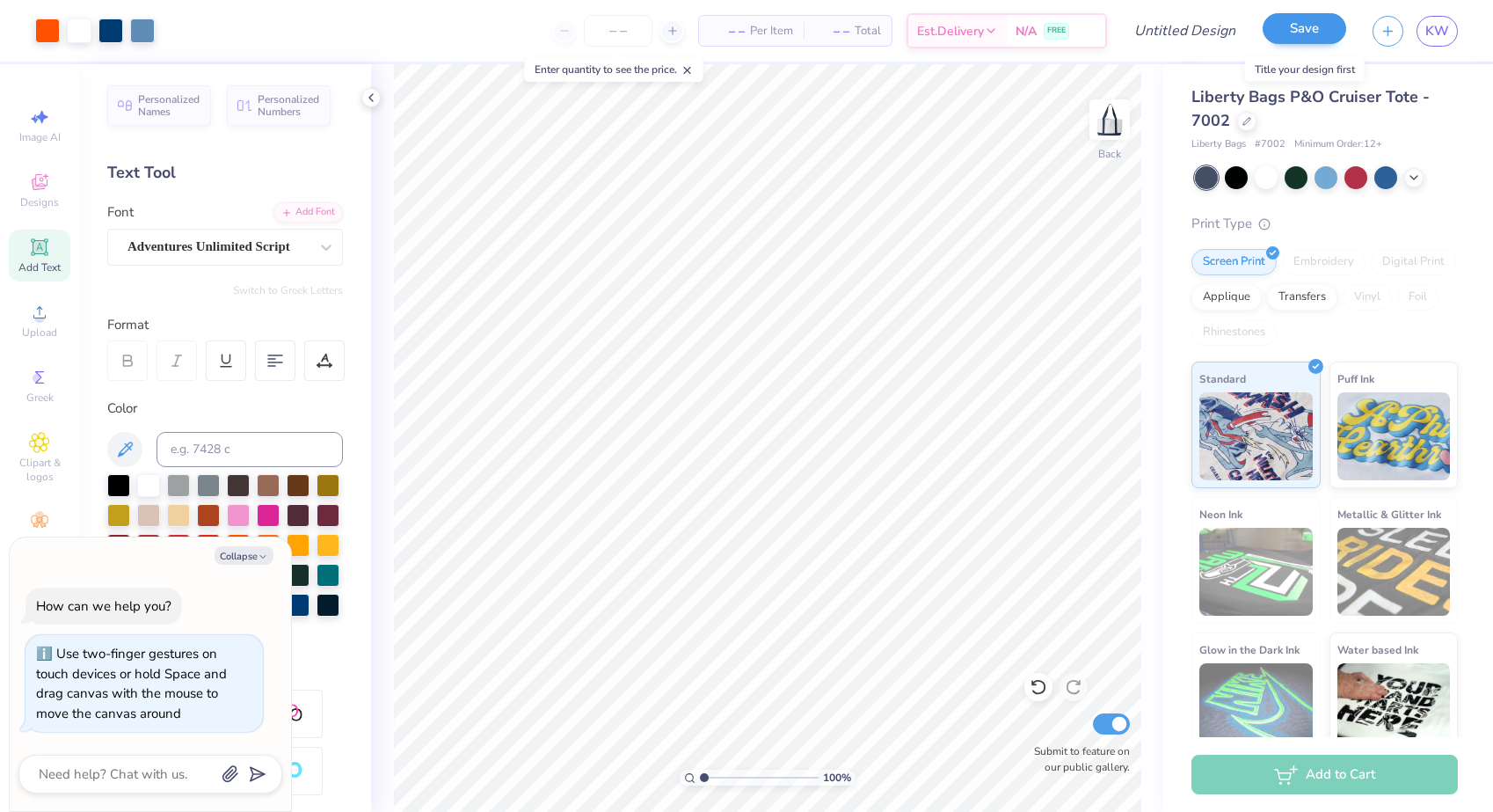
click at [1325, 33] on button "Save" at bounding box center [1305, 28] width 84 height 31
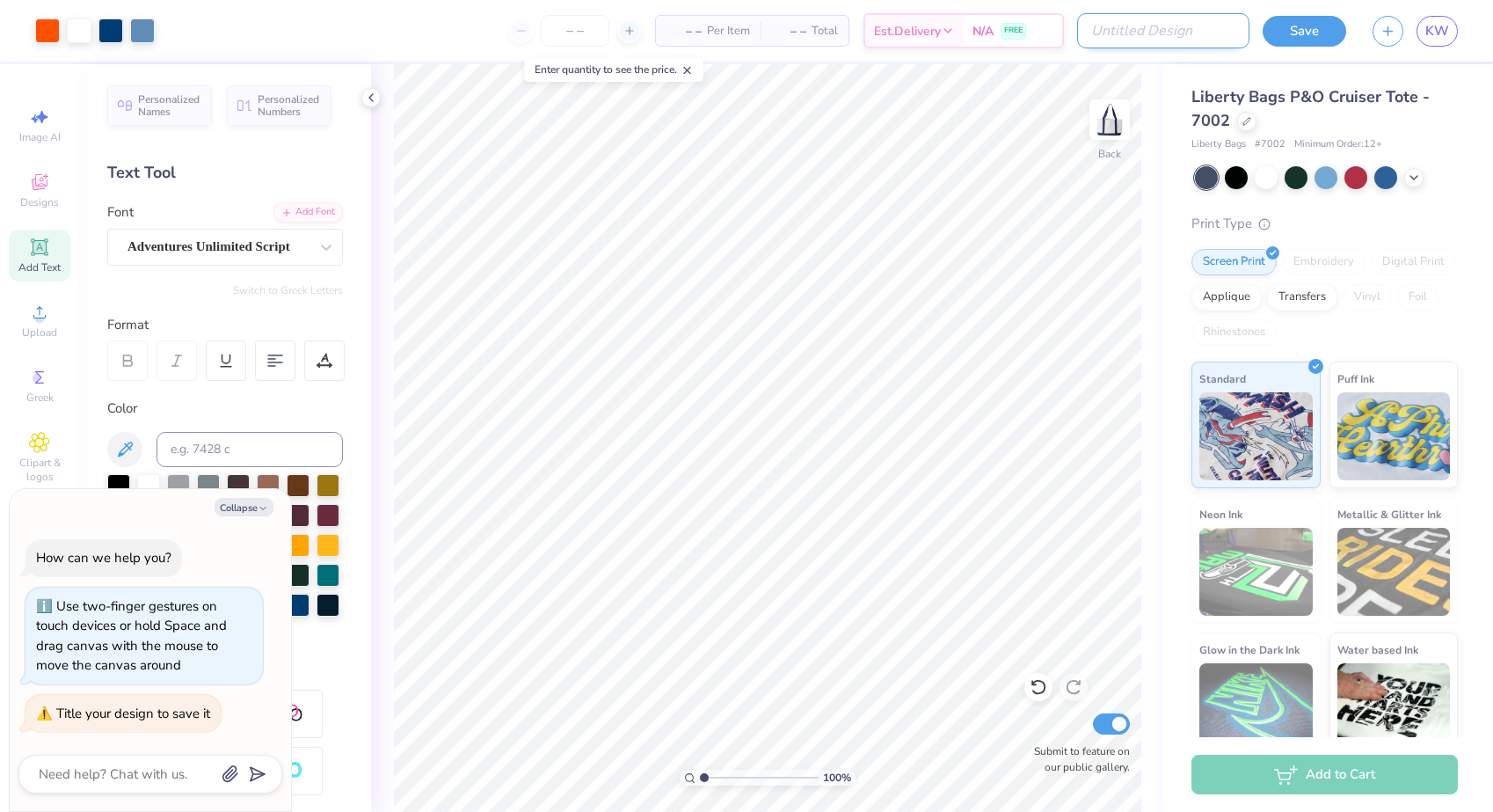
click at [1171, 26] on input "Design Title" at bounding box center [1164, 30] width 172 height 36
click at [1327, 21] on button "Save" at bounding box center [1305, 28] width 84 height 31
click at [1327, 21] on div "Save" at bounding box center [1305, 31] width 84 height 31
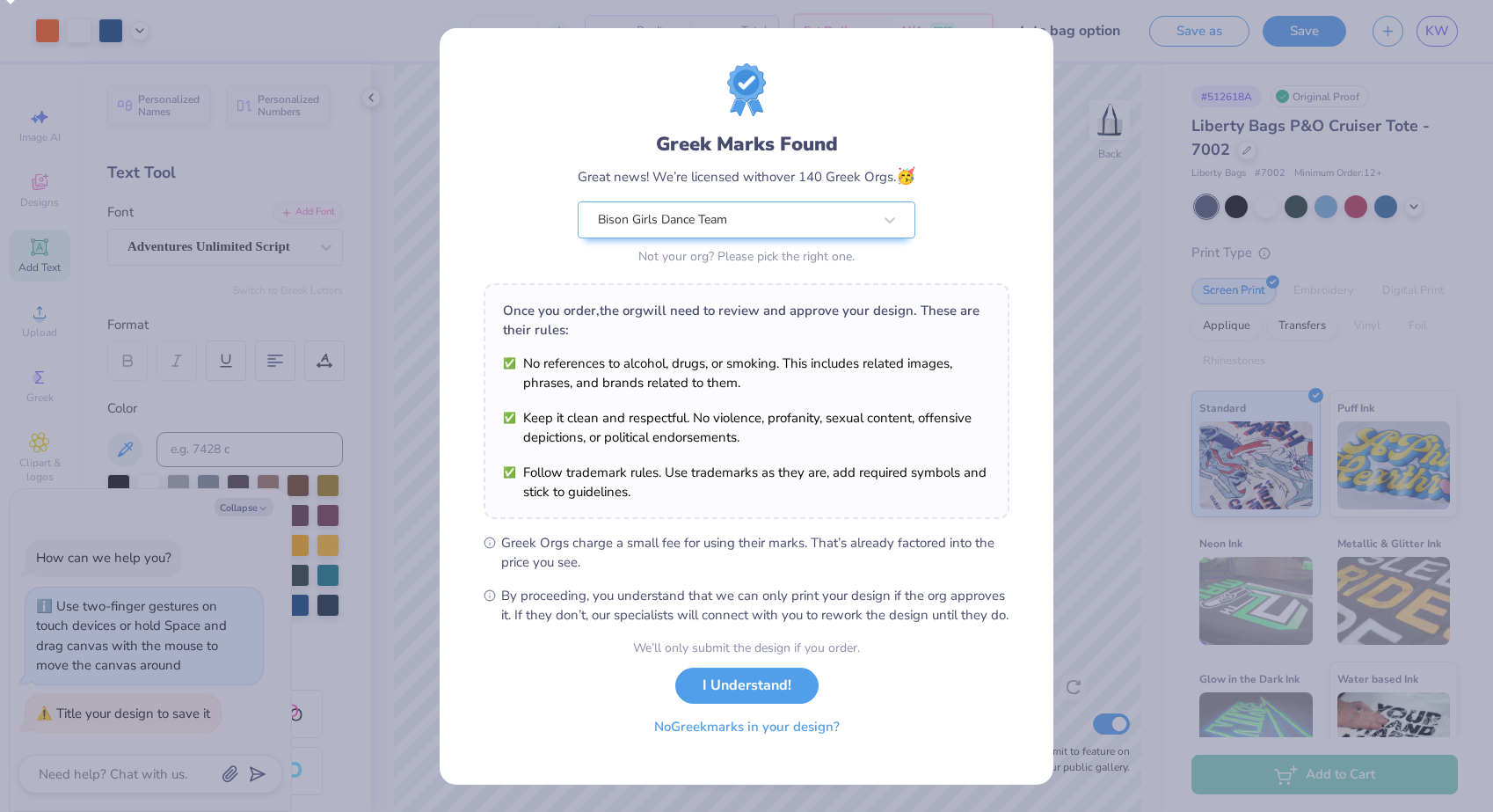
click at [764, 744] on button "No Greek marks in your design?" at bounding box center [747, 727] width 215 height 36
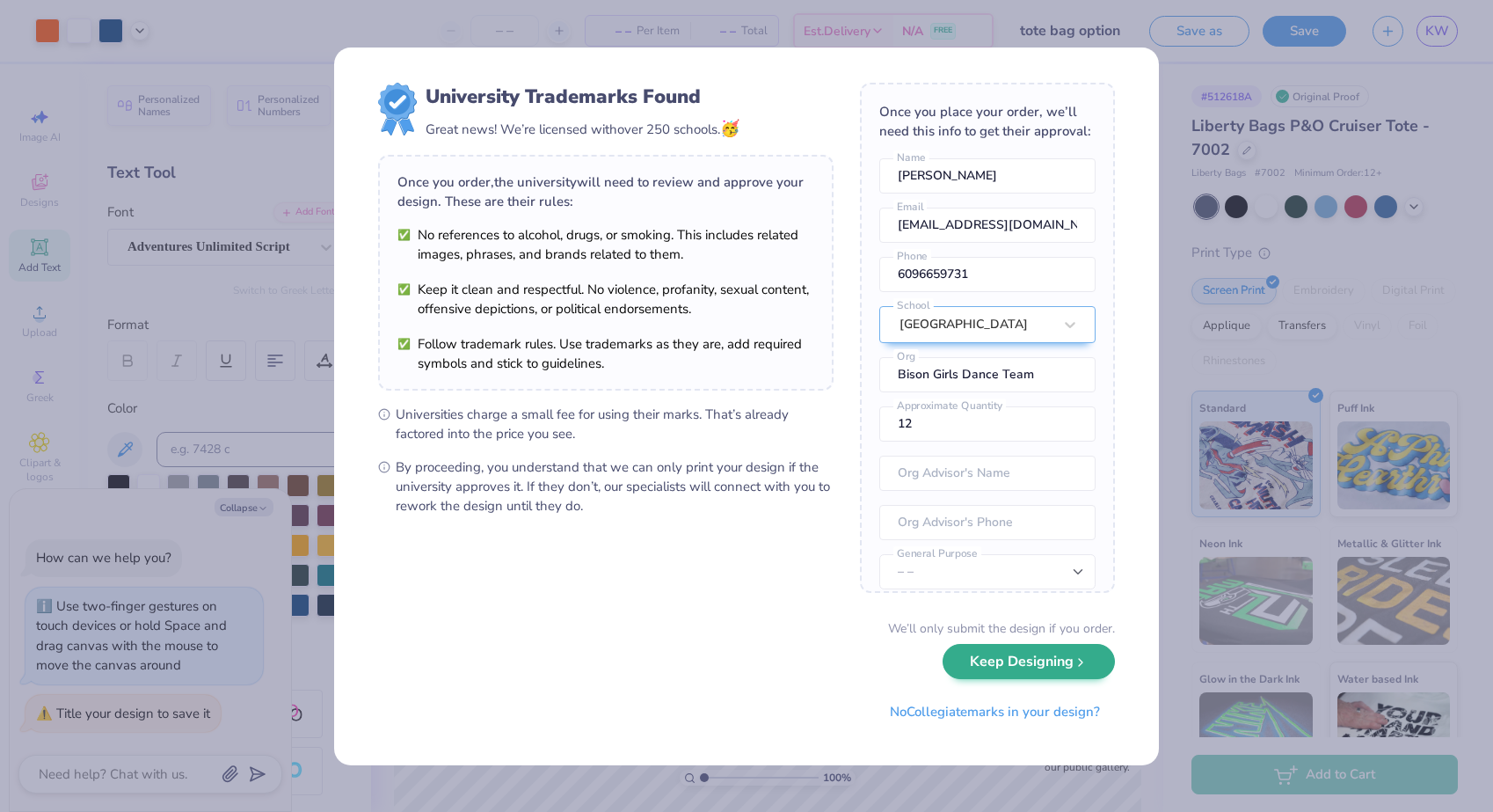
click at [1016, 661] on button "Keep Designing" at bounding box center [1028, 661] width 172 height 36
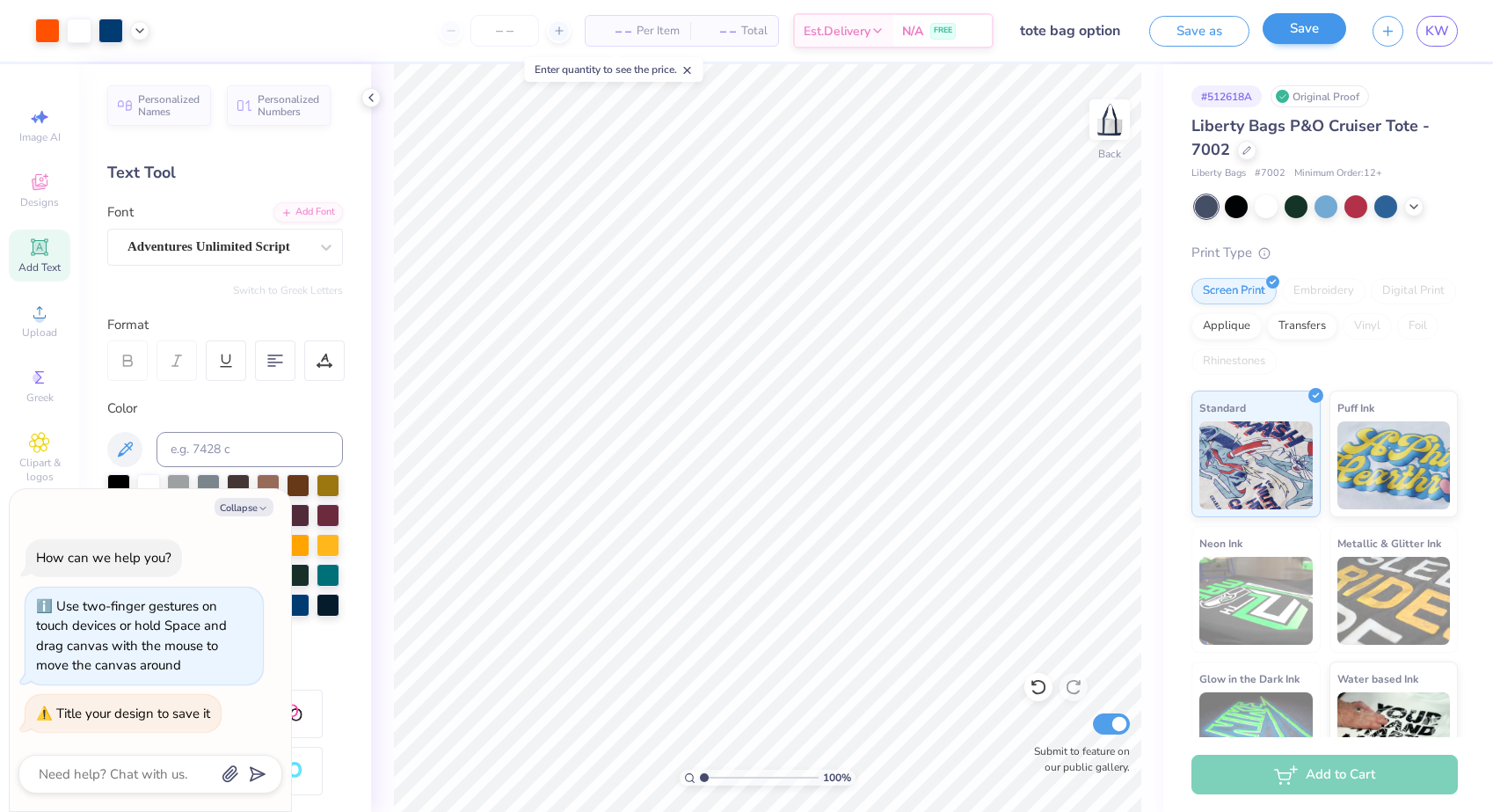
click at [1297, 43] on button "Save" at bounding box center [1305, 28] width 84 height 31
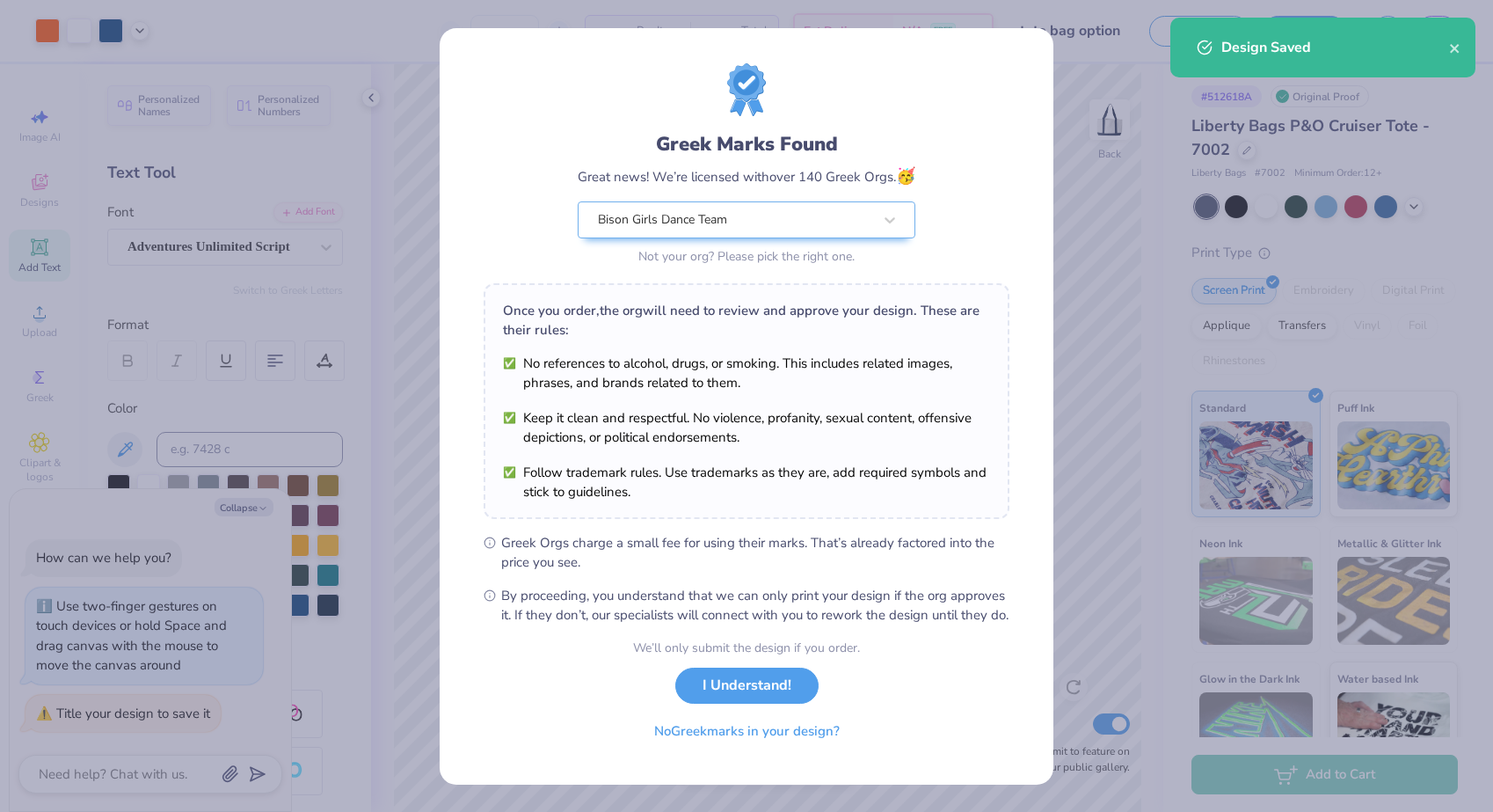
click at [251, 511] on div "Greek Marks Found Great news! We’re licensed with over 140 Greek Orgs. 🥳 Bison …" at bounding box center [746, 406] width 1493 height 812
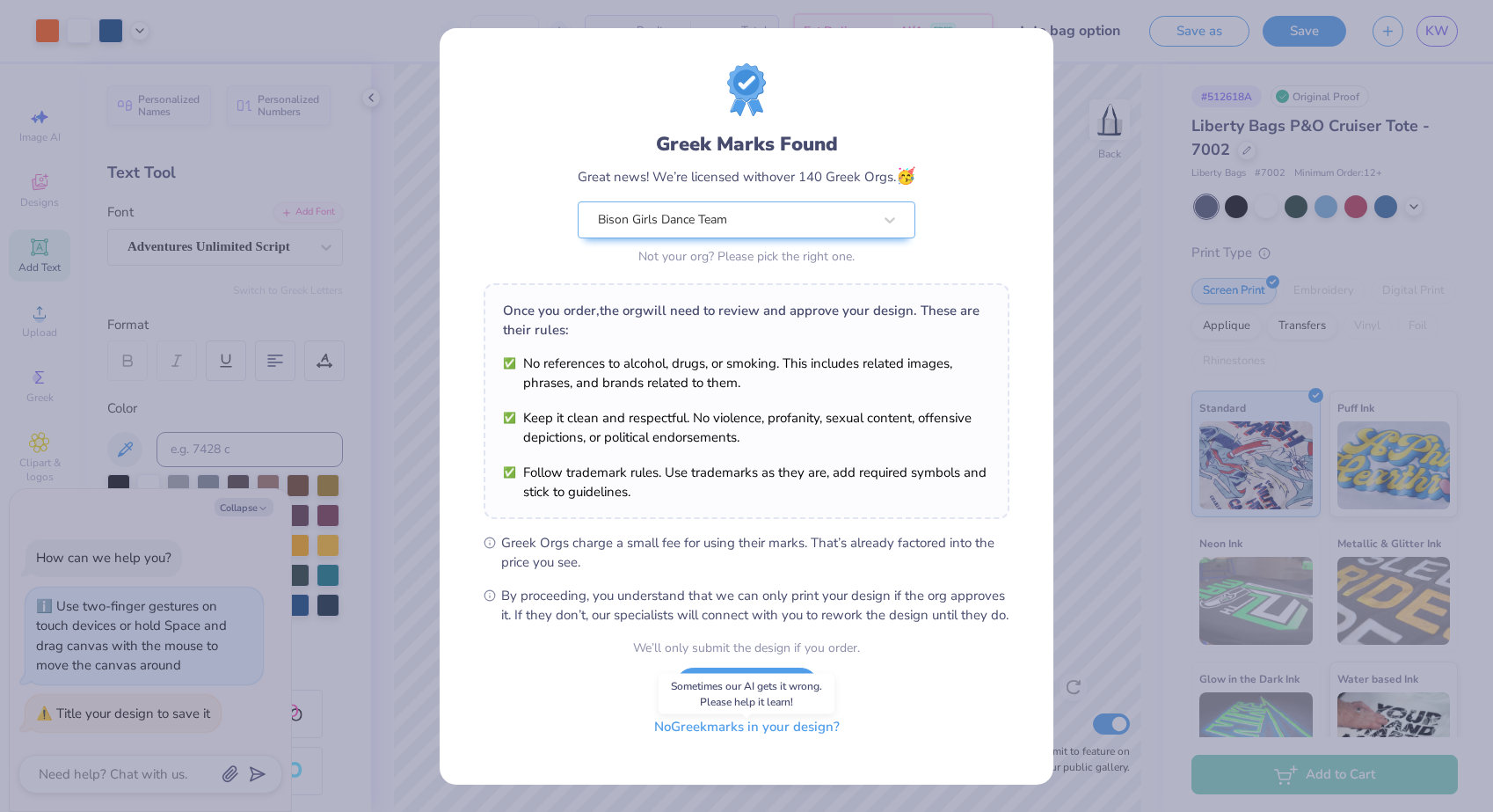
click at [739, 744] on button "No Greek marks in your design?" at bounding box center [747, 727] width 215 height 36
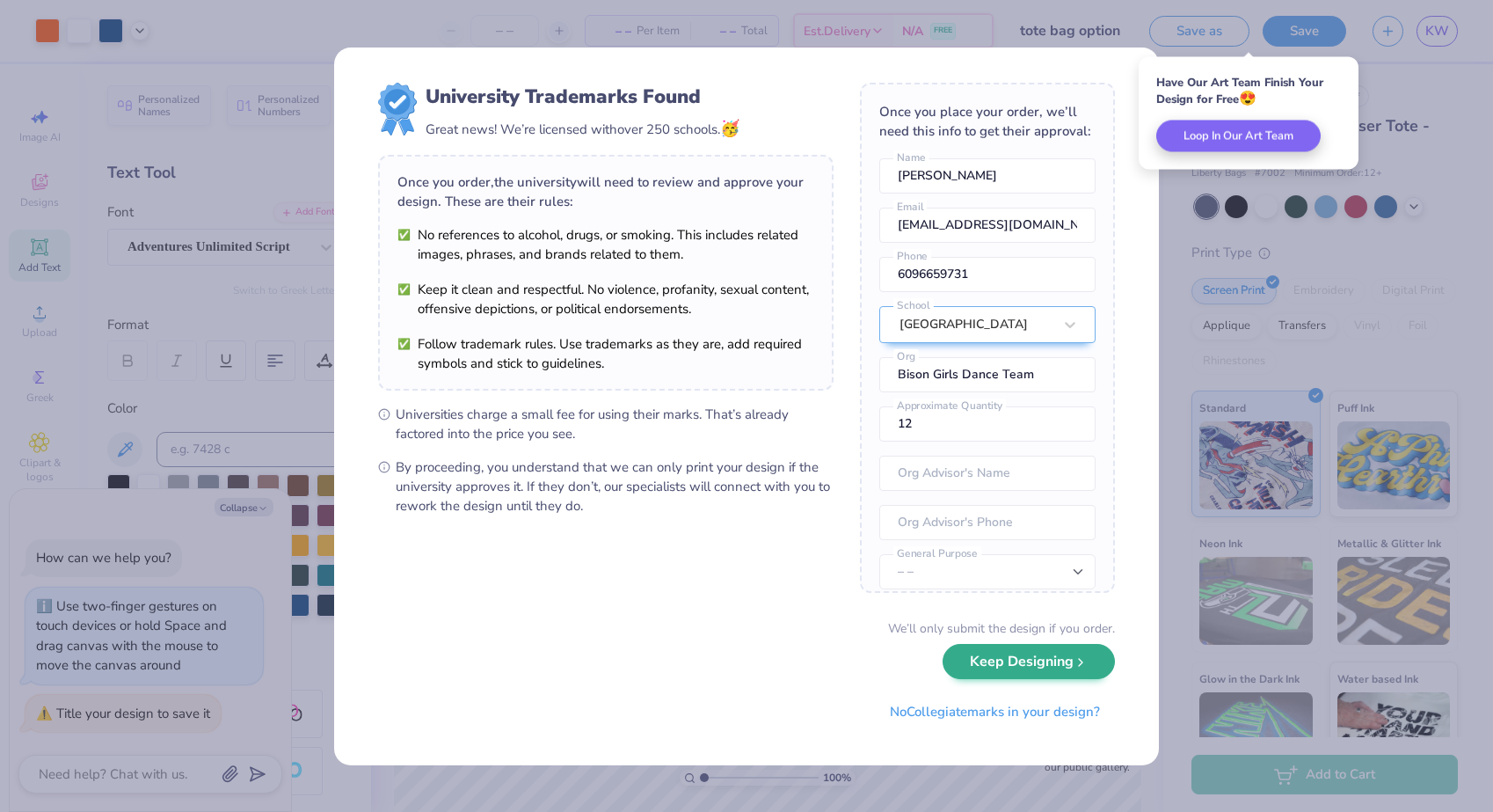
click at [983, 667] on button "Keep Designing" at bounding box center [1028, 661] width 172 height 36
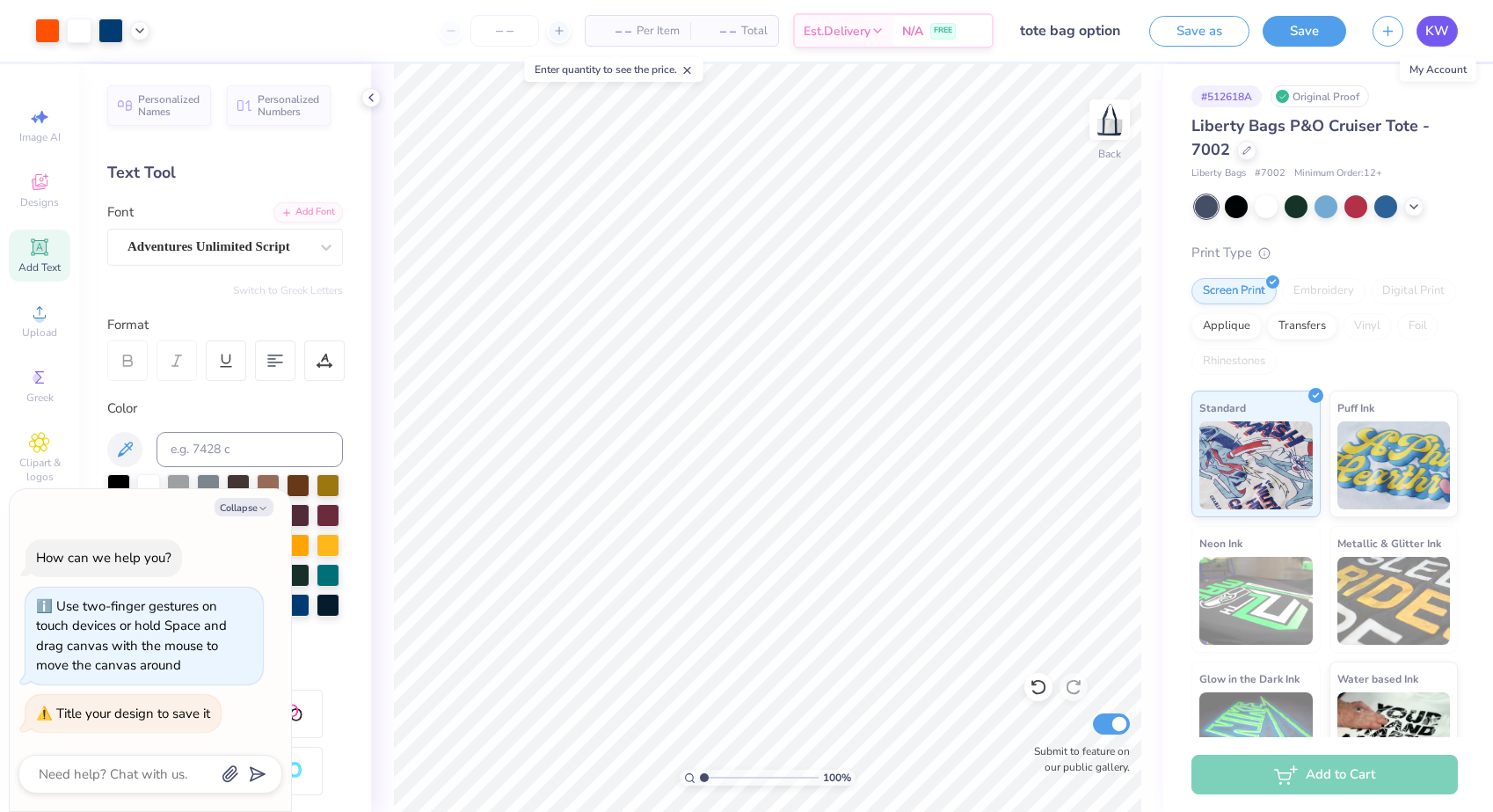
click at [1446, 37] on span "KW" at bounding box center [1437, 31] width 24 height 20
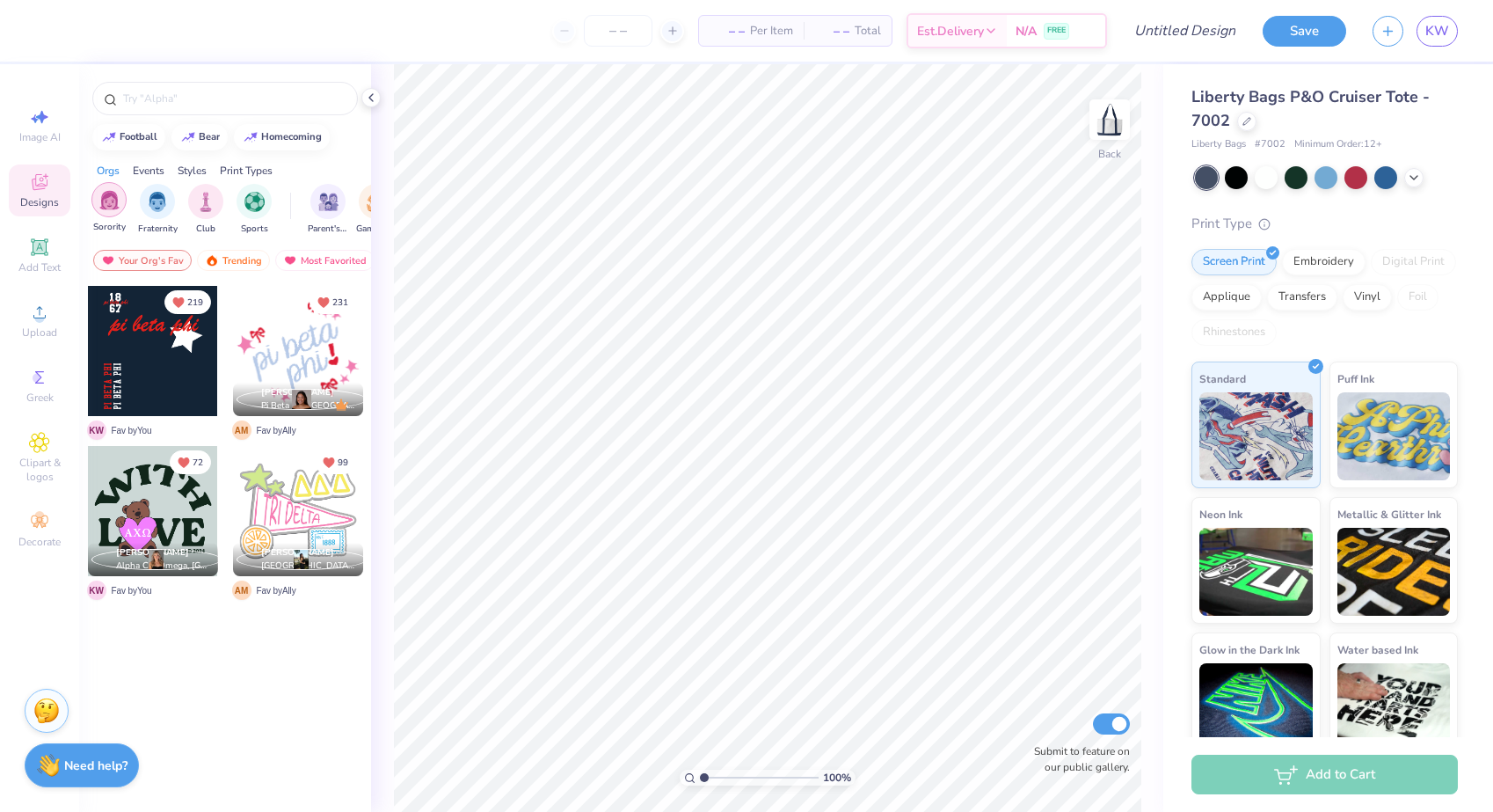
click at [97, 203] on div "filter for Sorority" at bounding box center [109, 199] width 36 height 36
click at [214, 269] on div "Trending" at bounding box center [234, 260] width 73 height 21
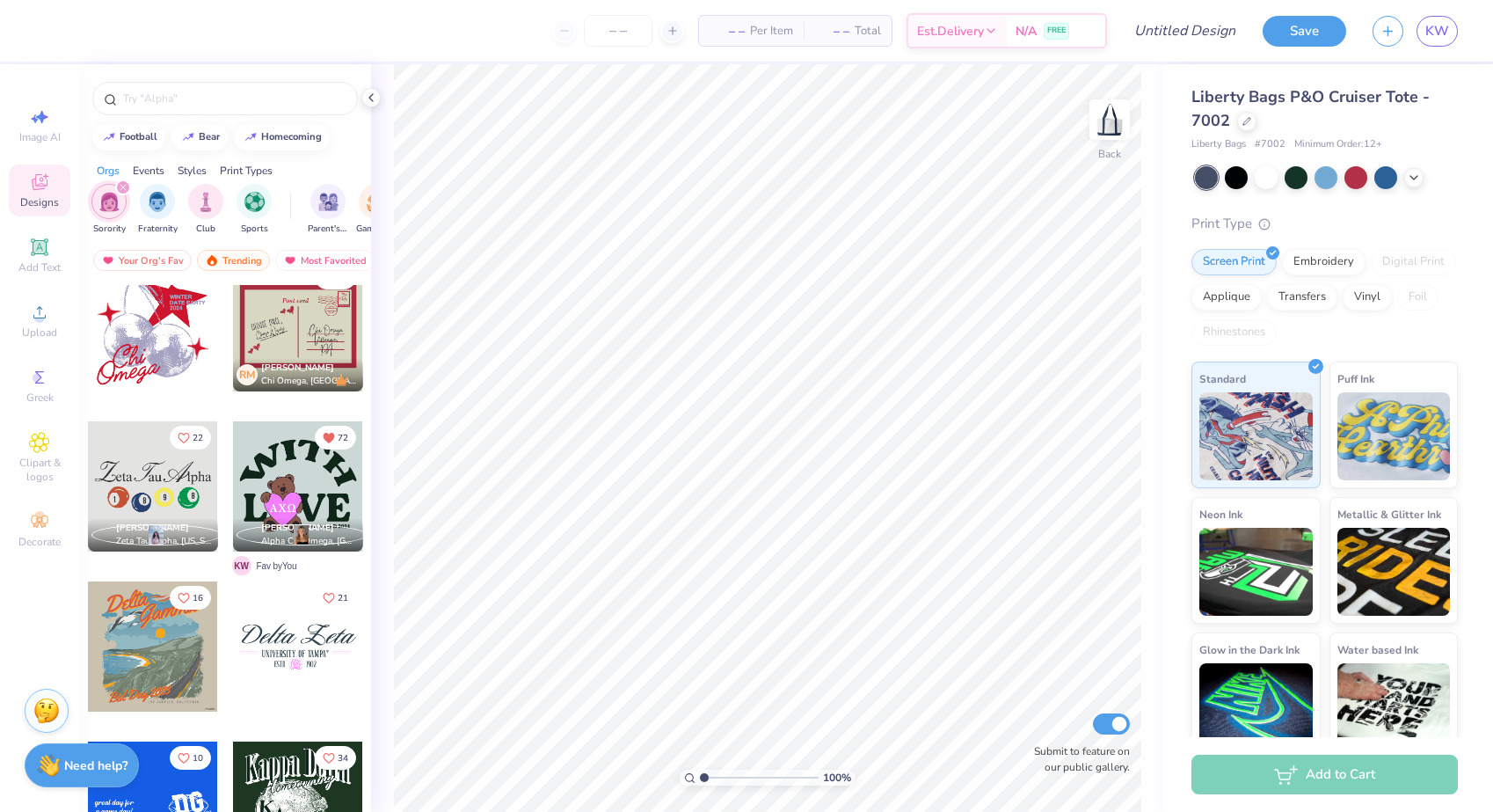
scroll to position [9225, 0]
